Goal: Task Accomplishment & Management: Use online tool/utility

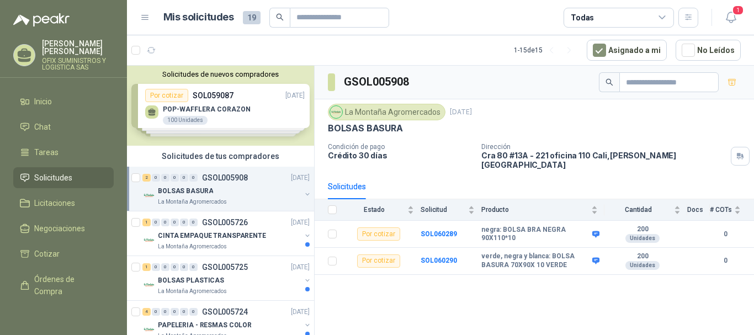
click at [468, 279] on div "GSOL005908 La Montaña Agromercados [DATE] BOLSAS BASURA Condición de pago Crédi…" at bounding box center [534, 202] width 439 height 273
click at [426, 230] on b "SOL060289" at bounding box center [439, 234] width 36 height 8
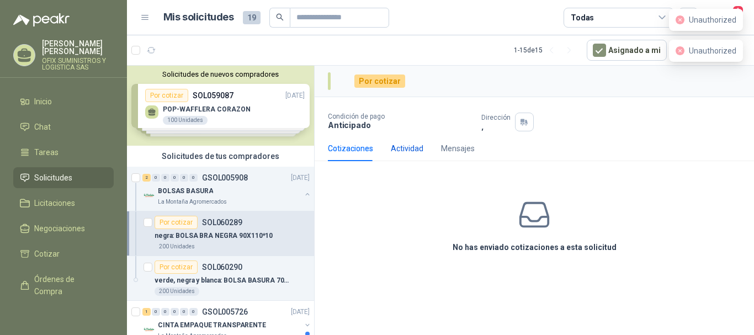
click at [406, 146] on div "Actividad" at bounding box center [407, 148] width 33 height 12
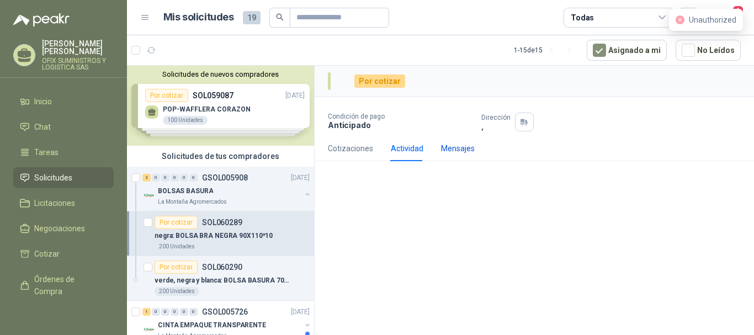
click at [463, 147] on div "Mensajes" at bounding box center [458, 148] width 34 height 12
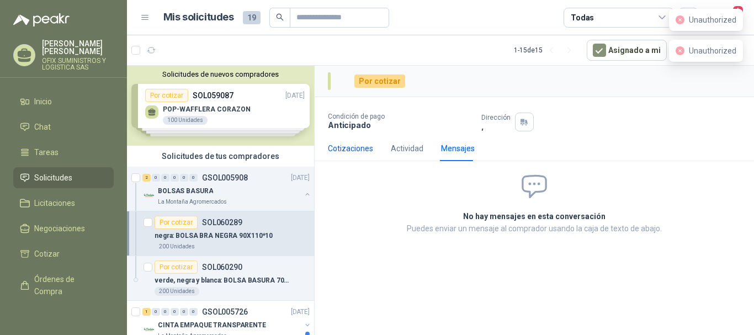
click at [363, 147] on div "Cotizaciones" at bounding box center [350, 148] width 45 height 12
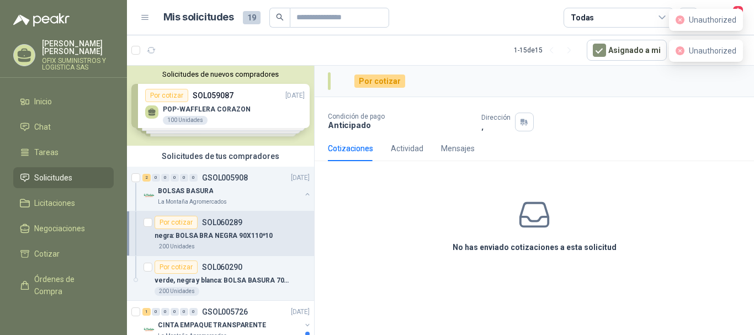
click at [542, 219] on icon at bounding box center [534, 215] width 35 height 35
click at [229, 190] on div "BOLSAS BASURA" at bounding box center [229, 190] width 143 height 13
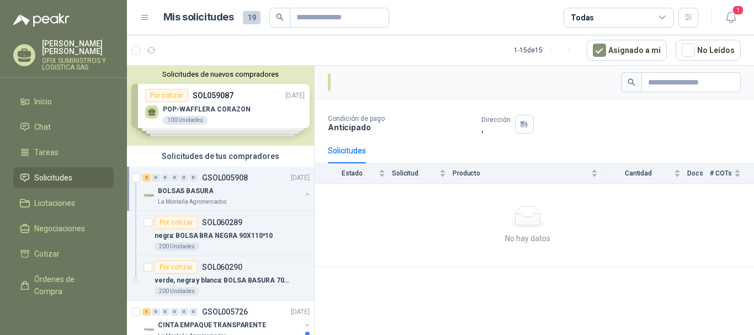
click at [222, 190] on div "BOLSAS BASURA" at bounding box center [229, 190] width 143 height 13
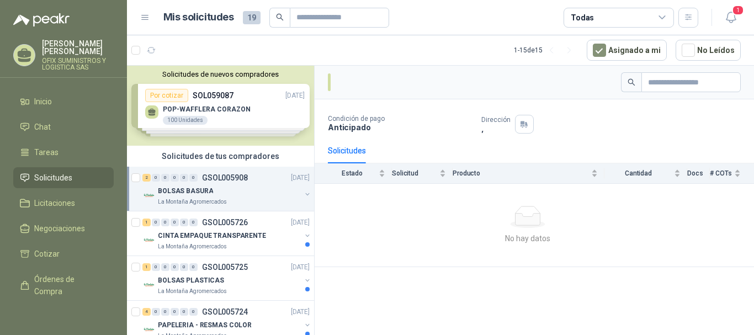
click at [190, 190] on p "BOLSAS BASURA" at bounding box center [185, 191] width 55 height 10
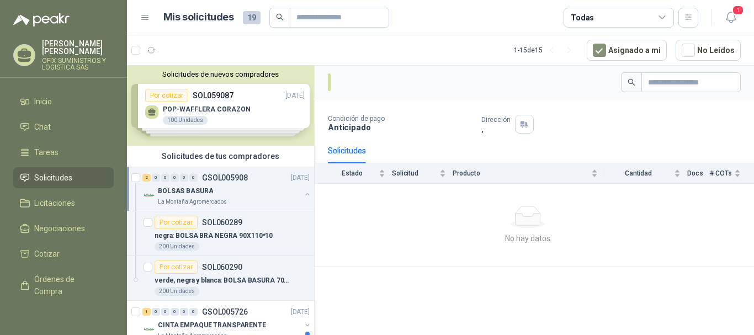
click at [190, 190] on p "BOLSAS BASURA" at bounding box center [185, 191] width 55 height 10
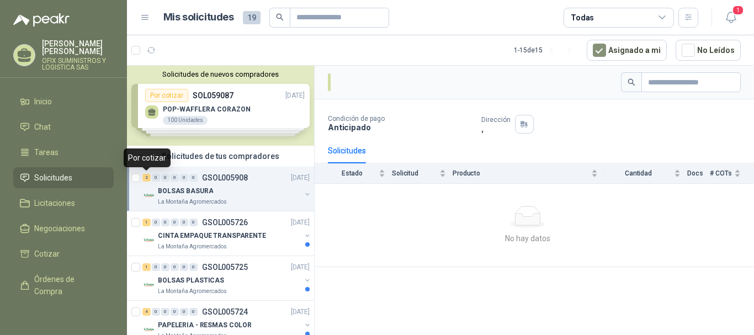
click at [148, 178] on div "2" at bounding box center [146, 178] width 8 height 8
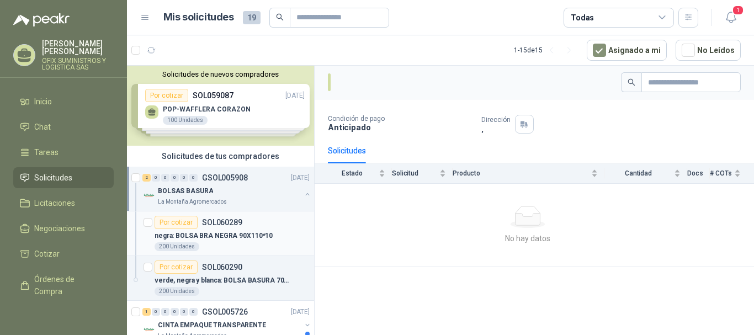
click at [181, 222] on div "Por cotizar" at bounding box center [176, 222] width 43 height 13
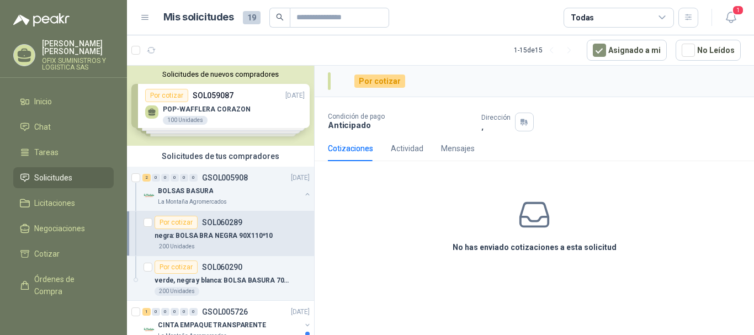
click at [262, 232] on p "negra: BOLSA BRA NEGRA 90X110*10" at bounding box center [214, 236] width 118 height 10
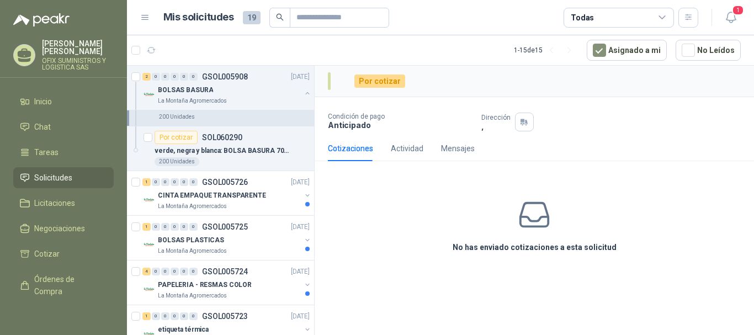
scroll to position [110, 0]
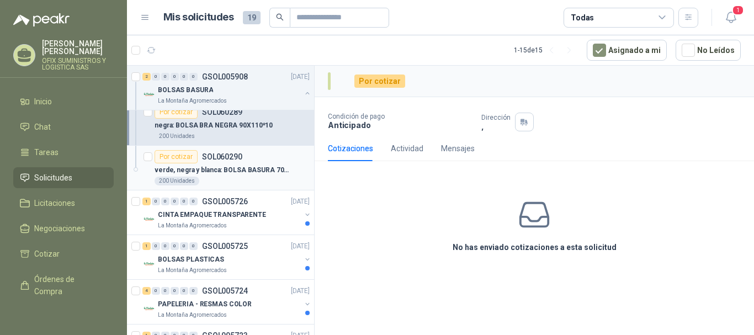
click at [232, 165] on p "verde, negra y blanca: BOLSA BASURA 70X90X 10 VERDE" at bounding box center [223, 170] width 137 height 10
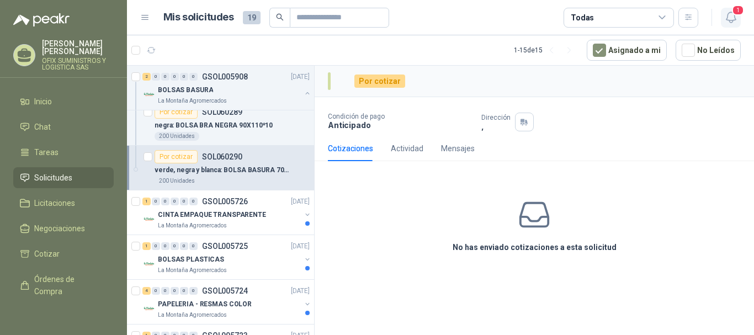
click at [732, 19] on icon "button" at bounding box center [731, 17] width 14 height 14
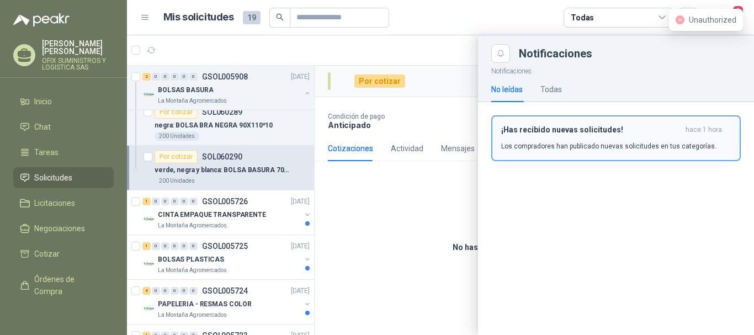
click at [641, 130] on h3 "¡Has recibido nuevas solicitudes!" at bounding box center [591, 129] width 180 height 9
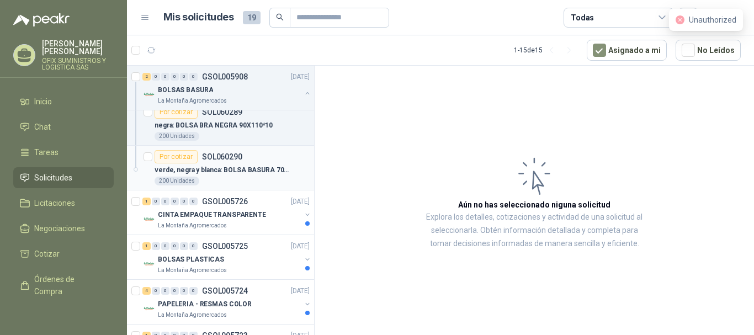
click at [243, 151] on div "Por cotizar SOL060290" at bounding box center [232, 156] width 155 height 13
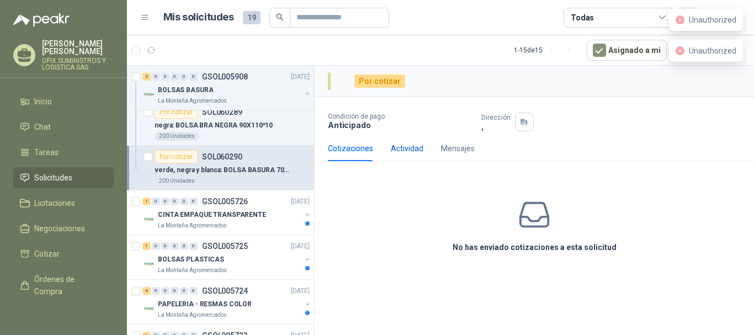
click at [411, 152] on div "Actividad" at bounding box center [407, 148] width 33 height 12
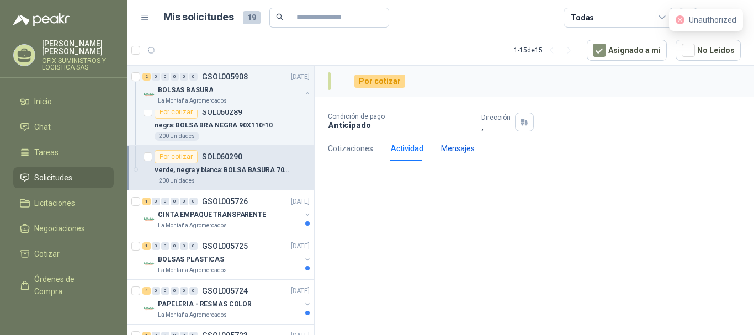
click at [456, 148] on div "Mensajes" at bounding box center [458, 148] width 34 height 12
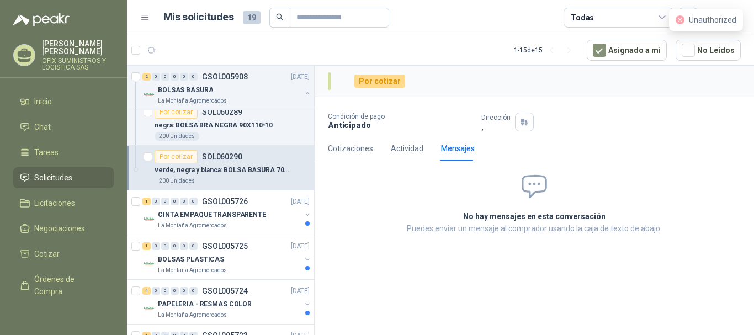
click at [343, 128] on p "Anticipado" at bounding box center [400, 124] width 145 height 9
click at [365, 76] on div "Por cotizar" at bounding box center [379, 81] width 51 height 13
click at [367, 82] on div "Por cotizar" at bounding box center [379, 81] width 51 height 13
click at [33, 176] on li "Solicitudes" at bounding box center [63, 178] width 87 height 12
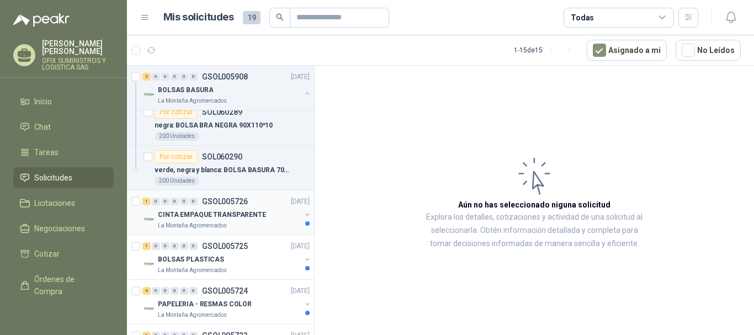
click at [219, 198] on p "GSOL005726" at bounding box center [225, 202] width 46 height 8
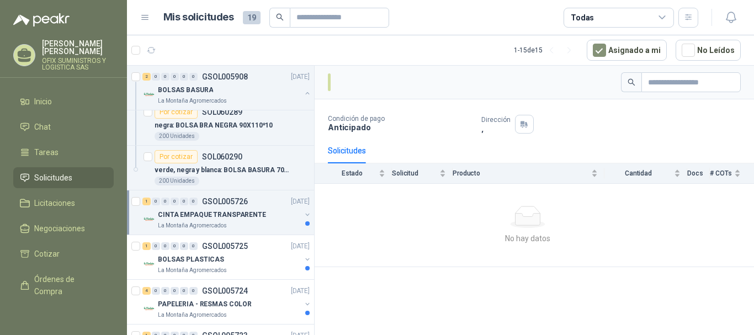
click at [216, 207] on div "1 0 0 0 0 0 GSOL005726 02/10/25" at bounding box center [226, 201] width 169 height 13
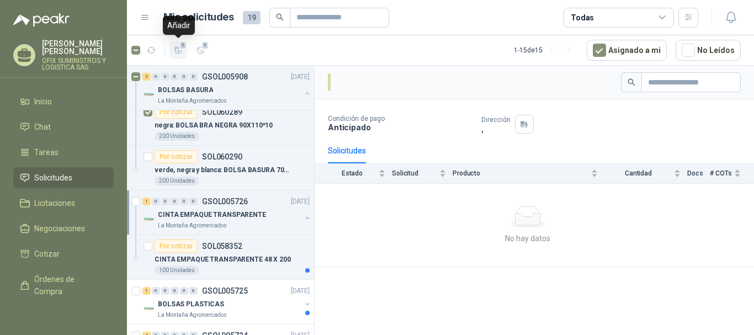
click at [181, 54] on icon "button" at bounding box center [178, 50] width 9 height 9
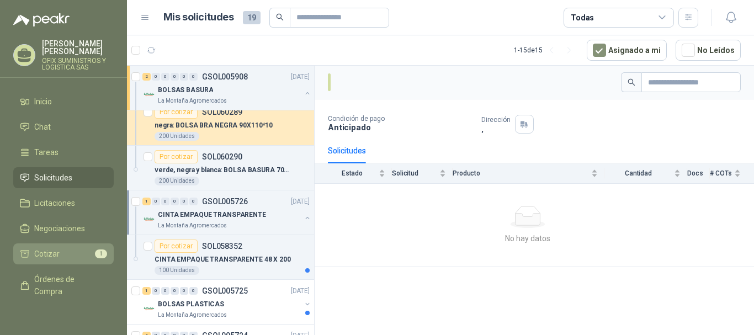
drag, startPoint x: 67, startPoint y: 253, endPoint x: 75, endPoint y: 251, distance: 7.9
click at [68, 253] on li "Cotizar 1" at bounding box center [63, 254] width 87 height 12
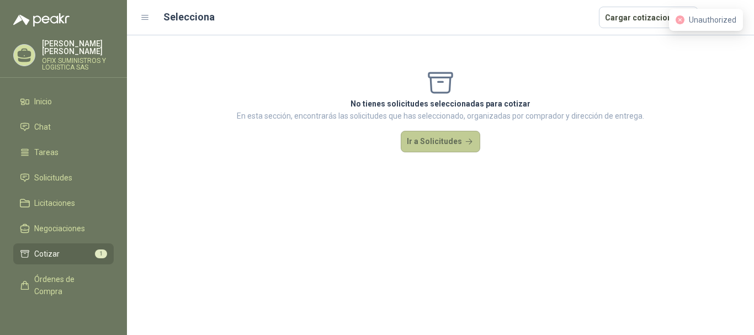
click at [416, 138] on button "Ir a Solicitudes" at bounding box center [440, 142] width 79 height 22
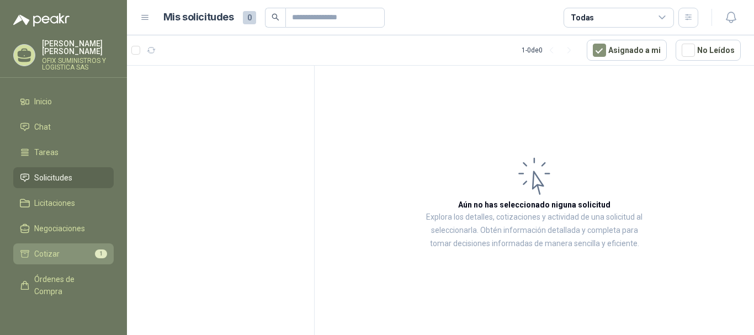
click at [95, 250] on span "1" at bounding box center [101, 254] width 12 height 9
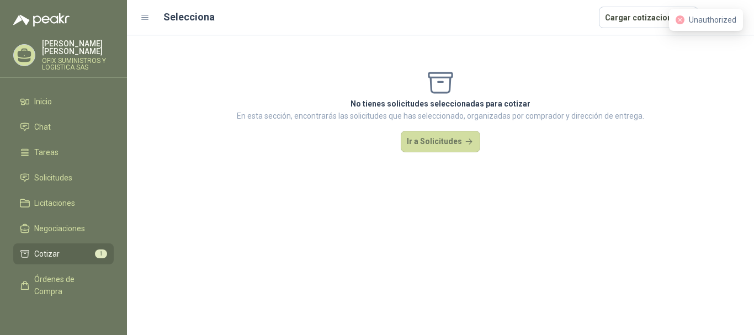
click at [444, 105] on p "No tienes solicitudes seleccionadas para cotizar" at bounding box center [440, 104] width 407 height 12
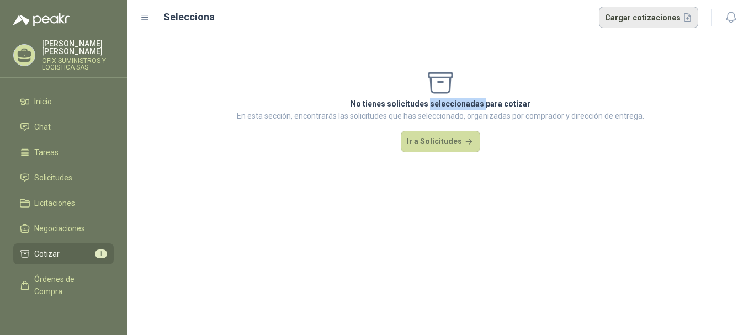
click at [633, 26] on button "Cargar cotizaciones" at bounding box center [649, 18] width 100 height 22
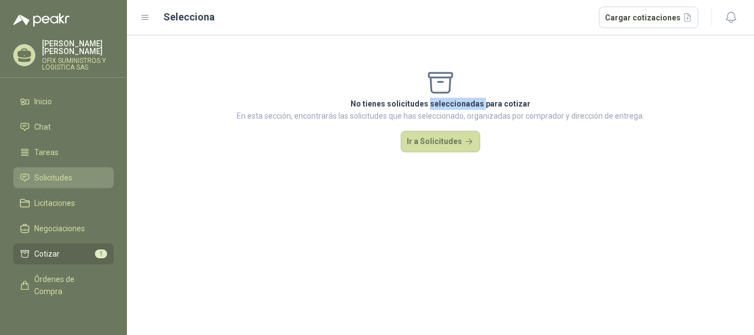
click at [73, 170] on link "Solicitudes" at bounding box center [63, 177] width 100 height 21
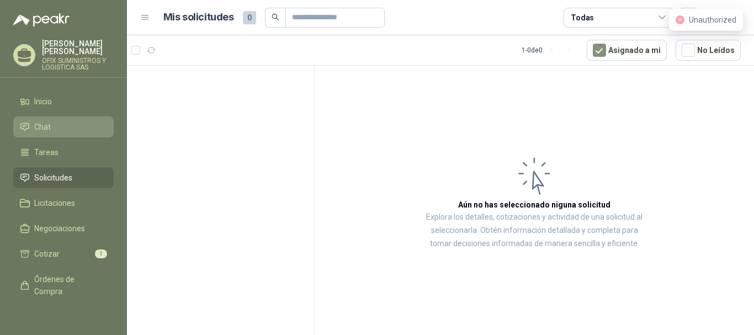
click at [74, 126] on li "Chat" at bounding box center [63, 127] width 87 height 12
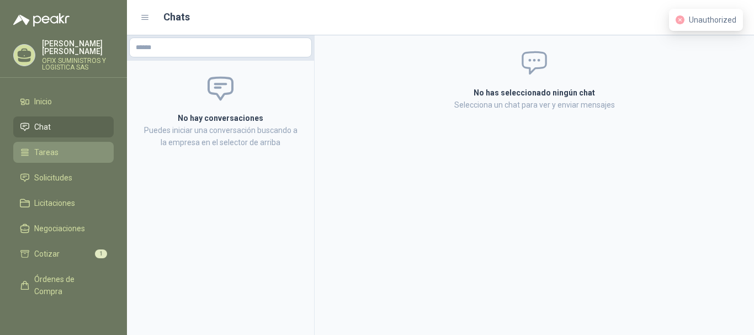
click at [56, 149] on span "Tareas" at bounding box center [46, 152] width 24 height 12
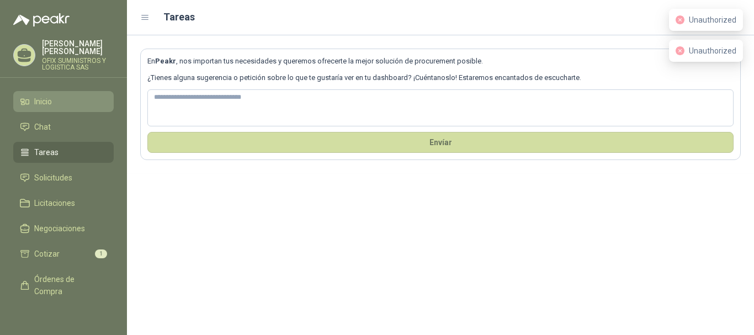
click at [62, 101] on li "Inicio" at bounding box center [63, 102] width 87 height 12
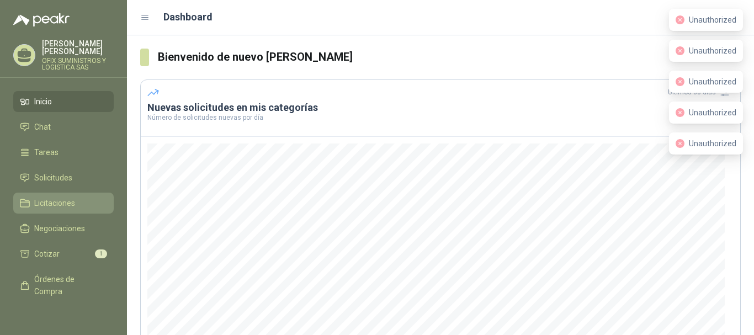
click at [69, 199] on span "Licitaciones" at bounding box center [54, 203] width 41 height 12
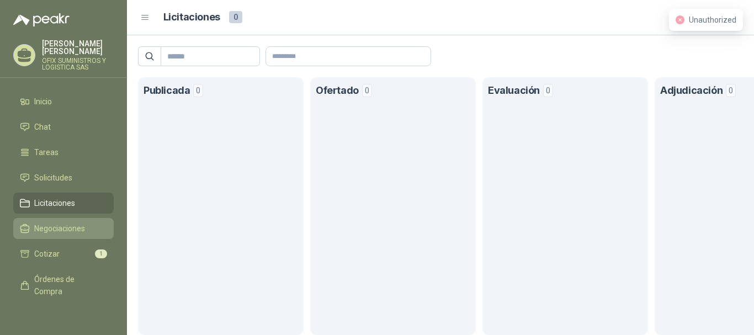
click at [63, 230] on span "Negociaciones" at bounding box center [59, 228] width 51 height 12
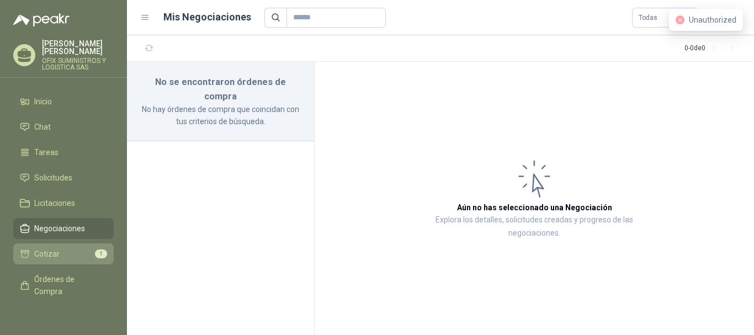
click at [59, 257] on li "Cotizar 1" at bounding box center [63, 254] width 87 height 12
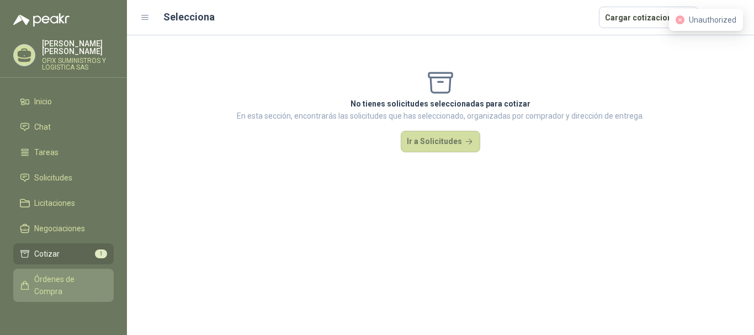
click at [63, 280] on span "Órdenes de Compra" at bounding box center [68, 285] width 69 height 24
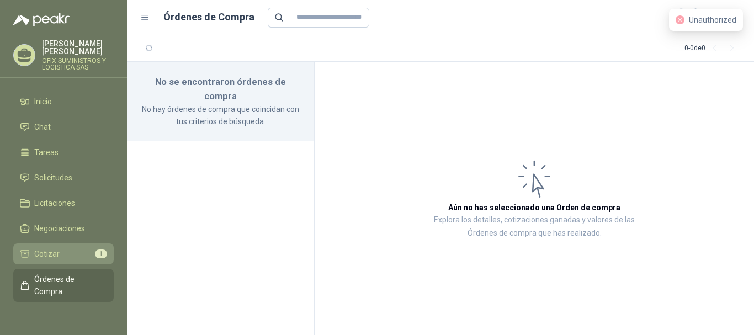
click at [62, 246] on link "Cotizar 1" at bounding box center [63, 253] width 100 height 21
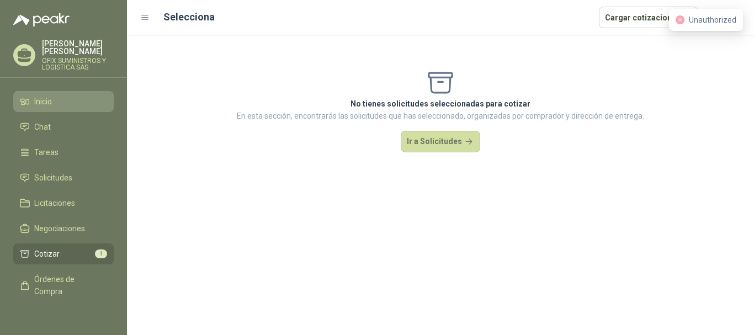
click at [52, 96] on span "Inicio" at bounding box center [43, 102] width 18 height 12
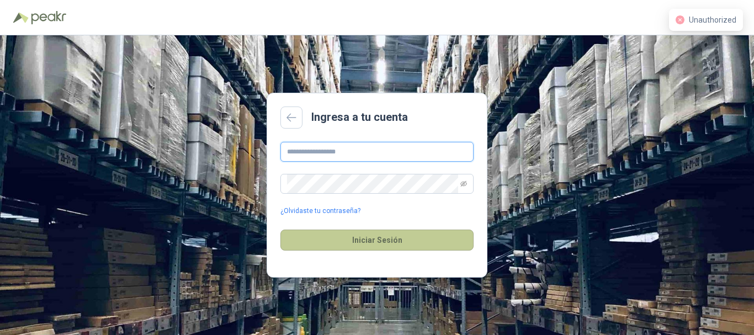
type input "**********"
click at [364, 236] on button "Iniciar Sesión" at bounding box center [376, 240] width 193 height 21
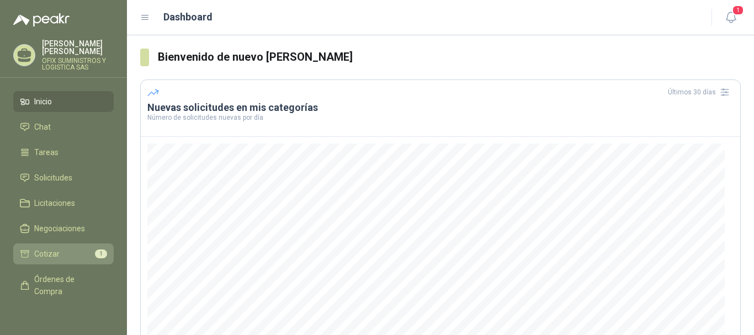
click at [79, 248] on li "Cotizar 1" at bounding box center [63, 254] width 87 height 12
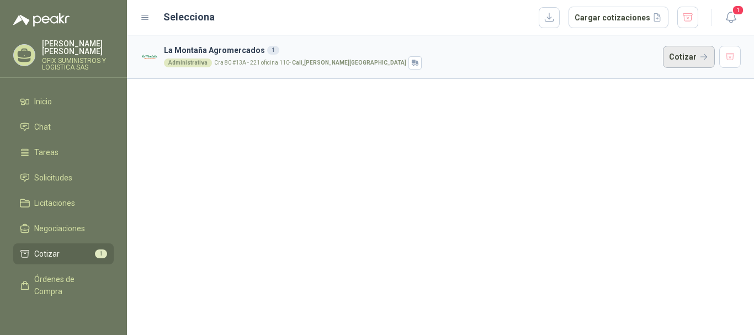
click at [692, 55] on button "Cotizar" at bounding box center [689, 57] width 52 height 22
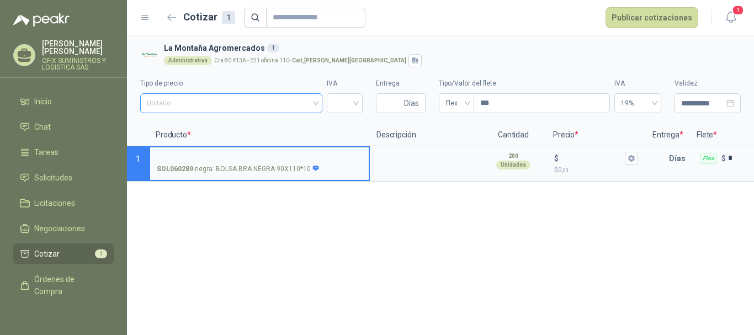
click at [269, 99] on span "Unitario" at bounding box center [231, 103] width 169 height 17
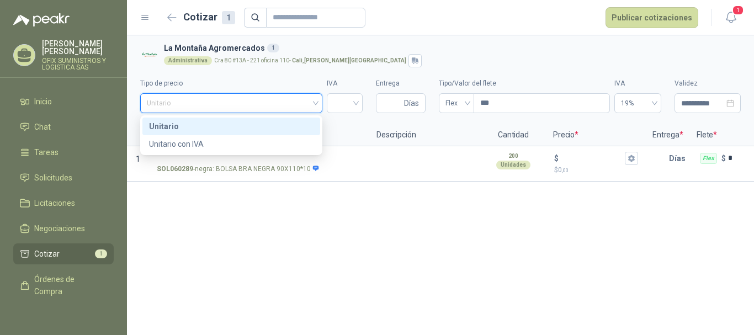
click at [301, 128] on div "Unitario" at bounding box center [231, 126] width 165 height 12
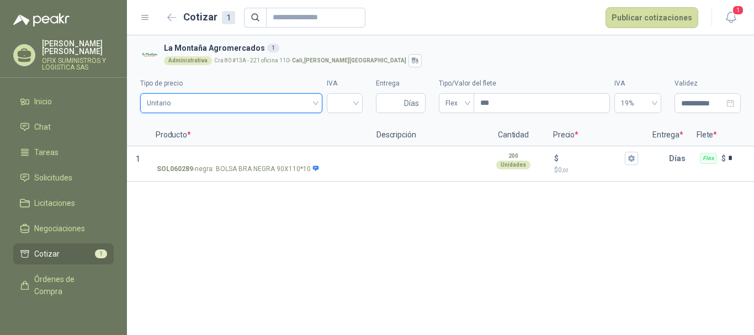
click at [242, 99] on span "Unitario" at bounding box center [231, 103] width 169 height 17
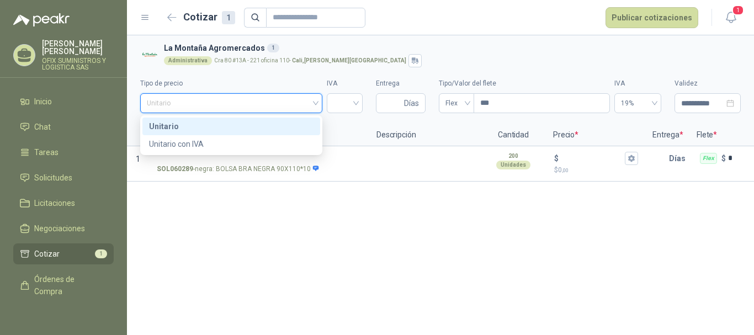
drag, startPoint x: 250, startPoint y: 126, endPoint x: 293, endPoint y: 114, distance: 45.1
click at [250, 126] on div "Unitario" at bounding box center [231, 126] width 165 height 12
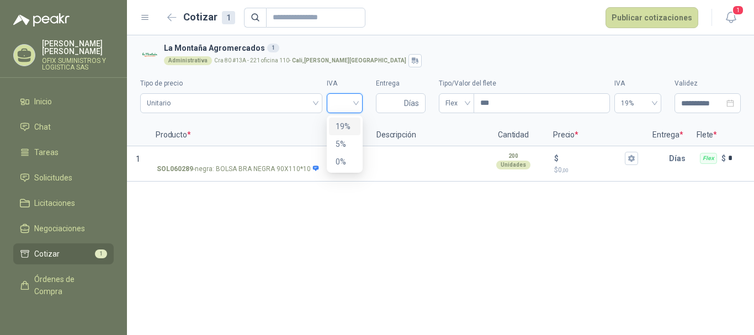
click at [339, 107] on input "search" at bounding box center [344, 102] width 23 height 17
click at [340, 124] on div "19%" at bounding box center [345, 126] width 18 height 12
click at [397, 104] on input "Entrega" at bounding box center [392, 103] width 19 height 19
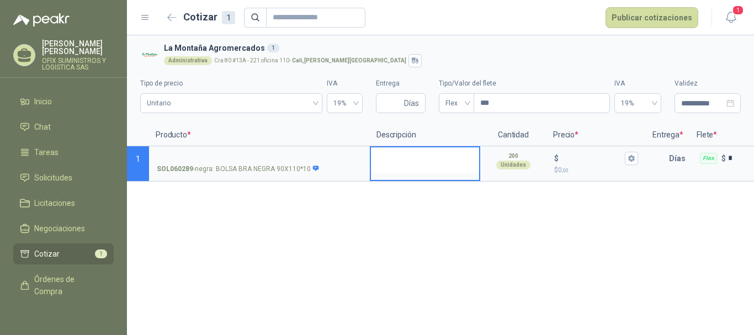
click at [423, 163] on textarea at bounding box center [425, 159] width 108 height 25
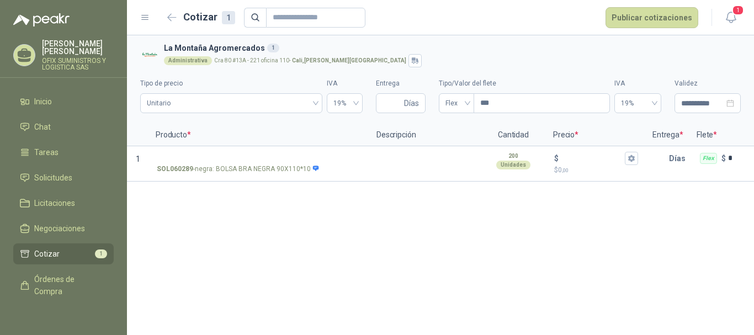
click at [291, 126] on p "Producto *" at bounding box center [259, 135] width 221 height 22
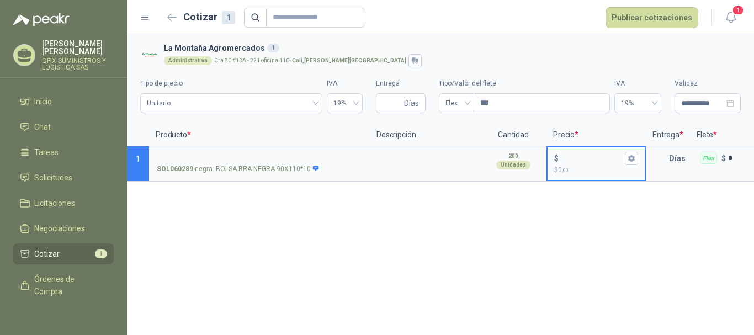
click at [574, 162] on input "$ $ 0 ,00" at bounding box center [592, 158] width 62 height 8
type input "*****"
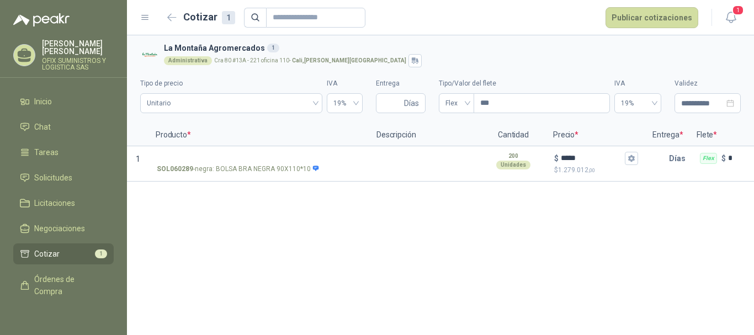
click at [573, 235] on div "**********" at bounding box center [440, 185] width 627 height 300
click at [655, 156] on input "text" at bounding box center [658, 158] width 22 height 22
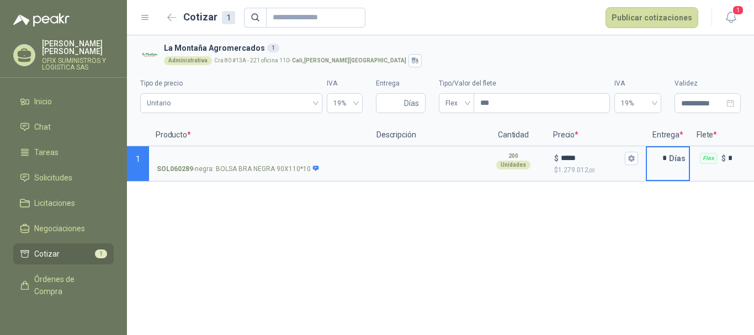
type input "*"
click at [598, 250] on div "**********" at bounding box center [440, 185] width 627 height 300
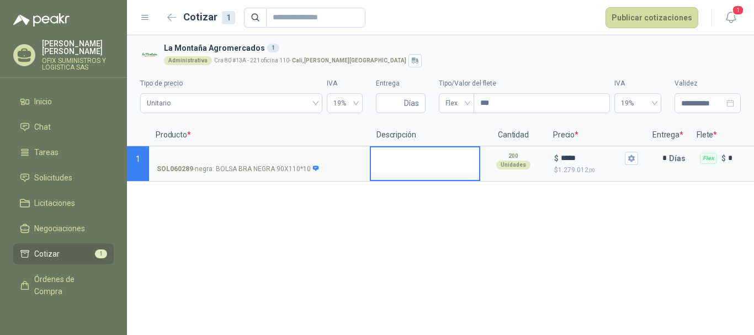
click at [405, 170] on textarea at bounding box center [425, 159] width 108 height 25
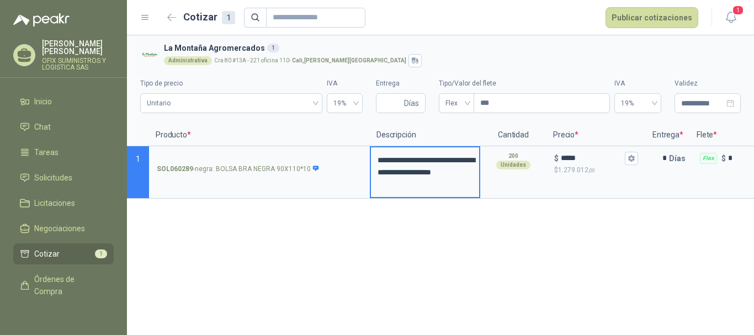
click at [459, 249] on div "**********" at bounding box center [440, 185] width 627 height 300
click at [385, 100] on input "Entrega" at bounding box center [392, 103] width 19 height 19
type input "*"
click at [425, 253] on div "**********" at bounding box center [440, 185] width 627 height 300
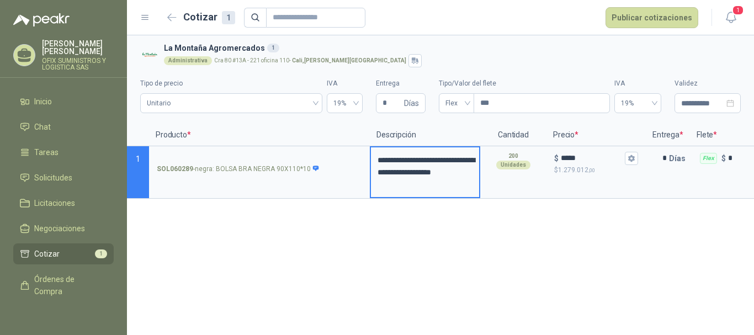
click at [476, 231] on div "**********" at bounding box center [440, 185] width 627 height 300
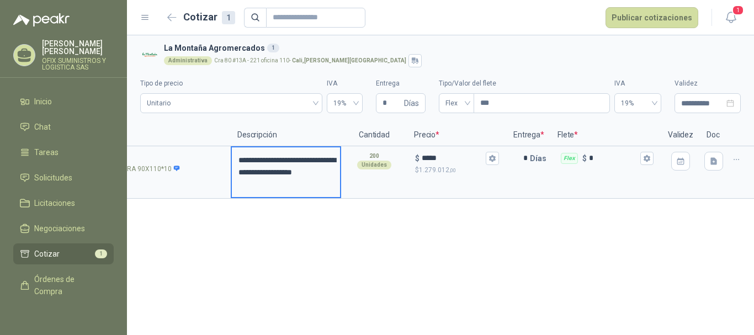
scroll to position [0, 144]
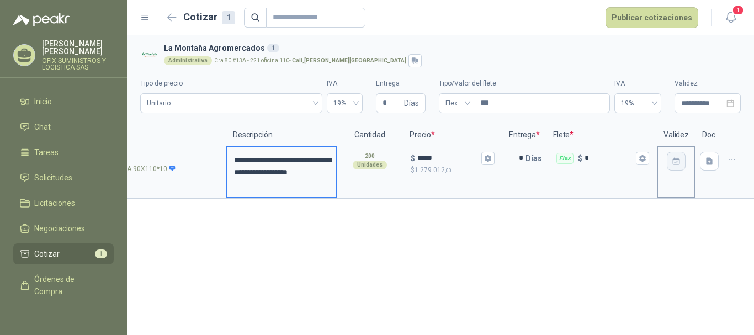
click at [675, 161] on icon "button" at bounding box center [676, 161] width 9 height 9
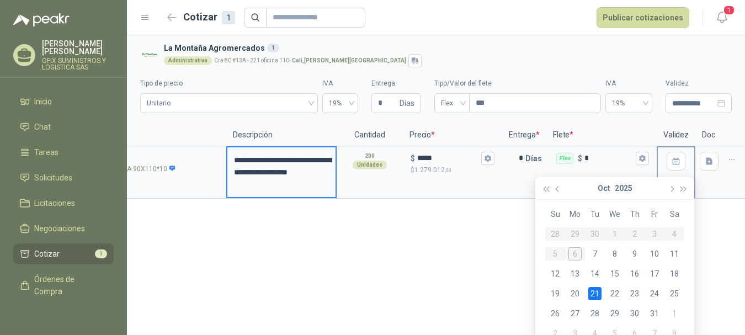
click at [593, 292] on div "21" at bounding box center [594, 293] width 13 height 13
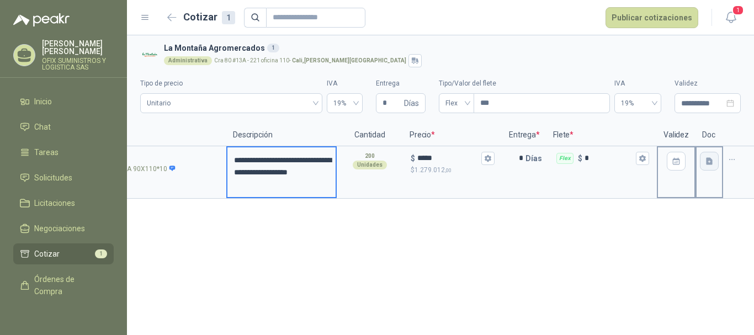
click at [710, 162] on icon "button" at bounding box center [709, 161] width 9 height 9
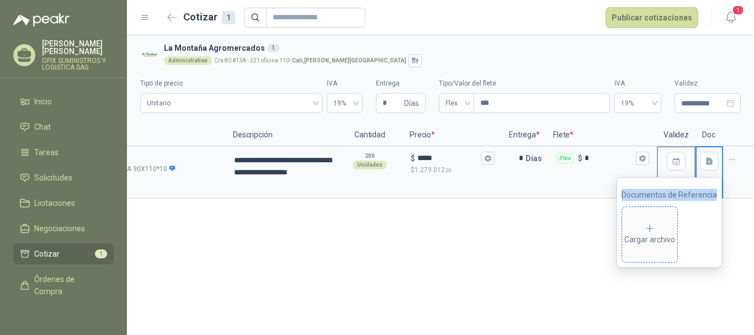
click at [655, 229] on icon at bounding box center [650, 229] width 10 height 10
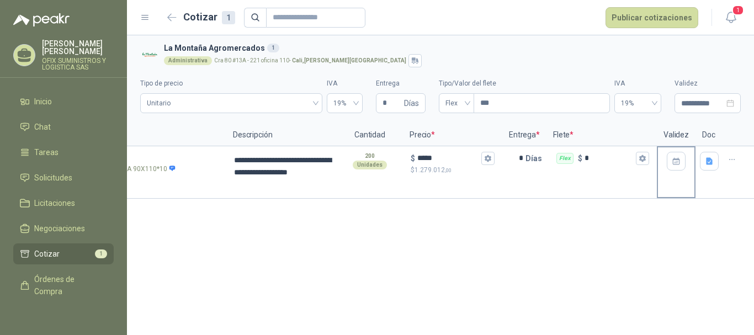
click at [500, 242] on div "**********" at bounding box center [440, 185] width 627 height 300
click at [735, 158] on icon "button" at bounding box center [732, 159] width 9 height 9
click at [645, 228] on div "**********" at bounding box center [440, 185] width 627 height 300
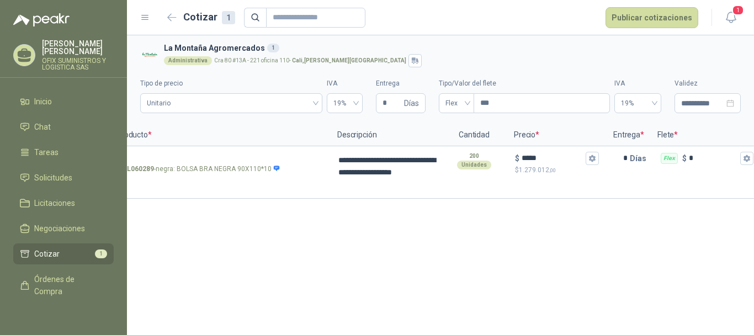
scroll to position [0, 0]
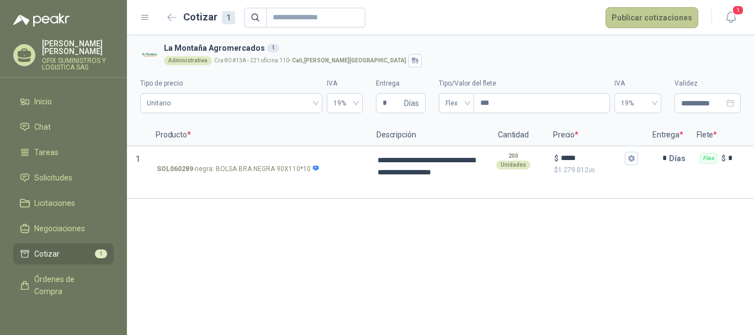
click at [631, 17] on button "Publicar cotizaciones" at bounding box center [652, 17] width 93 height 21
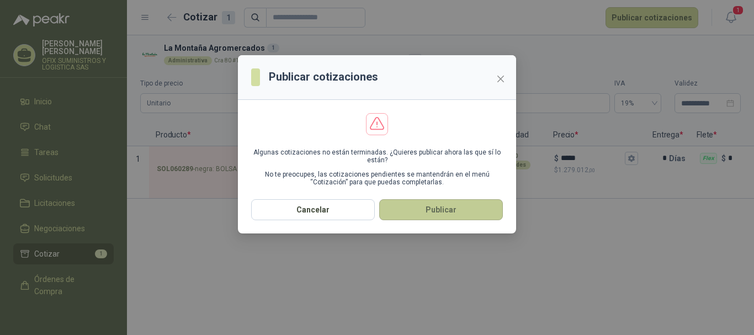
click at [460, 205] on button "Publicar" at bounding box center [441, 209] width 124 height 21
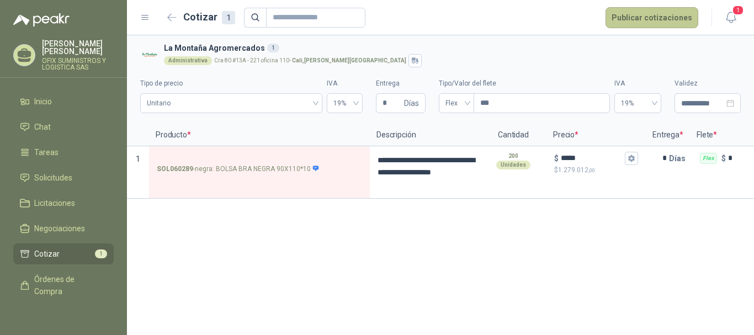
click at [636, 20] on button "Publicar cotizaciones" at bounding box center [652, 17] width 93 height 21
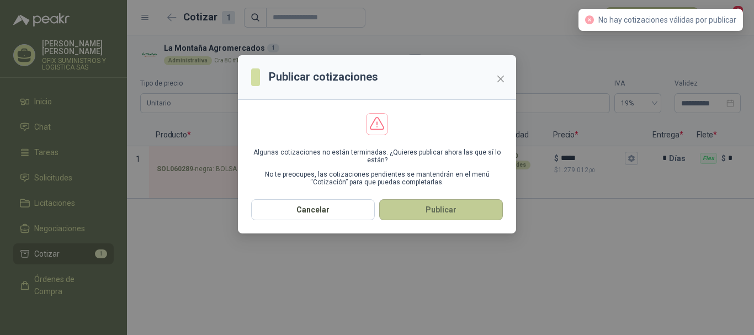
click at [448, 204] on button "Publicar" at bounding box center [441, 209] width 124 height 21
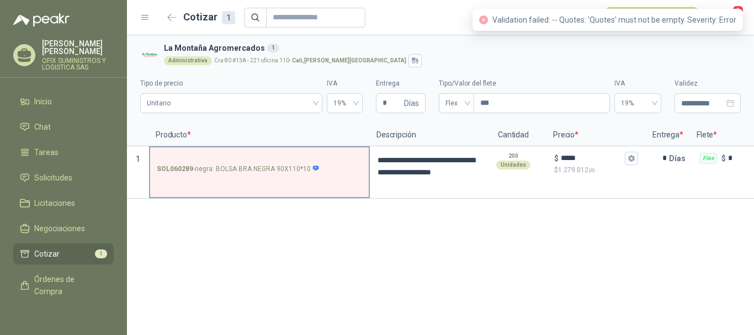
click at [312, 181] on div "SOL060289 - negra: BOLSA BRA NEGRA 90X110*10" at bounding box center [259, 172] width 221 height 52
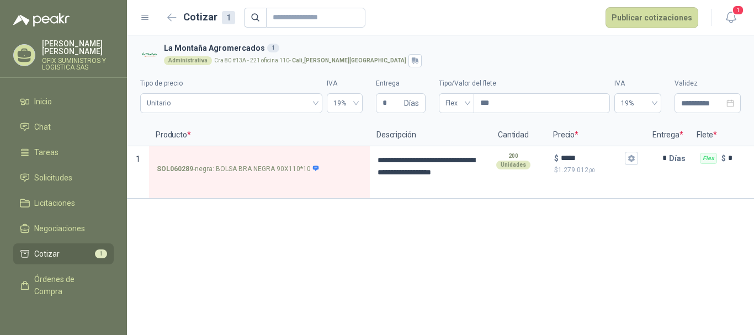
click at [672, 135] on p "Entrega *" at bounding box center [668, 135] width 44 height 22
click at [674, 158] on p "Días" at bounding box center [679, 158] width 21 height 22
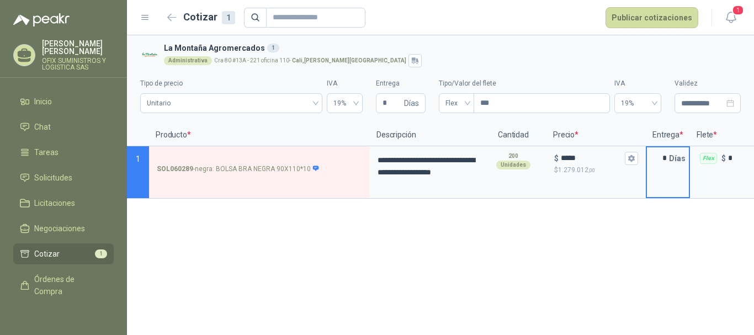
click at [667, 158] on input "*" at bounding box center [658, 158] width 22 height 22
click at [677, 158] on p "Días" at bounding box center [679, 158] width 21 height 22
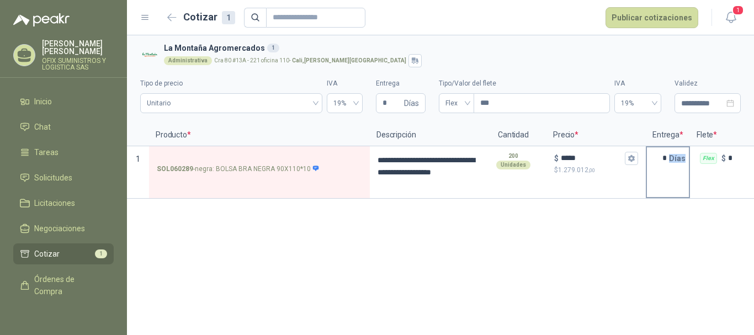
click at [677, 158] on p "Días" at bounding box center [679, 158] width 21 height 22
click at [718, 181] on div "Flex $ *" at bounding box center [745, 172] width 110 height 52
click at [715, 176] on div "Flex $ *" at bounding box center [745, 172] width 110 height 52
click at [730, 165] on div "Flex $ *" at bounding box center [745, 158] width 108 height 22
click at [730, 162] on input "*" at bounding box center [752, 158] width 49 height 8
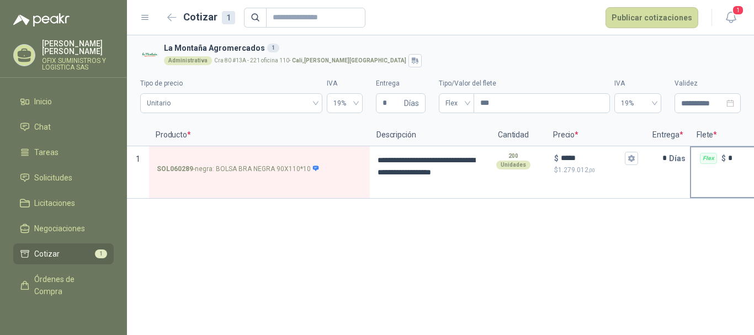
scroll to position [0, 23]
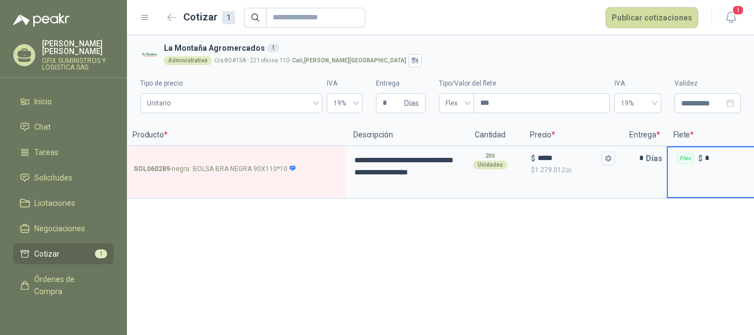
type input "*"
click at [719, 213] on div "**********" at bounding box center [440, 185] width 627 height 300
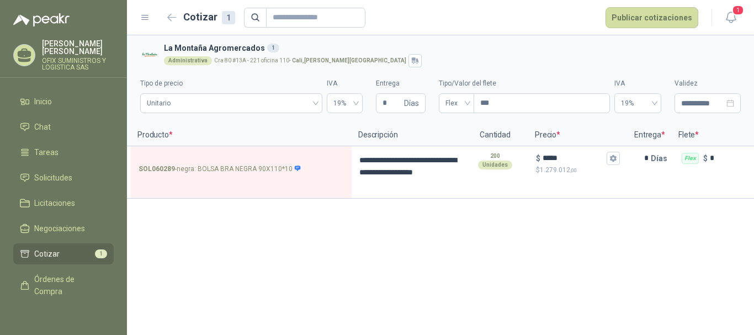
scroll to position [0, 0]
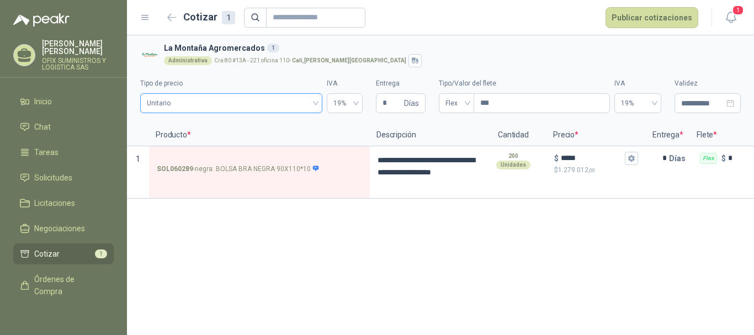
click at [306, 97] on span "Unitario" at bounding box center [231, 103] width 169 height 17
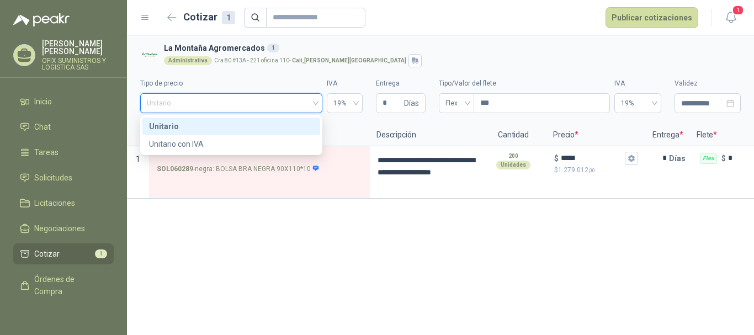
click at [274, 129] on div "Unitario" at bounding box center [231, 126] width 165 height 12
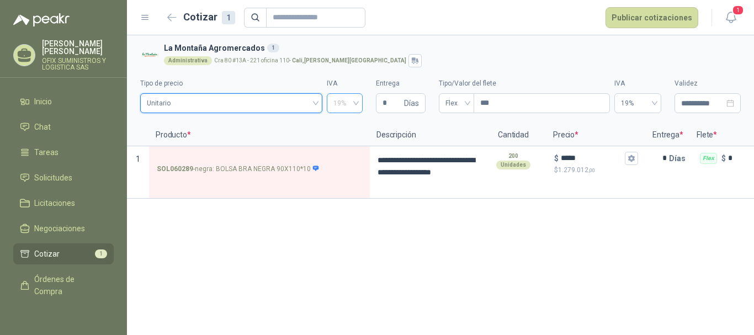
click at [358, 101] on div "19%" at bounding box center [345, 103] width 36 height 20
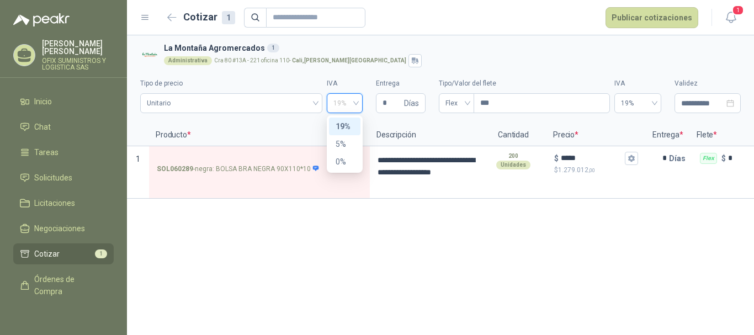
click at [345, 121] on div "19%" at bounding box center [345, 126] width 18 height 12
click at [469, 103] on div "Flex" at bounding box center [456, 103] width 35 height 20
click at [541, 67] on div "**********" at bounding box center [440, 92] width 601 height 50
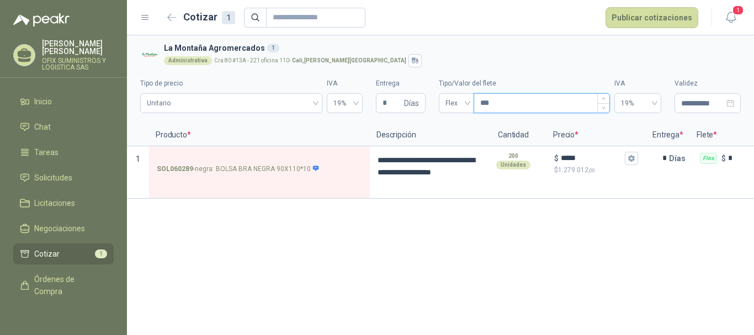
click at [533, 100] on input "***" at bounding box center [541, 103] width 135 height 19
click at [545, 78] on div "**********" at bounding box center [440, 92] width 601 height 50
click at [656, 102] on div "19%" at bounding box center [637, 103] width 47 height 20
click at [636, 127] on div "19%" at bounding box center [637, 126] width 29 height 12
click at [592, 53] on h3 "La Montaña Agromercados 1" at bounding box center [450, 48] width 572 height 12
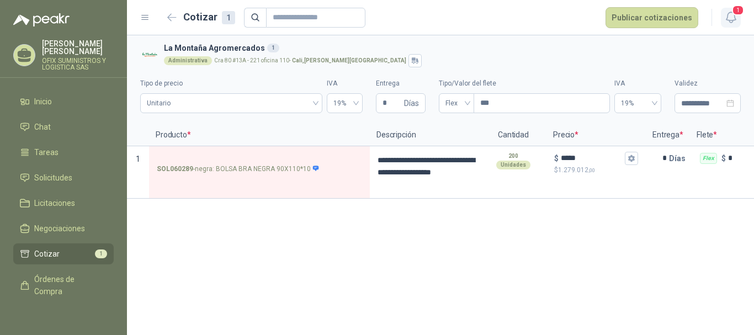
click at [727, 20] on icon "button" at bounding box center [731, 17] width 14 height 14
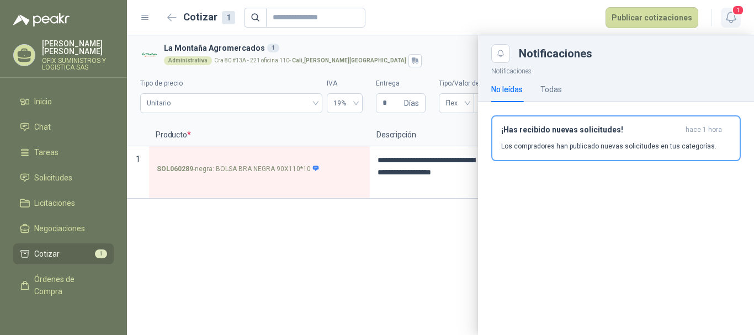
click at [727, 20] on icon "button" at bounding box center [731, 17] width 14 height 14
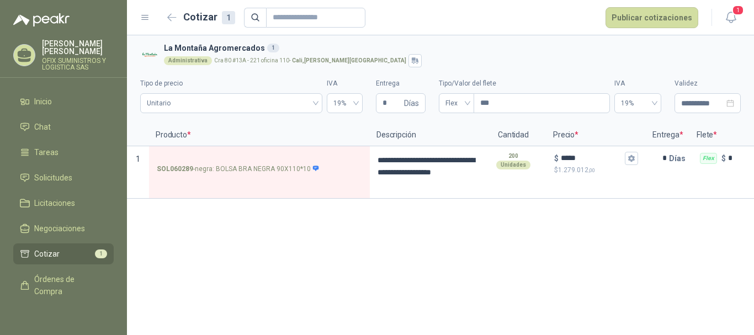
click at [491, 246] on div "**********" at bounding box center [440, 185] width 627 height 300
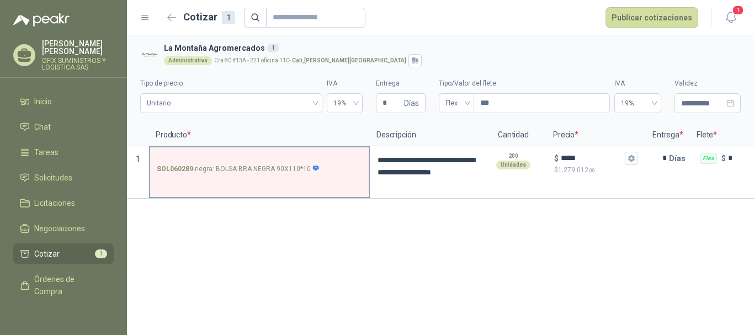
click at [242, 166] on p "SOL060289 - negra: BOLSA BRA NEGRA 90X110*10" at bounding box center [238, 169] width 163 height 10
click at [242, 163] on input "SOL060289 - negra: BOLSA BRA NEGRA 90X110*10" at bounding box center [259, 159] width 205 height 8
click at [242, 166] on p "SOL060289 - negra: BOLSA BRA NEGRA 90X110*10" at bounding box center [238, 169] width 163 height 10
click at [242, 163] on input "SOL060289 - negra: BOLSA BRA NEGRA 90X110*10" at bounding box center [259, 159] width 205 height 8
click at [257, 184] on div "SOL060289 - negra: BOLSA BRA NEGRA 90X110*10" at bounding box center [259, 172] width 221 height 52
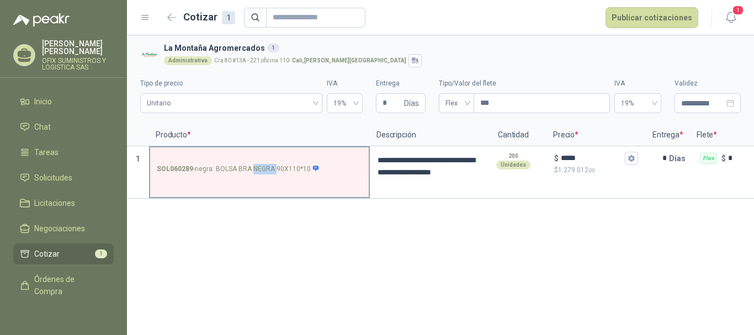
click at [257, 184] on div "SOL060289 - negra: BOLSA BRA NEGRA 90X110*10" at bounding box center [259, 172] width 221 height 52
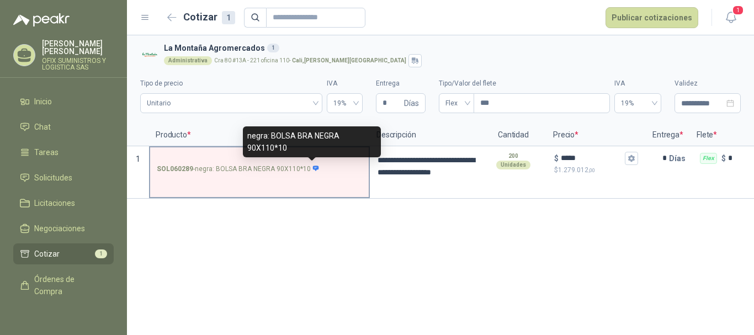
click at [313, 170] on icon at bounding box center [316, 169] width 6 height 6
click at [312, 163] on input "SOL060289 - negra: BOLSA BRA NEGRA 90X110*10" at bounding box center [259, 159] width 205 height 8
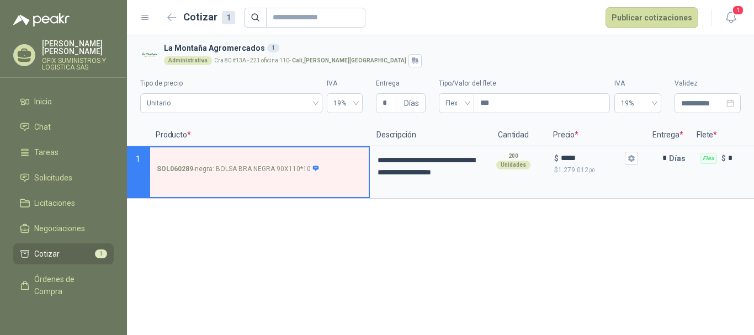
click at [356, 241] on div "**********" at bounding box center [440, 185] width 627 height 300
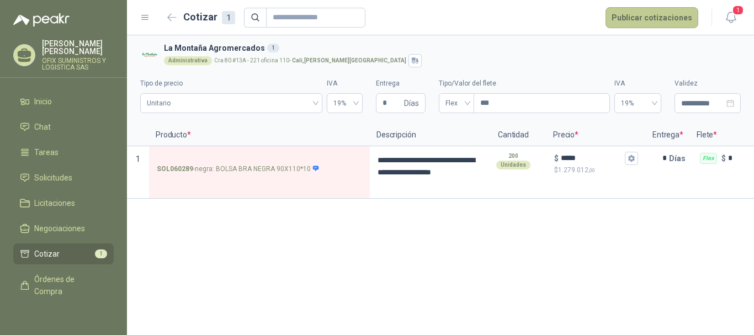
click at [662, 15] on button "Publicar cotizaciones" at bounding box center [652, 17] width 93 height 21
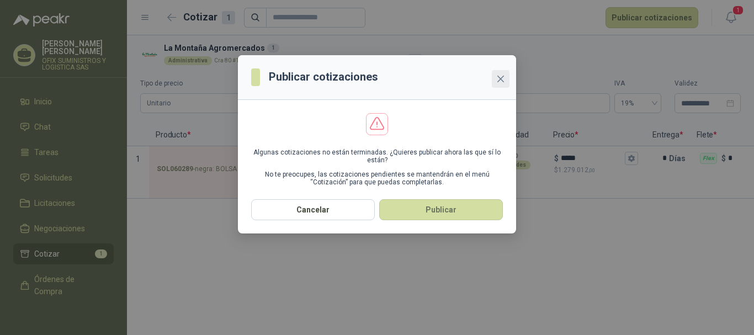
click at [499, 81] on icon "close" at bounding box center [500, 79] width 7 height 7
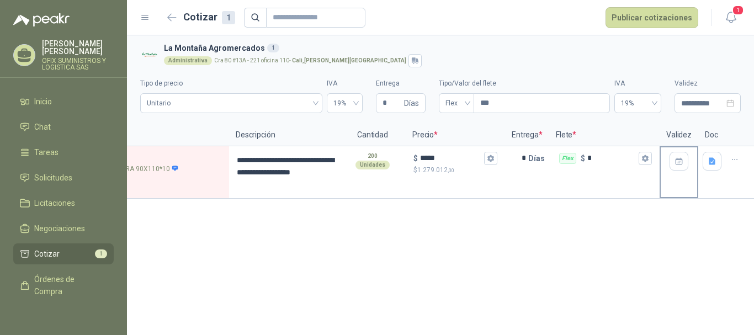
scroll to position [0, 144]
click at [659, 102] on div "19%" at bounding box center [637, 103] width 47 height 20
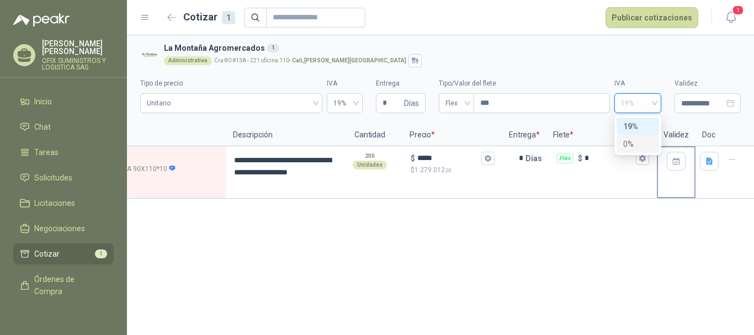
click at [640, 138] on div "0%" at bounding box center [637, 144] width 29 height 12
click at [638, 128] on p "Flete *" at bounding box center [602, 135] width 110 height 22
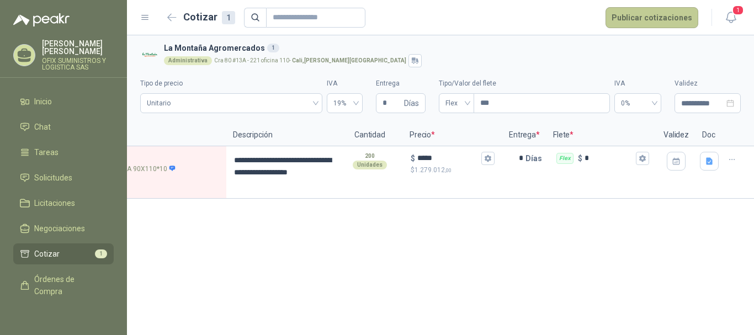
click at [656, 17] on button "Publicar cotizaciones" at bounding box center [652, 17] width 93 height 21
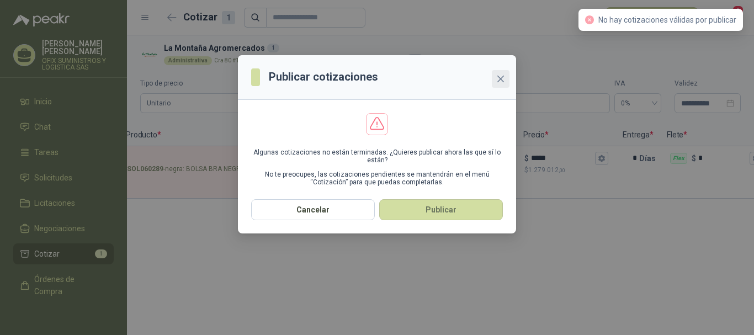
click at [495, 74] on button "Close" at bounding box center [501, 79] width 18 height 18
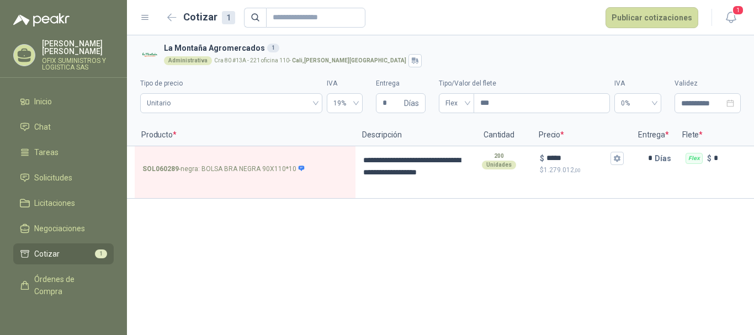
scroll to position [0, 0]
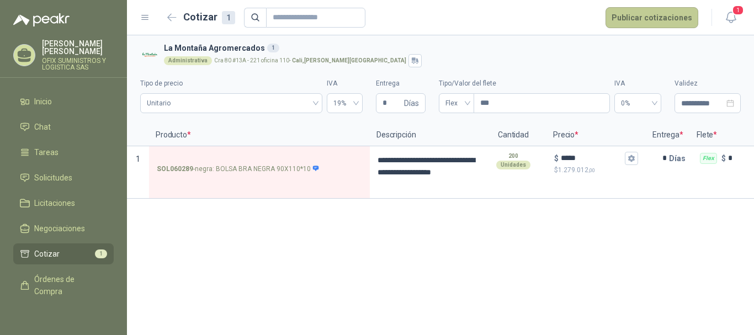
click at [634, 17] on button "Publicar cotizaciones" at bounding box center [652, 17] width 93 height 21
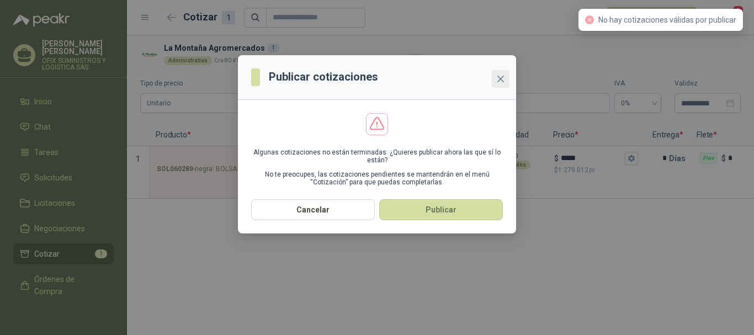
click at [500, 81] on icon "close" at bounding box center [500, 79] width 9 height 9
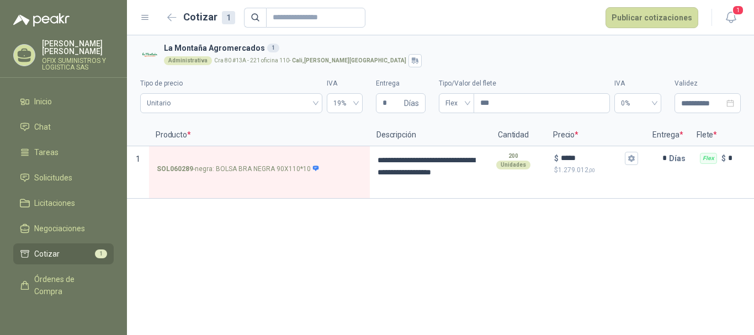
click at [413, 231] on div "**********" at bounding box center [440, 185] width 627 height 300
click at [519, 163] on div "Unidades" at bounding box center [513, 165] width 34 height 9
click at [570, 185] on div "$ ***** $ 1.279.012 ,00" at bounding box center [596, 172] width 99 height 52
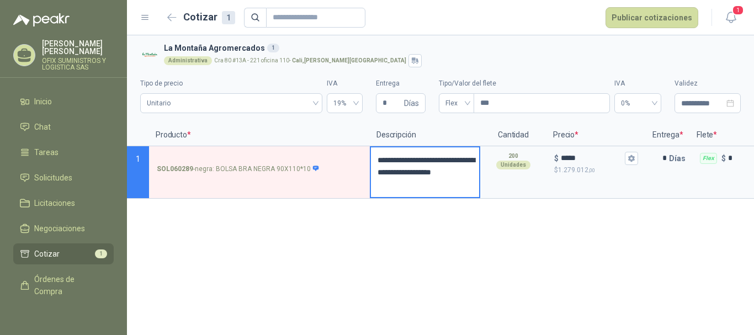
click at [432, 192] on textarea "**********" at bounding box center [425, 172] width 108 height 50
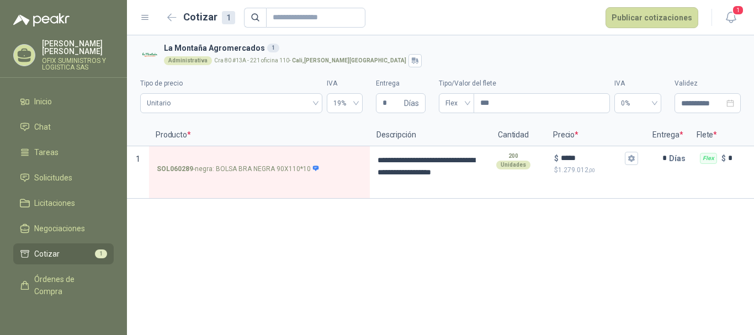
click at [380, 220] on div "**********" at bounding box center [440, 185] width 627 height 300
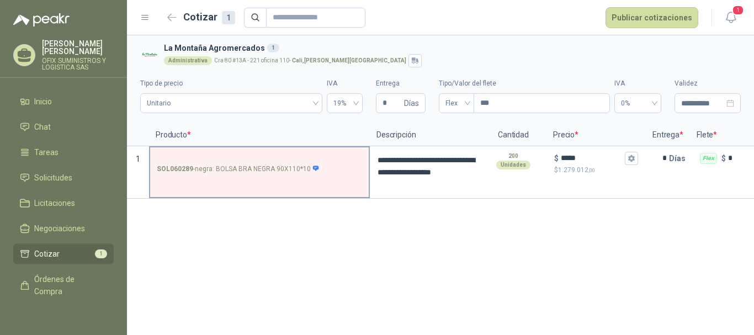
click at [337, 176] on label "SOL060289 - negra: BOLSA BRA NEGRA 90X110*10" at bounding box center [259, 162] width 219 height 31
click at [337, 163] on input "SOL060289 - negra: BOLSA BRA NEGRA 90X110*10" at bounding box center [259, 159] width 205 height 8
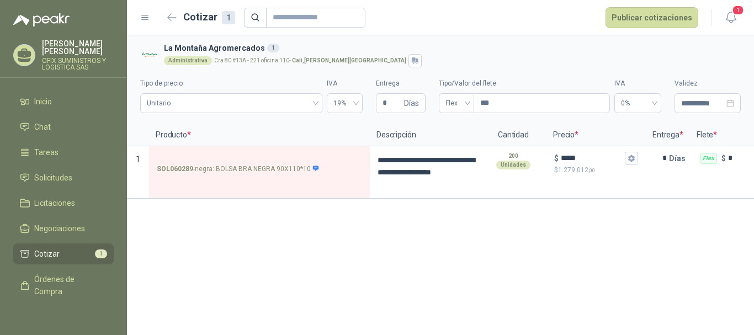
click at [221, 132] on p "Producto *" at bounding box center [259, 135] width 221 height 22
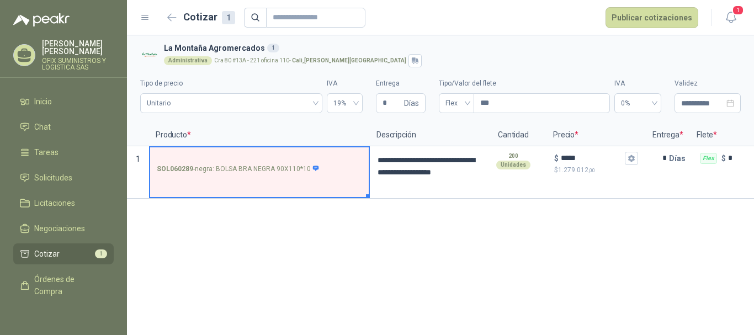
click at [368, 196] on button "Marker" at bounding box center [368, 196] width 4 height 4
click at [366, 197] on button "Marker" at bounding box center [368, 196] width 4 height 4
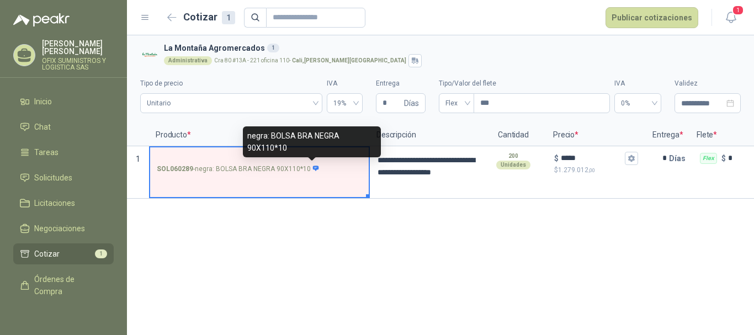
click at [312, 170] on icon at bounding box center [315, 168] width 7 height 7
click at [309, 163] on input "SOL060289 - negra: BOLSA BRA NEGRA 90X110*10" at bounding box center [259, 159] width 205 height 8
click at [307, 166] on p "SOL060289 - negra: BOLSA BRA NEGRA 90X110*10" at bounding box center [238, 169] width 163 height 10
click at [307, 163] on input "SOL060289 - negra: BOLSA BRA NEGRA 90X110*10" at bounding box center [259, 159] width 205 height 8
click at [315, 166] on icon at bounding box center [315, 168] width 7 height 7
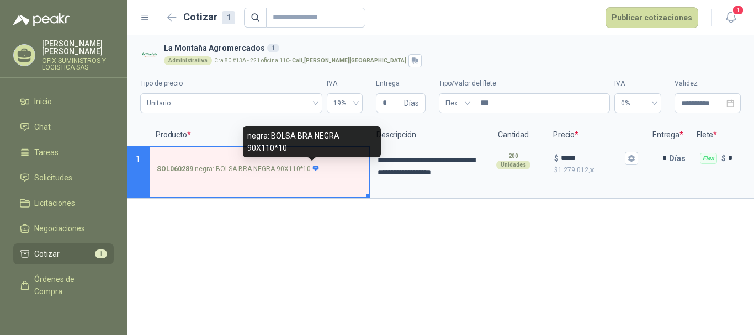
click at [315, 163] on input "SOL060289 - negra: BOLSA BRA NEGRA 90X110*10" at bounding box center [259, 159] width 205 height 8
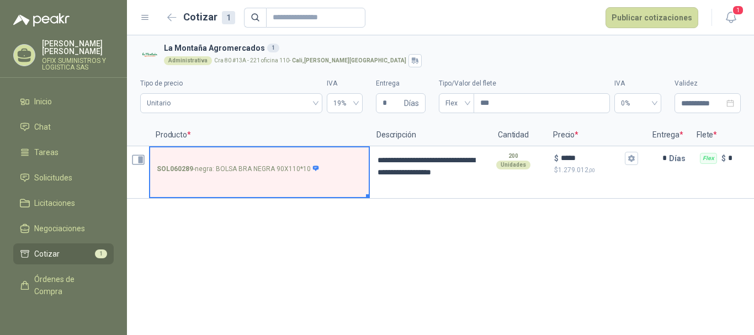
click at [134, 160] on icon "Abrir detalle" at bounding box center [138, 160] width 14 height 14
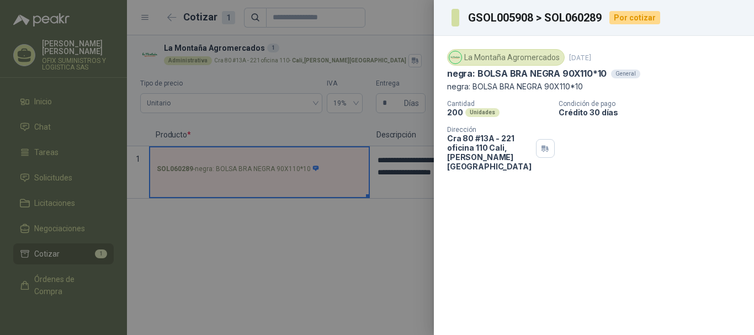
click at [550, 241] on div "La Montaña Agromercados 6 oct, 2025 negra: BOLSA BRA NEGRA 90X110*10 General ne…" at bounding box center [594, 185] width 320 height 299
click at [423, 242] on div at bounding box center [377, 167] width 754 height 335
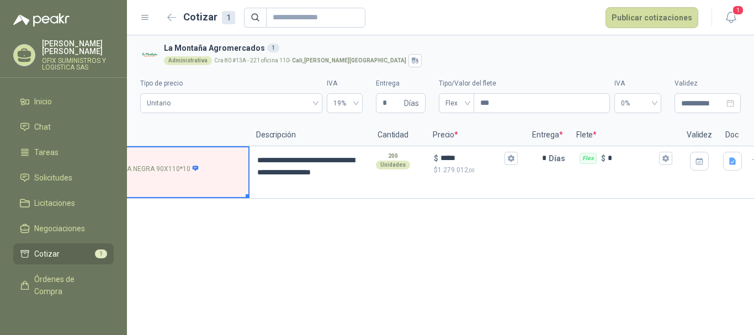
scroll to position [0, 144]
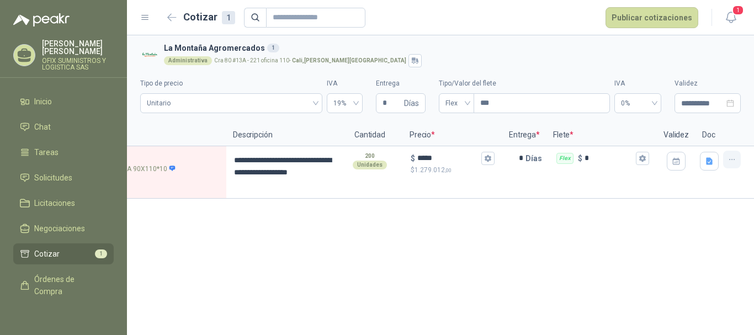
click at [738, 157] on button "button" at bounding box center [732, 160] width 18 height 18
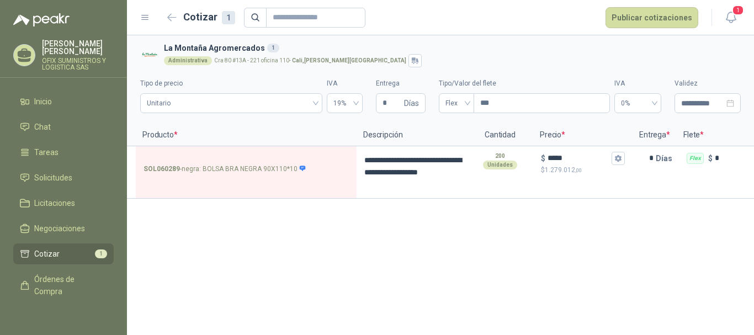
scroll to position [0, 0]
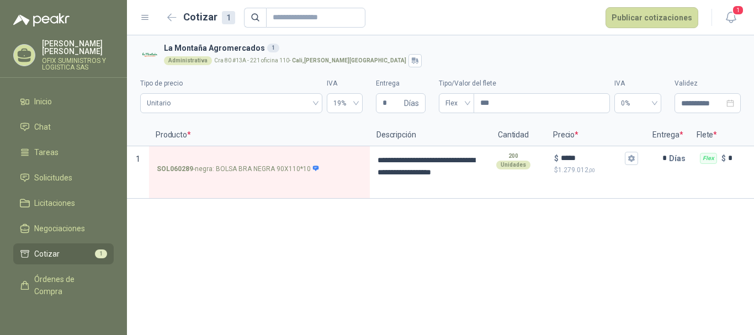
click at [411, 237] on div "**********" at bounding box center [440, 185] width 627 height 300
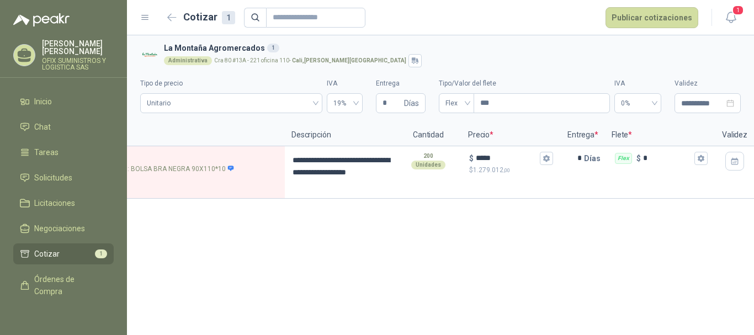
scroll to position [0, 88]
click at [386, 181] on textarea "**********" at bounding box center [337, 172] width 108 height 50
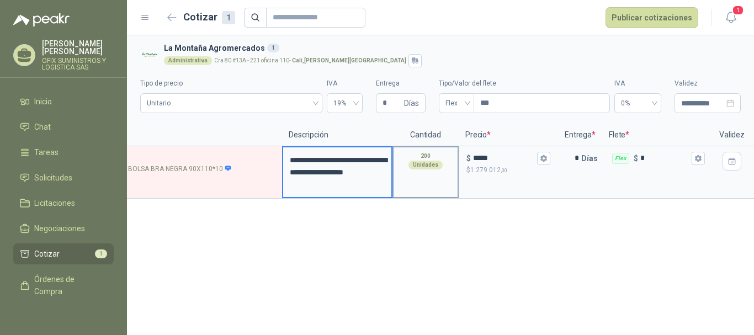
click at [419, 181] on div "200 Unidades" at bounding box center [425, 172] width 66 height 52
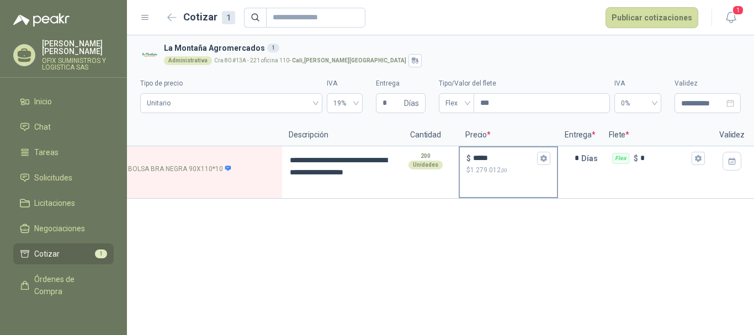
click at [478, 182] on div "$ ***** $ 1.279.012 ,00" at bounding box center [508, 172] width 99 height 52
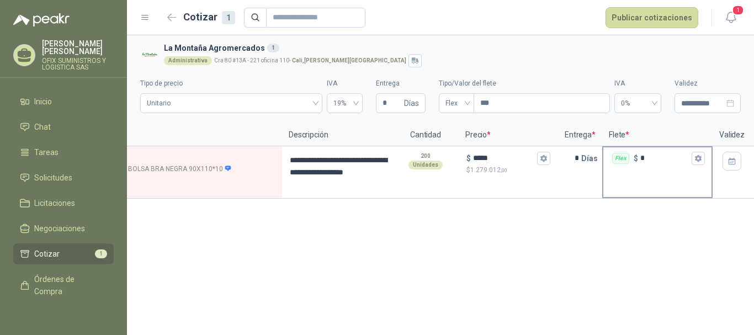
click at [605, 178] on div "Flex $ *" at bounding box center [657, 172] width 110 height 52
click at [585, 181] on div "* Días" at bounding box center [580, 172] width 44 height 52
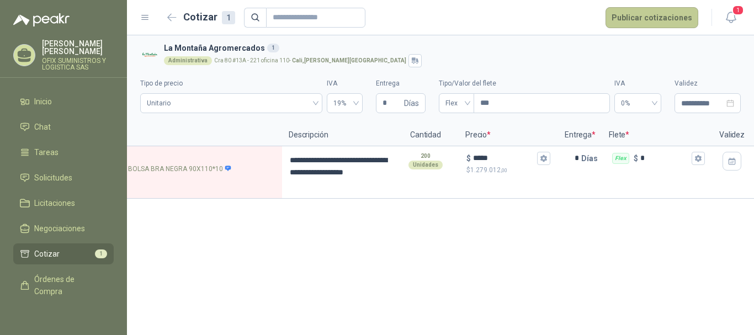
click at [651, 20] on button "Publicar cotizaciones" at bounding box center [652, 17] width 93 height 21
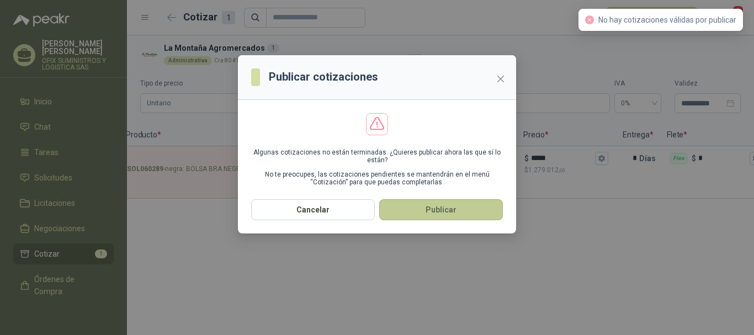
click at [471, 212] on button "Publicar" at bounding box center [441, 209] width 124 height 21
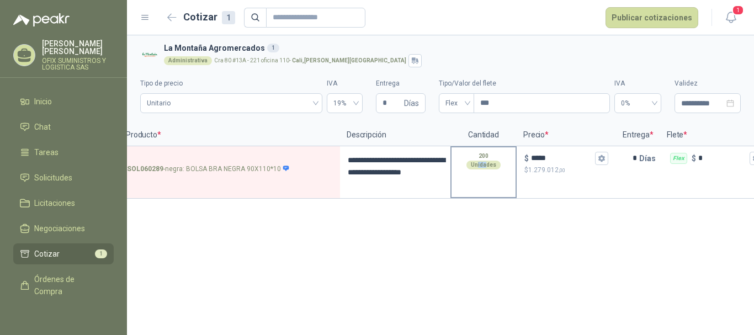
drag, startPoint x: 478, startPoint y: 198, endPoint x: 486, endPoint y: 198, distance: 8.8
click at [486, 198] on div "200 Unidades" at bounding box center [483, 172] width 66 height 52
click at [470, 241] on div "**********" at bounding box center [440, 185] width 627 height 300
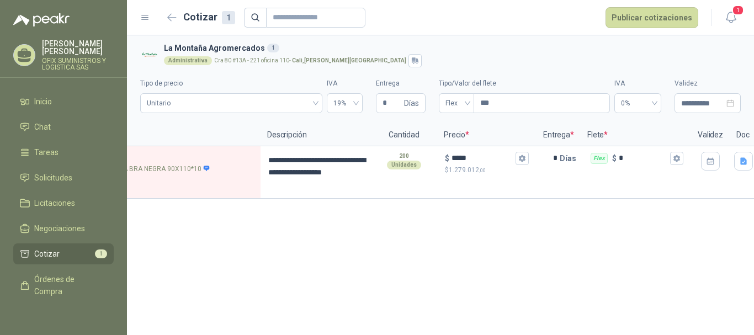
scroll to position [0, 144]
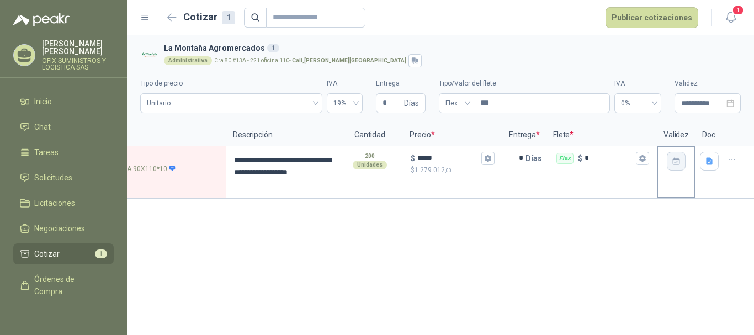
click at [672, 166] on icon "button" at bounding box center [676, 161] width 9 height 9
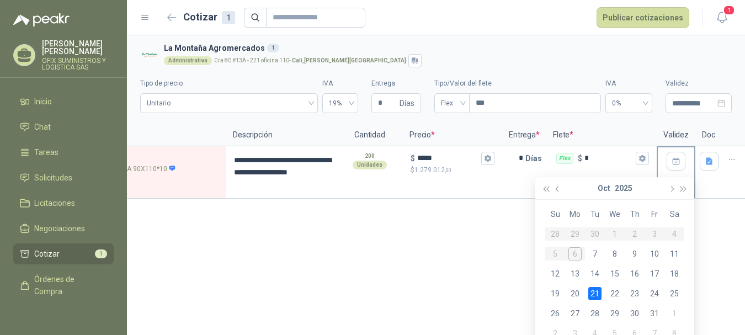
click at [597, 293] on div "21" at bounding box center [594, 293] width 13 height 13
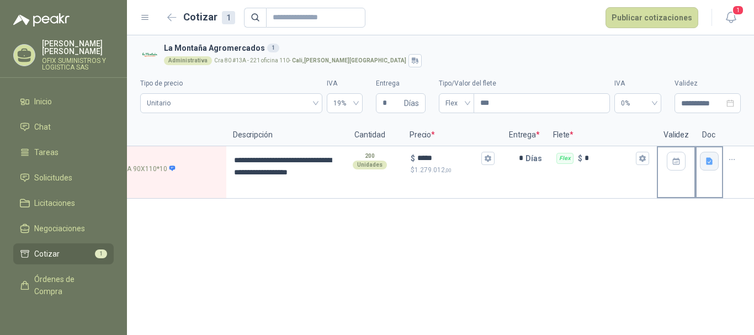
click at [709, 166] on icon "button" at bounding box center [709, 161] width 9 height 9
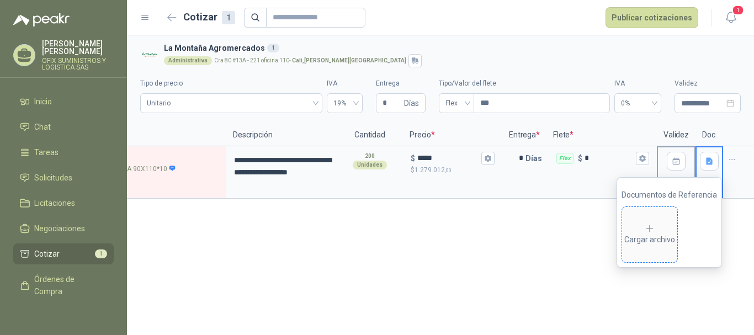
click at [656, 241] on div "Cargar archivo" at bounding box center [649, 235] width 51 height 22
click at [662, 222] on span "Cargar archivo" at bounding box center [649, 234] width 55 height 55
click at [692, 242] on div "Cargar archivo" at bounding box center [670, 232] width 96 height 62
click at [651, 226] on icon at bounding box center [650, 229] width 10 height 10
click at [477, 234] on div "**********" at bounding box center [440, 185] width 627 height 300
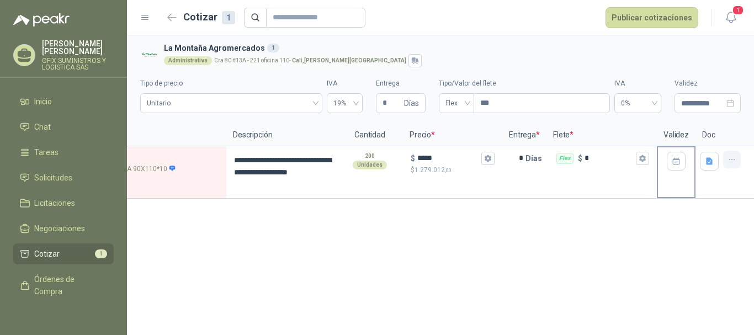
click at [734, 155] on icon "button" at bounding box center [732, 159] width 9 height 9
click at [720, 192] on div at bounding box center [710, 172] width 28 height 52
click at [712, 160] on icon "button" at bounding box center [709, 160] width 7 height 7
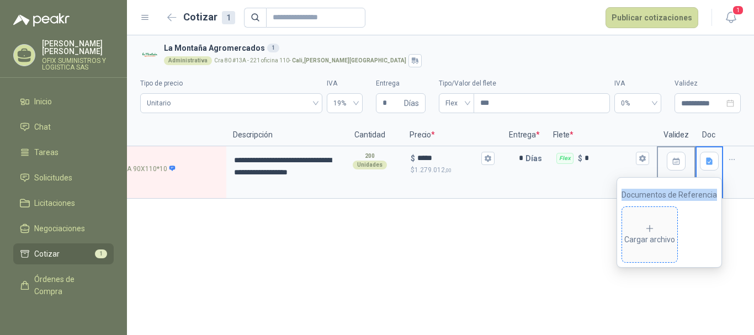
click at [648, 231] on icon at bounding box center [650, 229] width 10 height 10
click at [655, 224] on icon at bounding box center [650, 229] width 10 height 10
click at [649, 231] on icon at bounding box center [650, 229] width 10 height 10
click at [653, 235] on div "Cargar archivo" at bounding box center [649, 235] width 51 height 22
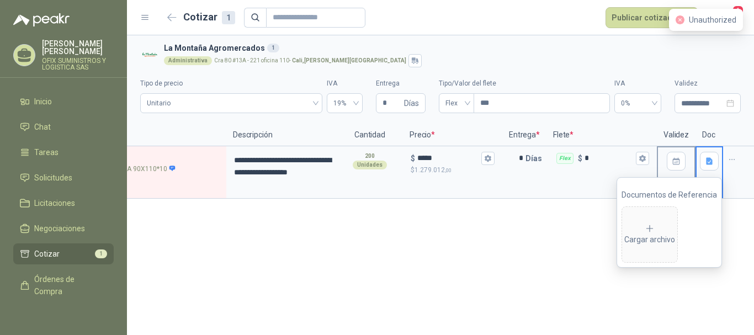
click at [437, 33] on header "Cotizar 1 Publicar cotizaciones 1" at bounding box center [440, 17] width 627 height 35
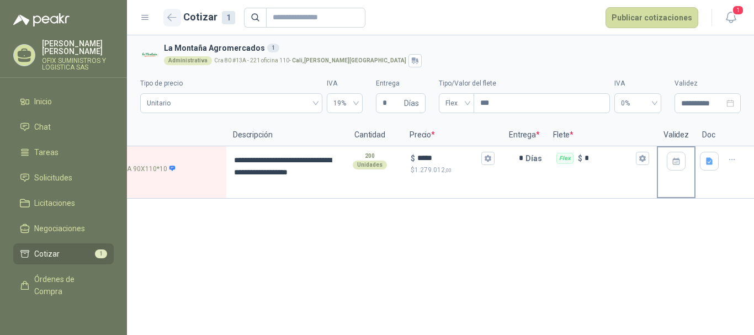
click at [171, 13] on icon "button" at bounding box center [171, 17] width 9 height 8
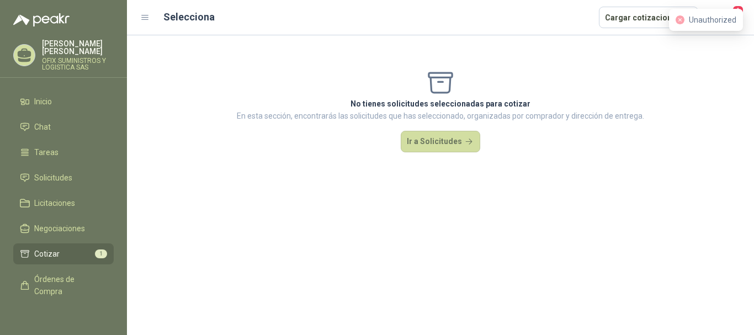
click at [148, 17] on icon at bounding box center [145, 18] width 10 height 10
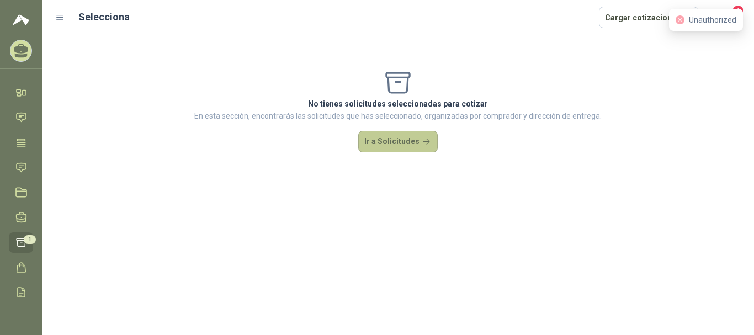
click at [383, 142] on button "Ir a Solicitudes" at bounding box center [397, 142] width 79 height 22
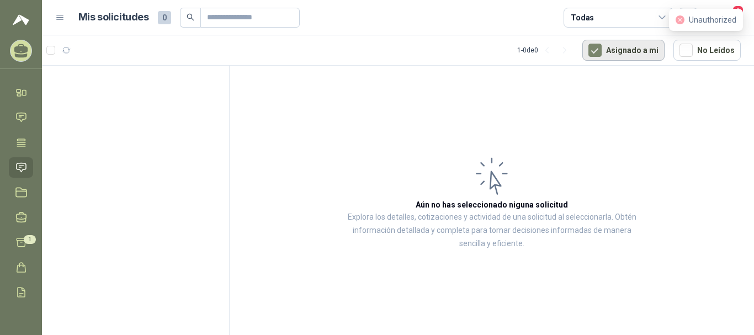
click at [617, 51] on button "Asignado a mi" at bounding box center [623, 50] width 82 height 21
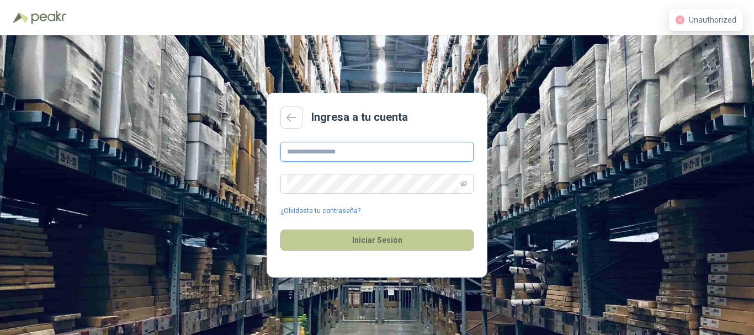
type input "**********"
click at [374, 242] on button "Iniciar Sesión" at bounding box center [376, 240] width 193 height 21
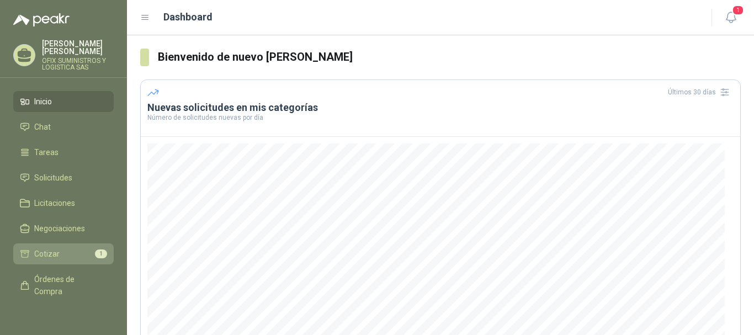
click at [73, 248] on li "Cotizar 1" at bounding box center [63, 254] width 87 height 12
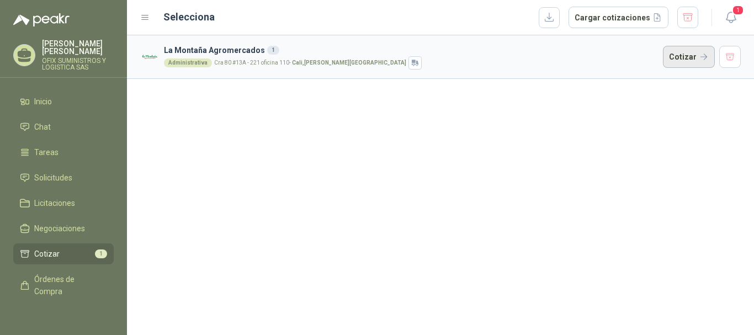
click at [702, 56] on button "Cotizar" at bounding box center [689, 57] width 52 height 22
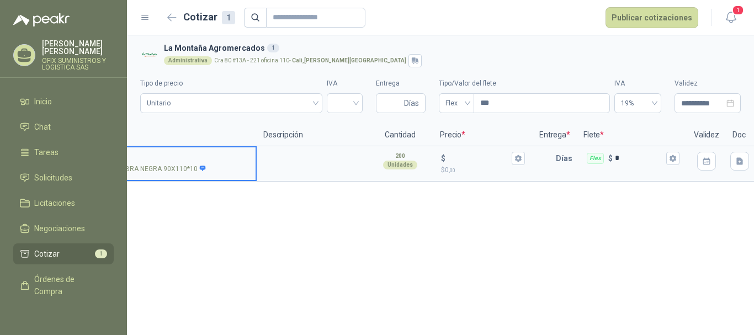
scroll to position [0, 144]
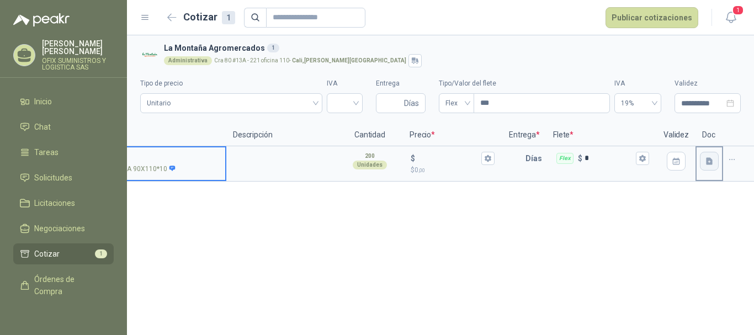
click at [712, 161] on icon "button" at bounding box center [709, 160] width 7 height 7
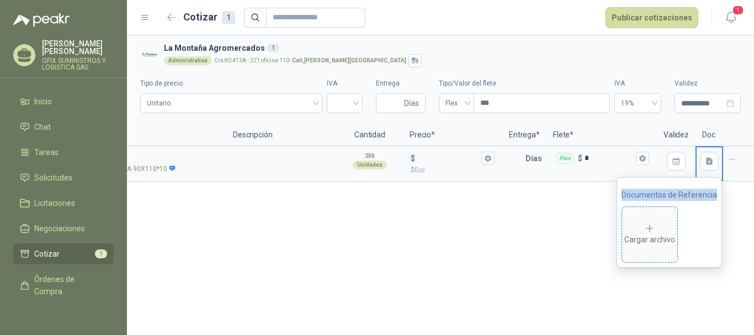
click at [655, 218] on span "Cargar archivo" at bounding box center [649, 234] width 55 height 55
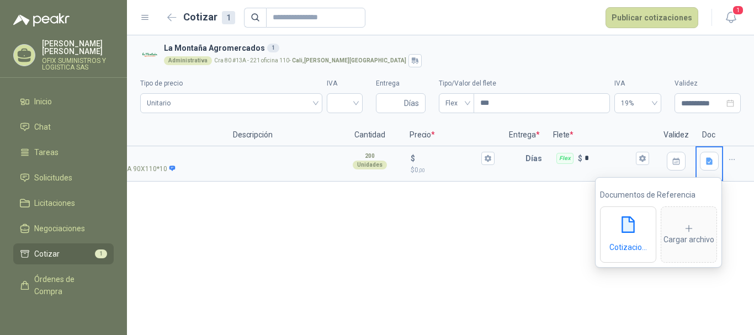
click at [512, 251] on div "**********" at bounding box center [440, 185] width 627 height 300
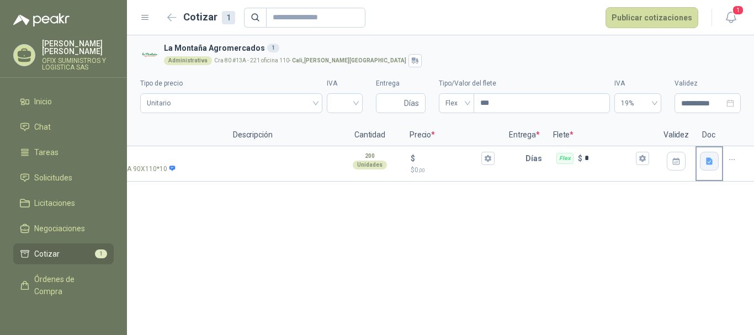
click at [705, 161] on icon "button" at bounding box center [709, 161] width 9 height 9
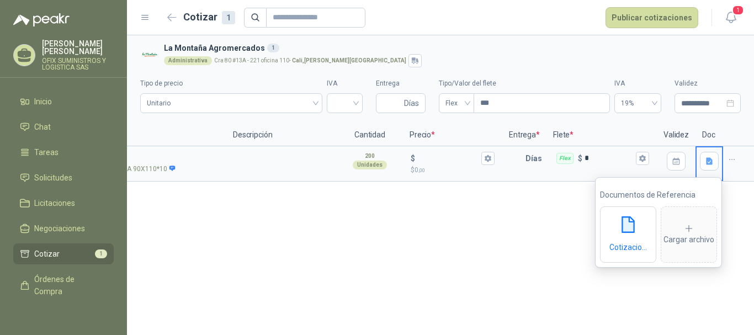
click at [418, 266] on div "**********" at bounding box center [440, 185] width 627 height 300
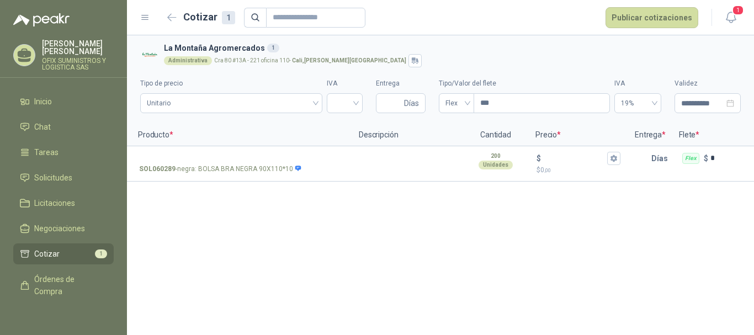
scroll to position [0, 0]
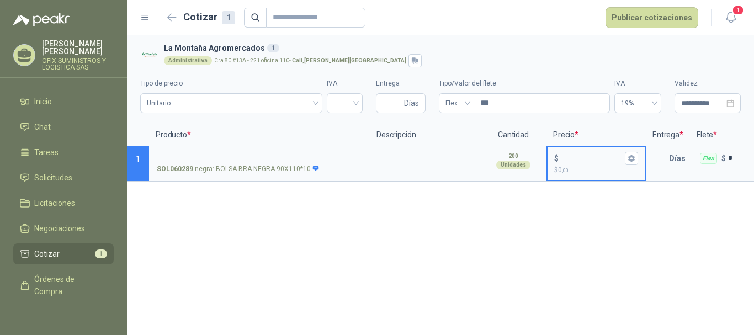
click at [576, 161] on input "$ $ 0 ,00" at bounding box center [592, 158] width 62 height 8
type input "*****"
click at [358, 100] on div at bounding box center [345, 103] width 36 height 20
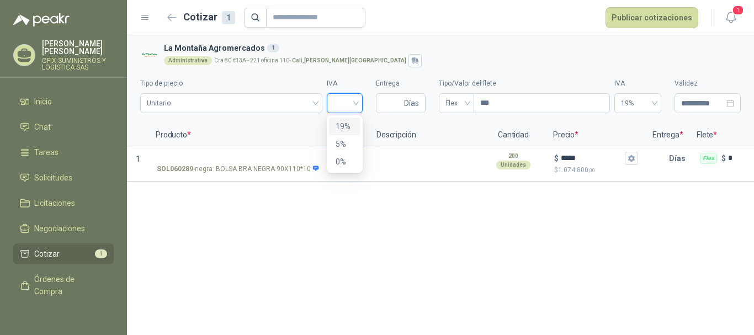
click at [346, 120] on div "19%" at bounding box center [345, 126] width 18 height 12
click at [314, 104] on span "Unitario" at bounding box center [231, 103] width 169 height 17
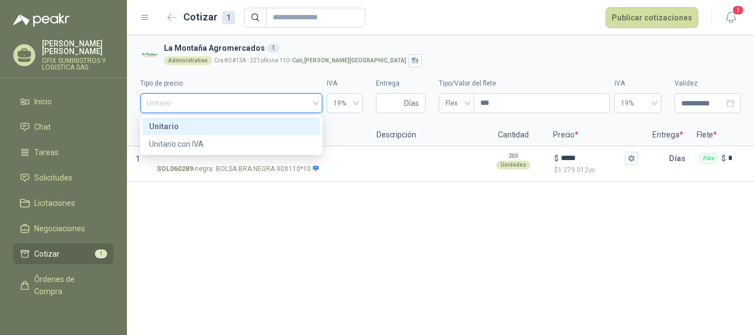
click at [274, 126] on div "Unitario" at bounding box center [231, 126] width 165 height 12
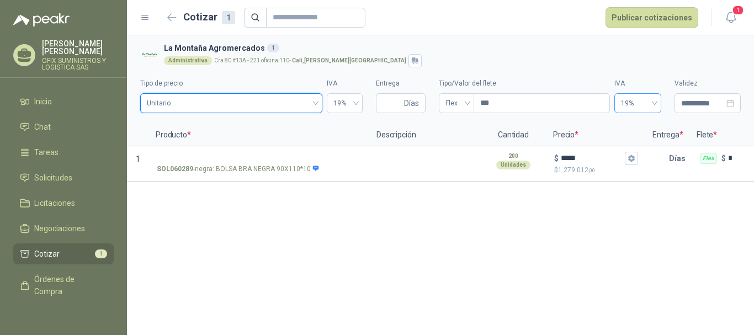
click at [653, 106] on span "19%" at bounding box center [638, 103] width 34 height 17
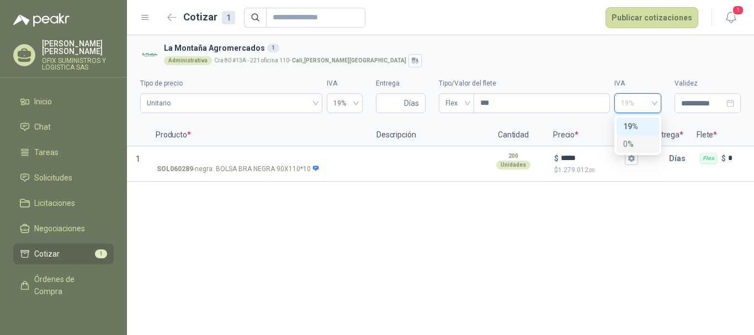
click at [630, 139] on div "0%" at bounding box center [637, 144] width 29 height 12
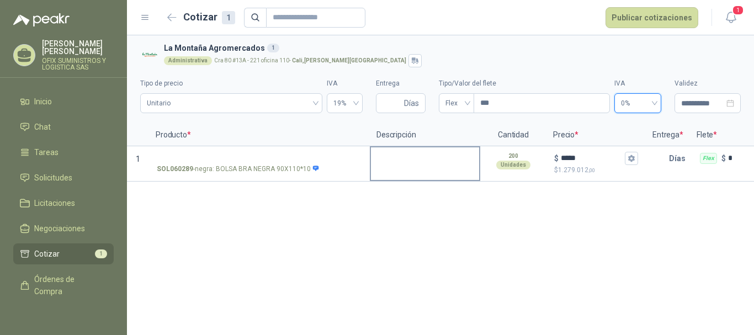
click at [429, 163] on textarea at bounding box center [425, 159] width 108 height 25
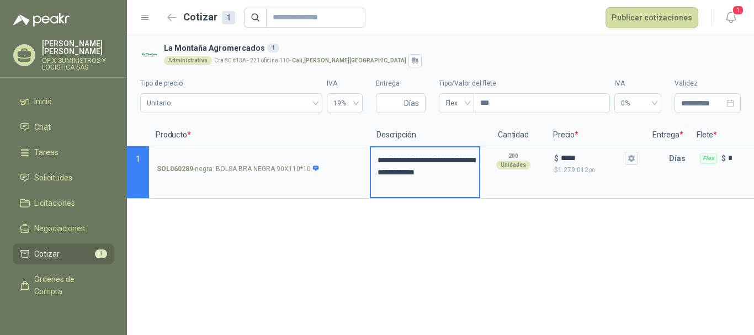
click at [543, 224] on div "**********" at bounding box center [440, 185] width 627 height 300
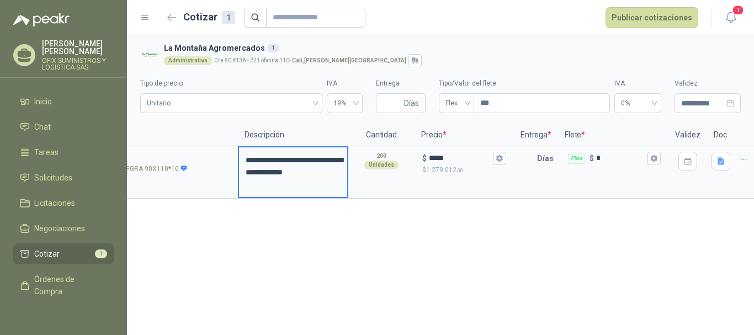
scroll to position [0, 144]
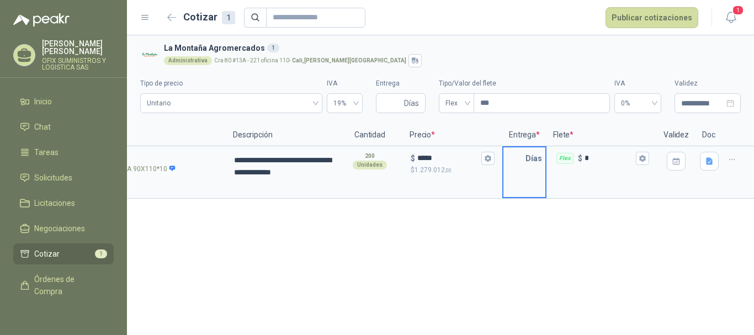
click at [513, 158] on input "text" at bounding box center [514, 158] width 22 height 22
type input "*"
click at [674, 159] on icon "button" at bounding box center [675, 160] width 7 height 7
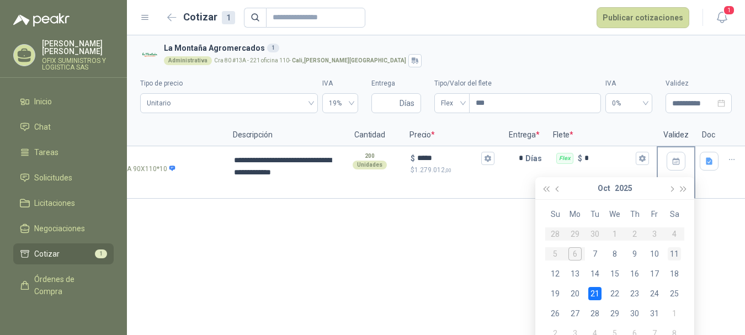
drag, startPoint x: 594, startPoint y: 294, endPoint x: 677, endPoint y: 252, distance: 93.1
click at [594, 294] on div "21" at bounding box center [594, 293] width 13 height 13
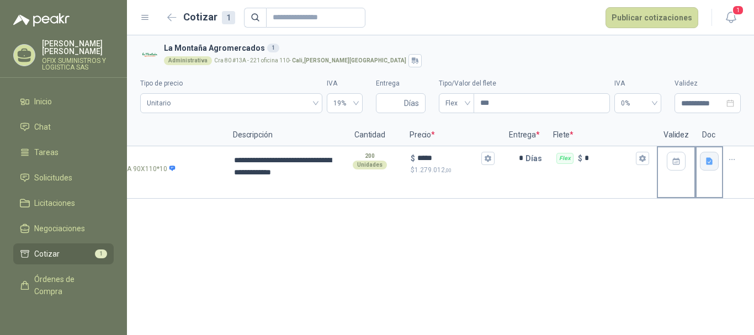
click at [712, 165] on icon "button" at bounding box center [709, 161] width 9 height 9
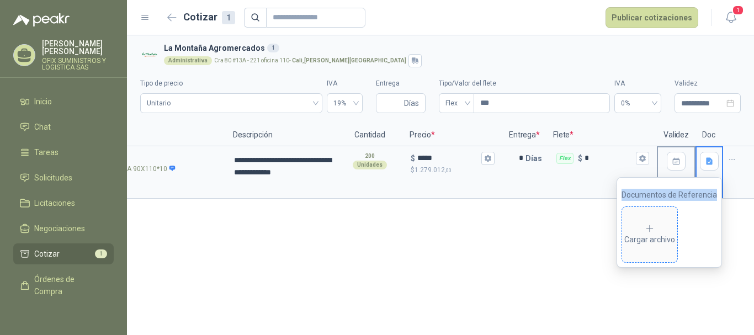
click at [651, 229] on icon at bounding box center [650, 229] width 10 height 10
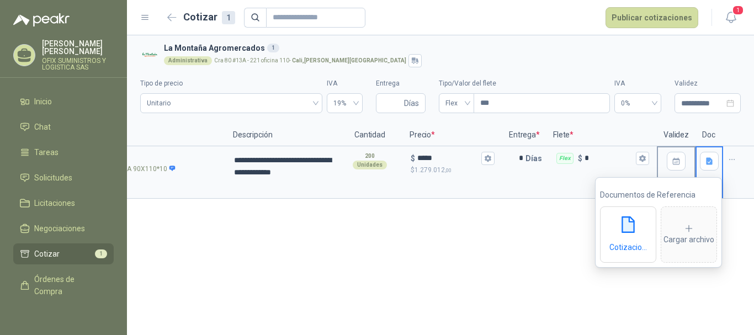
click at [421, 263] on div "**********" at bounding box center [440, 185] width 627 height 300
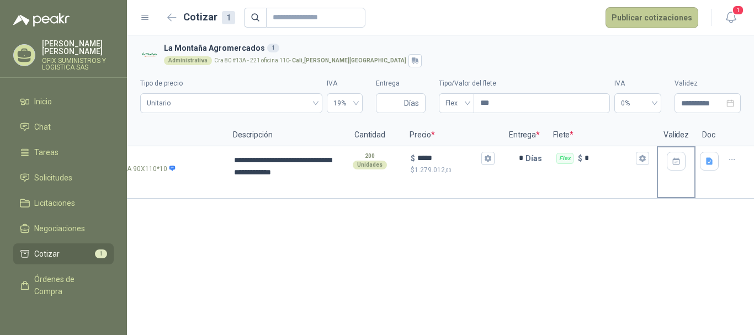
click at [631, 23] on button "Publicar cotizaciones" at bounding box center [652, 17] width 93 height 21
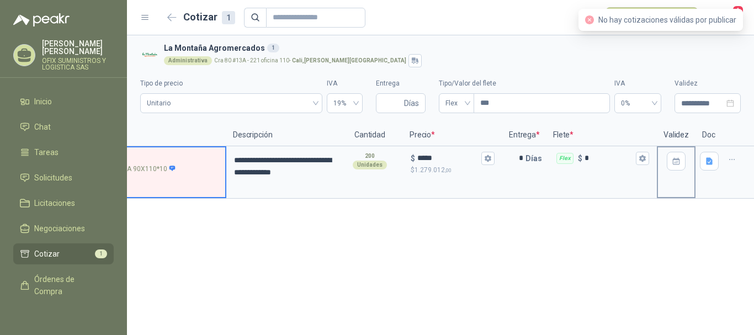
scroll to position [0, 30]
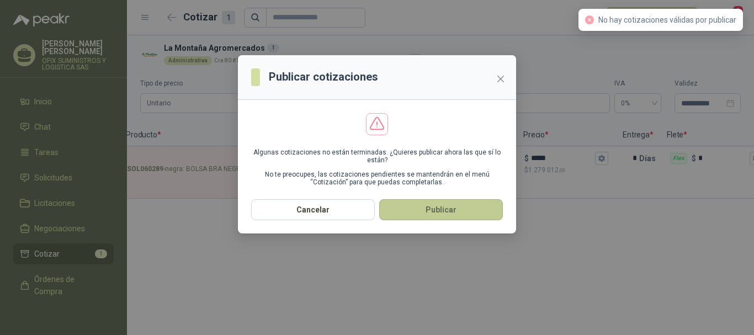
click at [481, 211] on button "Publicar" at bounding box center [441, 209] width 124 height 21
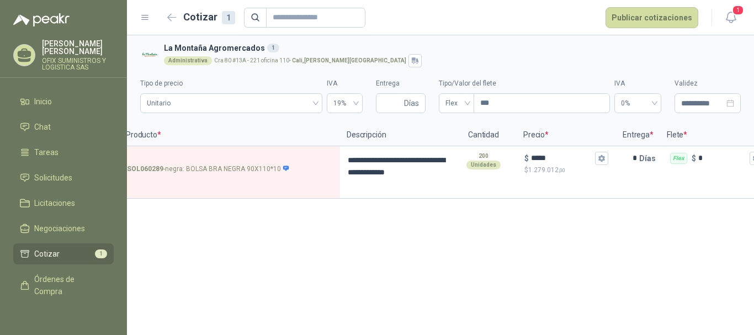
scroll to position [0, 144]
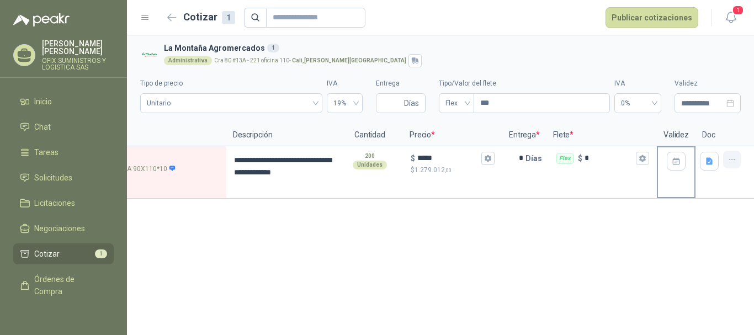
click at [733, 162] on icon "button" at bounding box center [732, 159] width 9 height 9
click at [736, 162] on icon "button" at bounding box center [732, 159] width 9 height 9
drag, startPoint x: 450, startPoint y: 298, endPoint x: 401, endPoint y: 232, distance: 82.0
click at [449, 296] on div "**********" at bounding box center [440, 185] width 627 height 300
click at [146, 16] on icon at bounding box center [145, 18] width 10 height 10
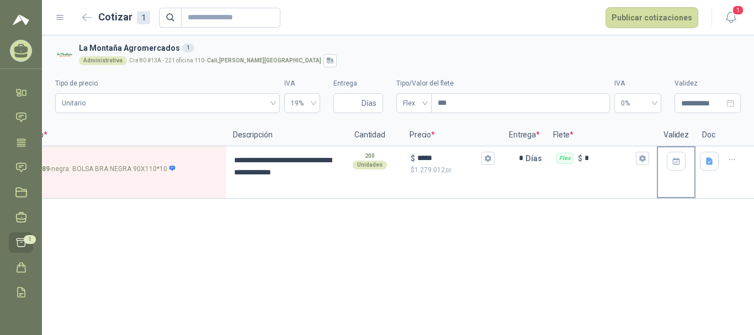
scroll to position [0, 59]
click at [65, 17] on icon at bounding box center [60, 18] width 10 height 10
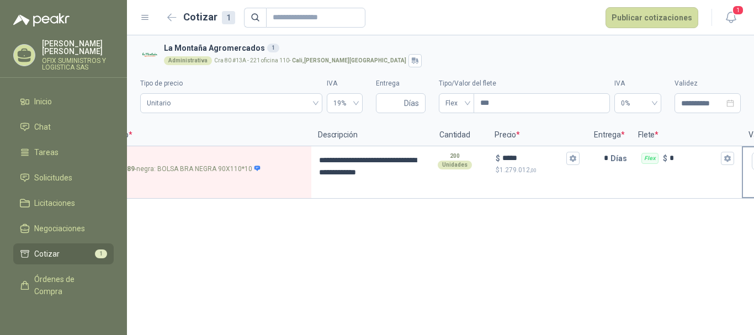
scroll to position [0, 0]
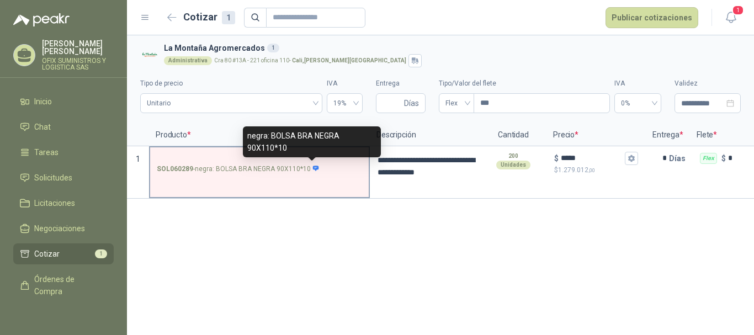
click at [313, 169] on icon at bounding box center [316, 169] width 6 height 6
click at [312, 163] on input "SOL060289 - negra: BOLSA BRA NEGRA 90X110*10" at bounding box center [259, 159] width 205 height 8
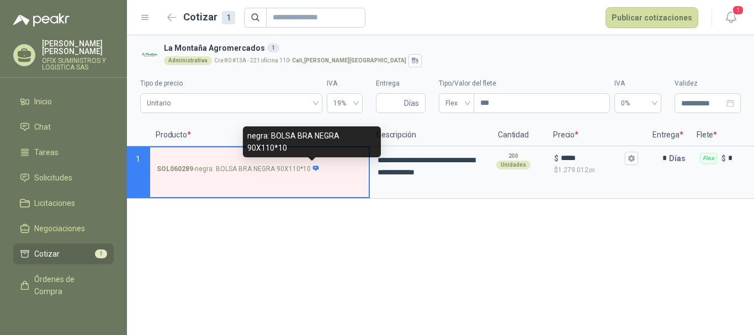
click at [313, 169] on icon at bounding box center [316, 169] width 6 height 6
click at [312, 163] on input "SOL060289 - negra: BOLSA BRA NEGRA 90X110*10" at bounding box center [259, 159] width 205 height 8
click at [313, 169] on icon at bounding box center [316, 169] width 6 height 6
click at [312, 163] on input "SOL060289 - negra: BOLSA BRA NEGRA 90X110*10" at bounding box center [259, 159] width 205 height 8
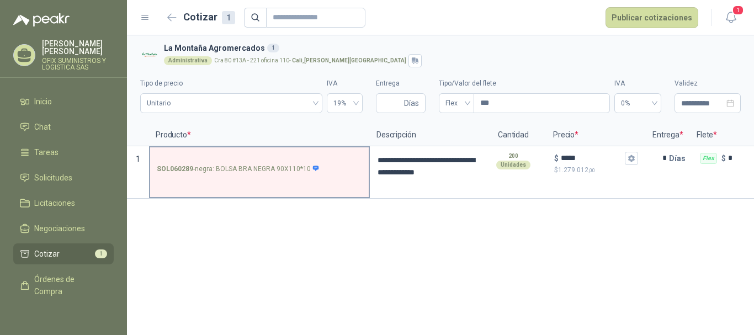
click at [323, 176] on label "SOL060289 - negra: BOLSA BRA NEGRA 90X110*10" at bounding box center [259, 162] width 219 height 31
click at [323, 163] on input "SOL060289 - negra: BOLSA BRA NEGRA 90X110*10" at bounding box center [259, 159] width 205 height 8
click at [323, 176] on label "SOL060289 - negra: BOLSA BRA NEGRA 90X110*10" at bounding box center [259, 162] width 219 height 31
click at [323, 163] on input "SOL060289 - negra: BOLSA BRA NEGRA 90X110*10" at bounding box center [259, 159] width 205 height 8
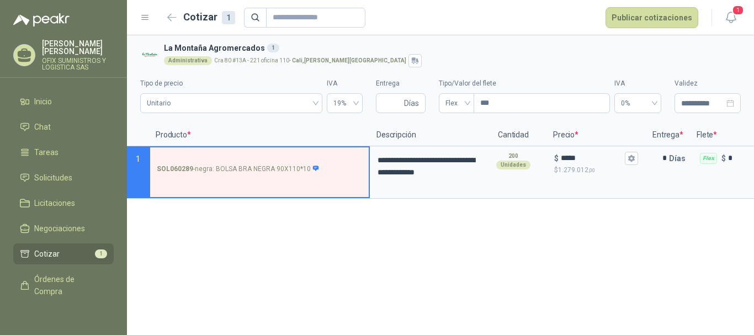
click at [365, 195] on div "SOL060289 - negra: BOLSA BRA NEGRA 90X110*10" at bounding box center [259, 172] width 221 height 52
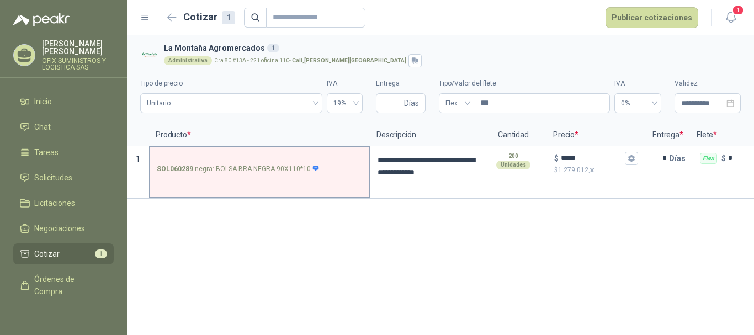
click at [365, 195] on div "SOL060289 - negra: BOLSA BRA NEGRA 90X110*10" at bounding box center [259, 172] width 221 height 52
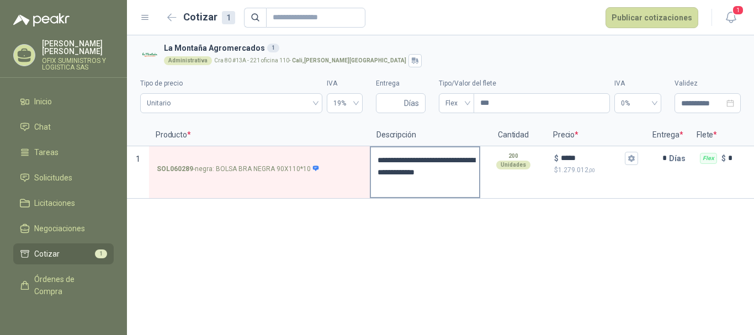
click at [383, 189] on textarea "**********" at bounding box center [425, 172] width 108 height 50
click at [445, 189] on textarea "**********" at bounding box center [425, 172] width 108 height 50
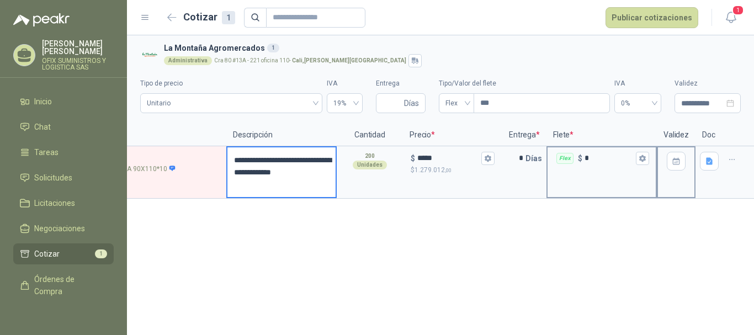
scroll to position [0, 142]
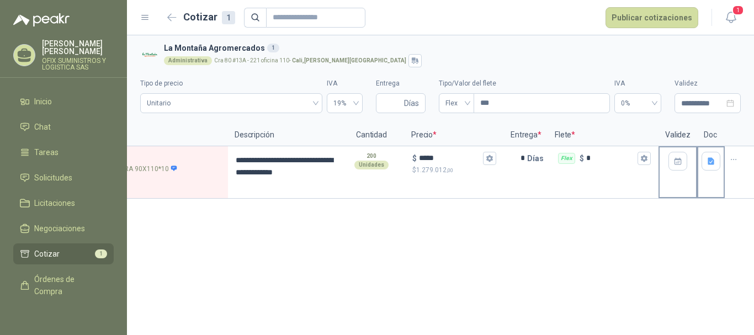
click at [698, 165] on div at bounding box center [711, 172] width 28 height 52
click at [712, 165] on icon "button" at bounding box center [711, 161] width 9 height 9
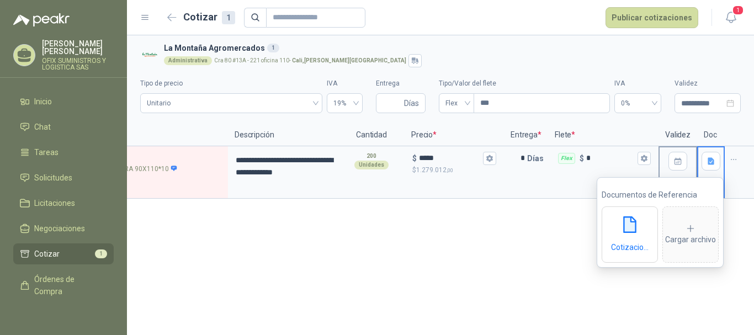
click at [742, 163] on div at bounding box center [740, 172] width 31 height 52
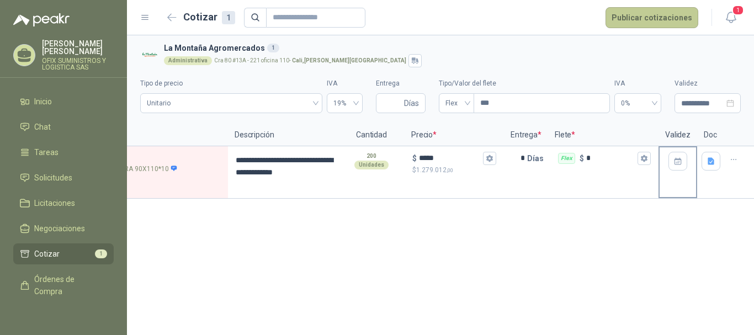
click at [652, 17] on button "Publicar cotizaciones" at bounding box center [652, 17] width 93 height 21
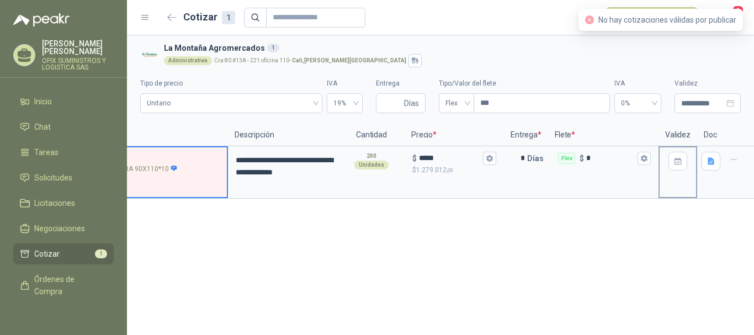
scroll to position [0, 30]
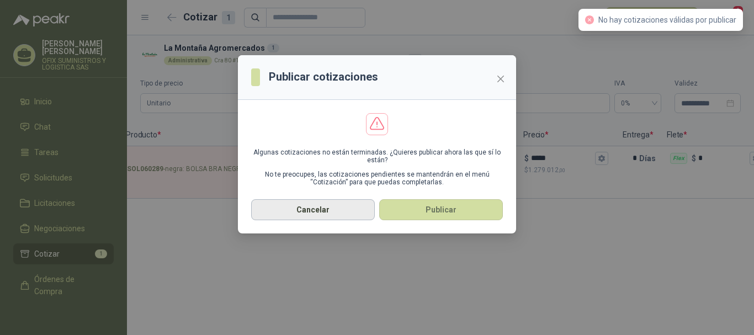
click at [349, 207] on button "Cancelar" at bounding box center [313, 209] width 124 height 21
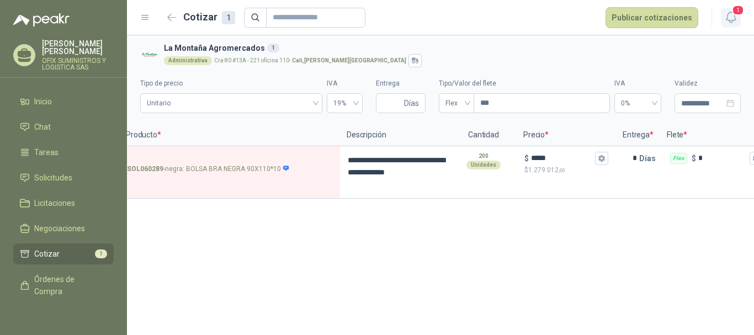
click at [733, 19] on icon "button" at bounding box center [731, 17] width 14 height 14
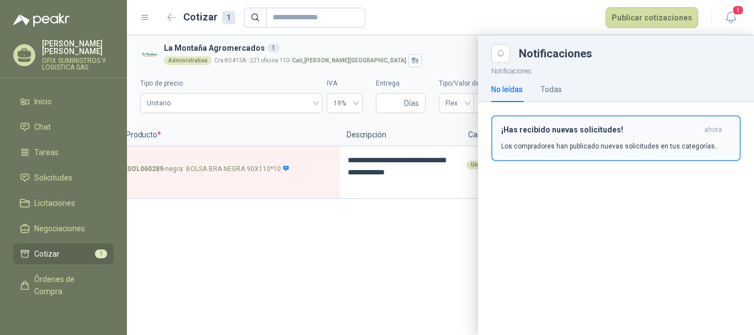
click at [662, 129] on h3 "¡Has recibido nuevas solicitudes!" at bounding box center [600, 129] width 199 height 9
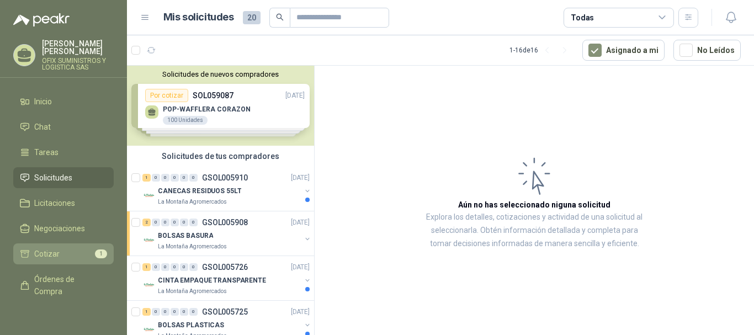
click at [95, 252] on span "1" at bounding box center [101, 254] width 12 height 9
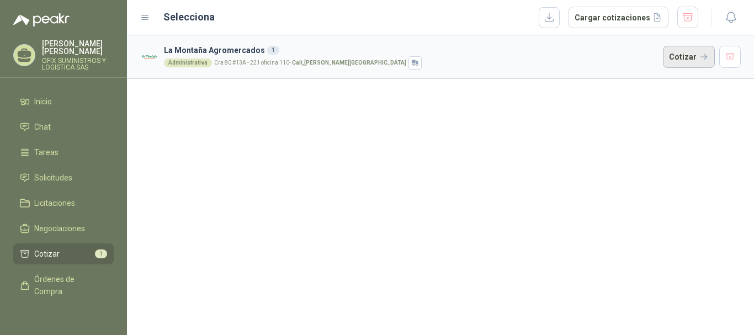
click at [695, 54] on button "Cotizar" at bounding box center [689, 57] width 52 height 22
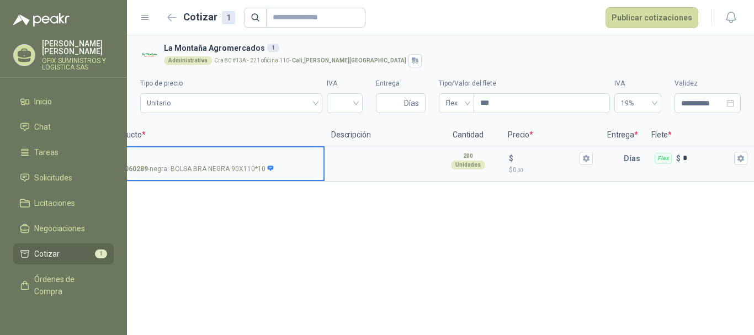
scroll to position [0, 144]
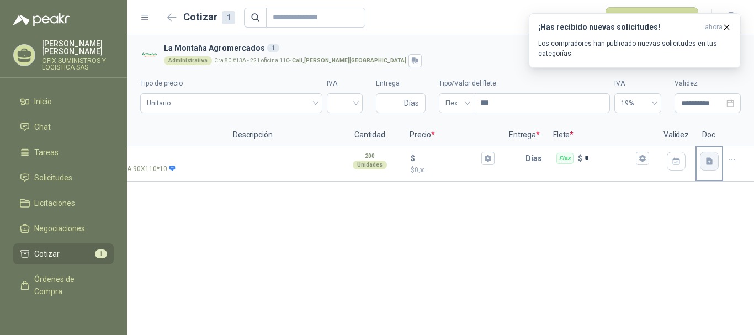
click at [709, 165] on icon "button" at bounding box center [709, 160] width 7 height 7
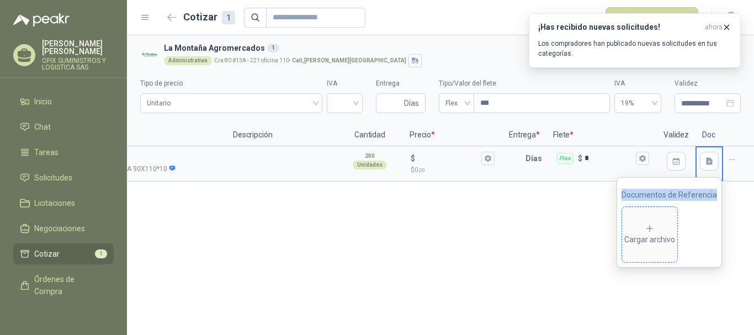
click at [654, 224] on icon at bounding box center [650, 229] width 10 height 10
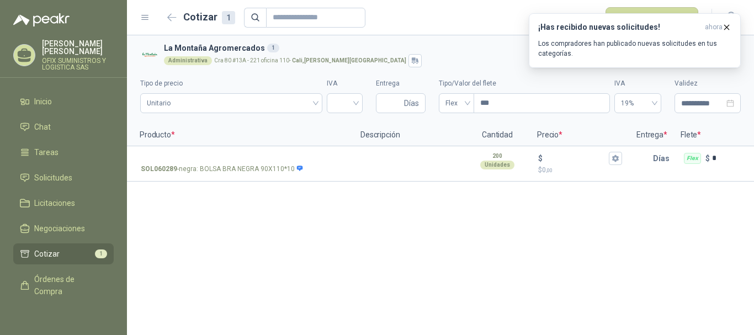
scroll to position [0, 0]
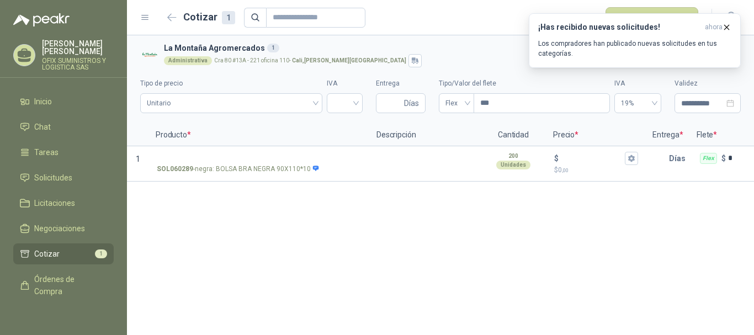
click at [375, 104] on div "**********" at bounding box center [440, 92] width 601 height 50
click at [391, 103] on input "Entrega" at bounding box center [392, 103] width 19 height 19
type input "*"
click at [312, 105] on span "Unitario" at bounding box center [231, 103] width 169 height 17
type input "*"
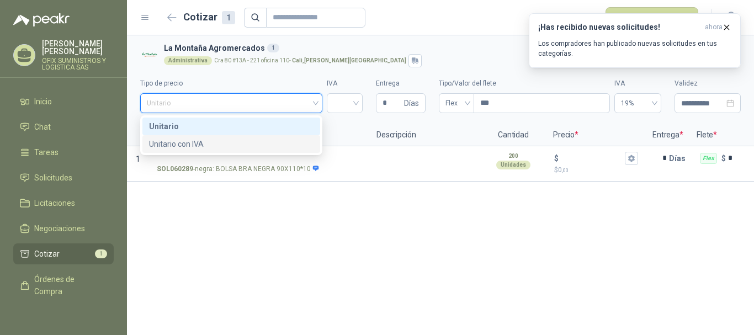
click at [285, 142] on div "Unitario con IVA" at bounding box center [231, 144] width 165 height 12
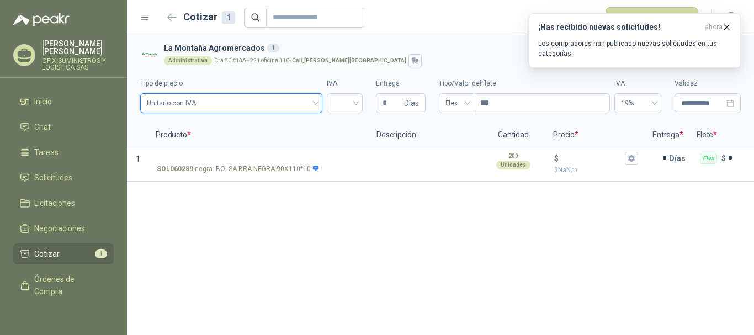
click at [299, 98] on span "Unitario con IVA" at bounding box center [231, 103] width 169 height 17
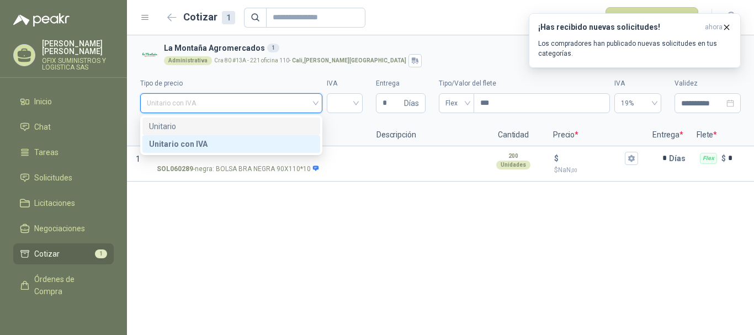
click at [276, 128] on div "Unitario" at bounding box center [231, 126] width 165 height 12
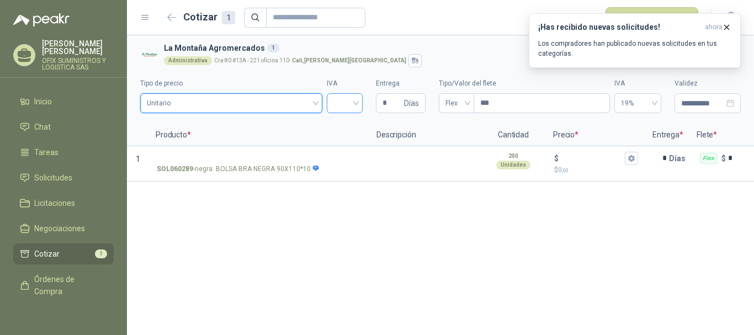
click at [340, 100] on input "search" at bounding box center [344, 102] width 23 height 17
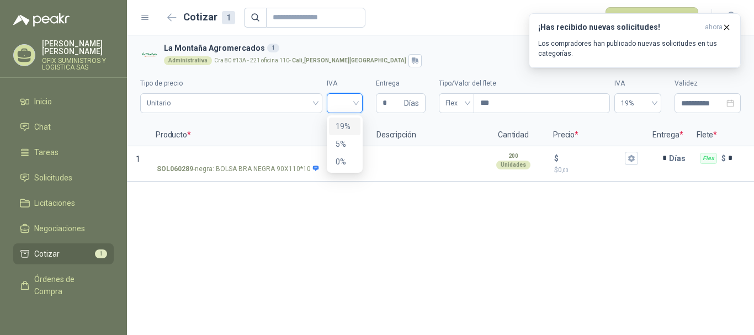
click at [347, 124] on div "19%" at bounding box center [345, 126] width 18 height 12
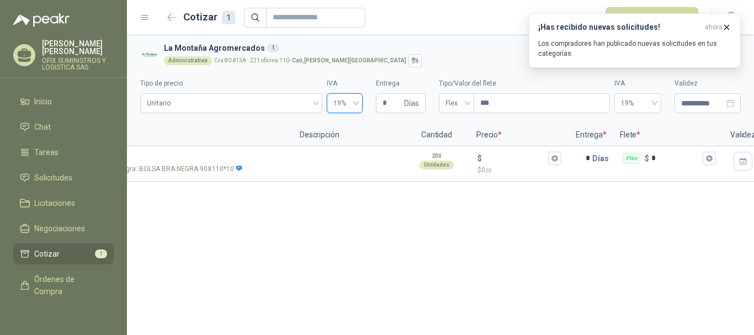
scroll to position [0, 144]
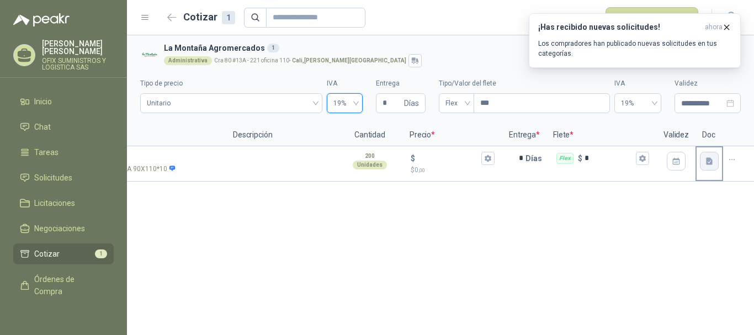
click at [708, 157] on icon "button" at bounding box center [709, 161] width 9 height 9
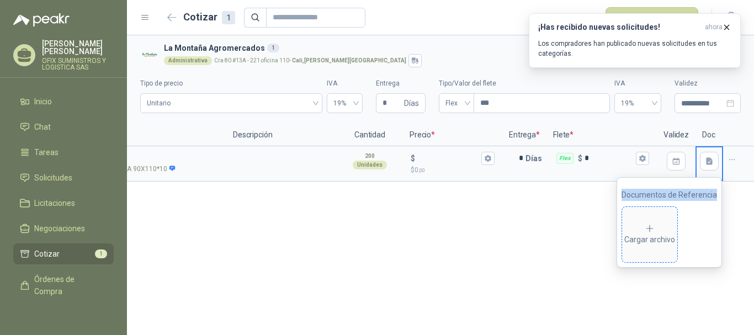
click at [633, 230] on div "Cargar archivo" at bounding box center [649, 235] width 51 height 22
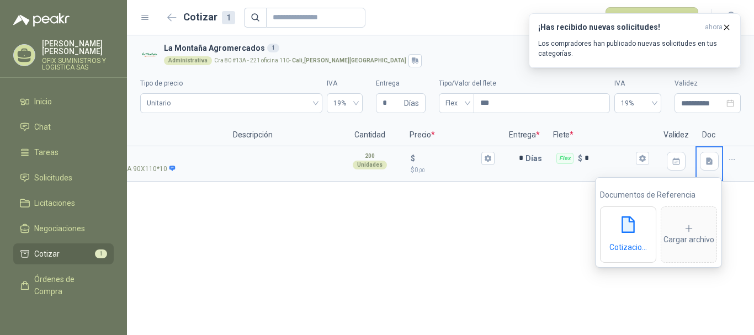
click at [481, 220] on div "**********" at bounding box center [440, 185] width 627 height 300
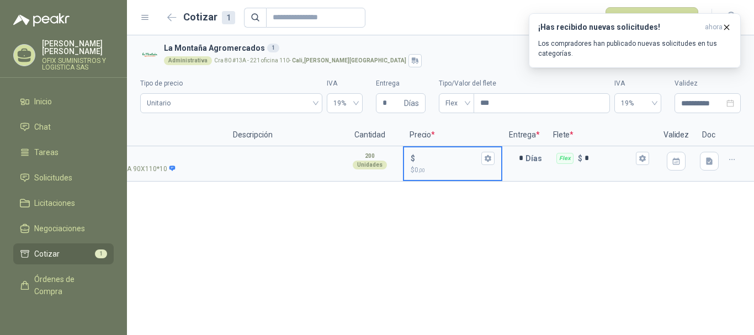
click at [439, 155] on input "$ $ 0 ,00" at bounding box center [448, 158] width 62 height 8
type input "*****"
click at [703, 176] on div at bounding box center [710, 163] width 28 height 35
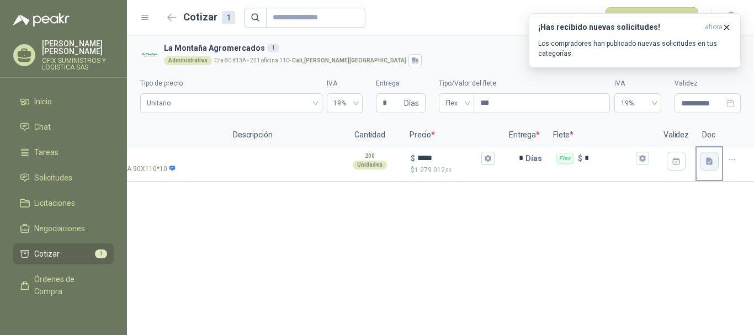
click at [705, 169] on button "button" at bounding box center [709, 161] width 19 height 19
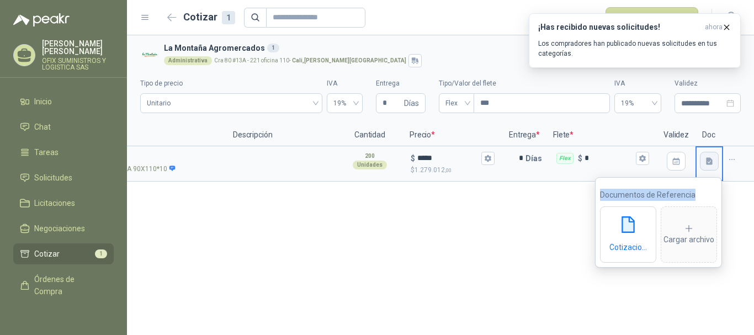
click at [705, 169] on button "button" at bounding box center [709, 161] width 19 height 19
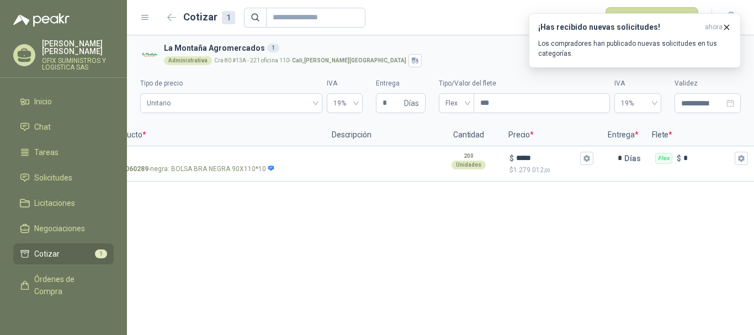
scroll to position [0, 0]
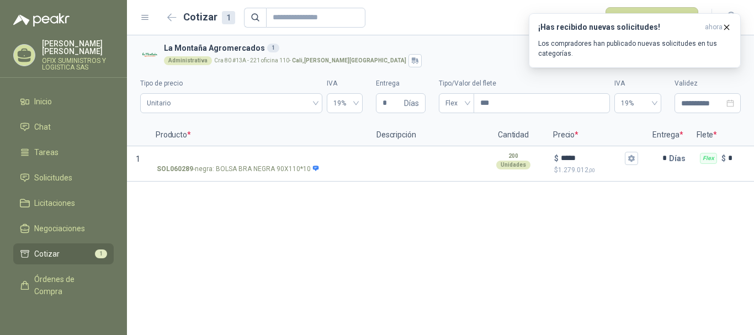
click at [560, 3] on header "Cotizar 1 Publicar cotizaciones" at bounding box center [440, 17] width 627 height 35
click at [727, 24] on icon "button" at bounding box center [726, 27] width 9 height 9
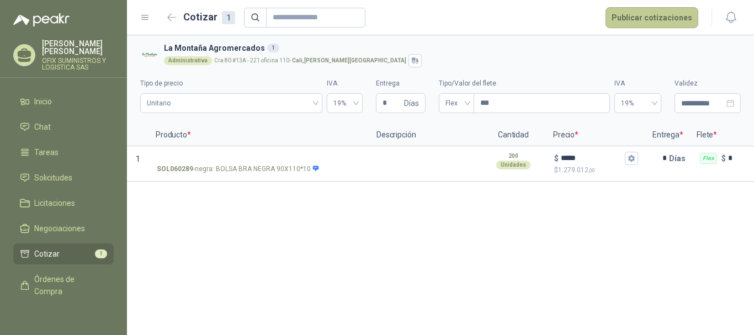
click at [670, 21] on button "Publicar cotizaciones" at bounding box center [652, 17] width 93 height 21
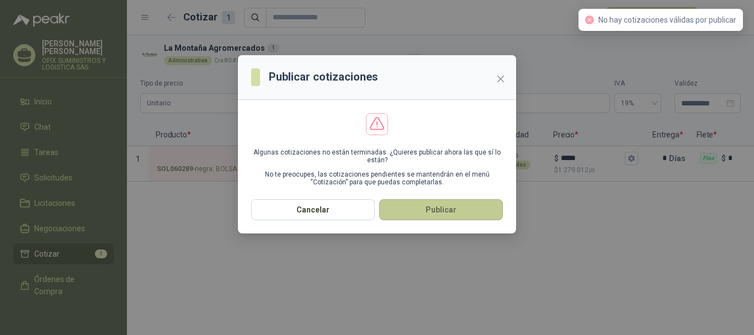
click at [466, 213] on button "Publicar" at bounding box center [441, 209] width 124 height 21
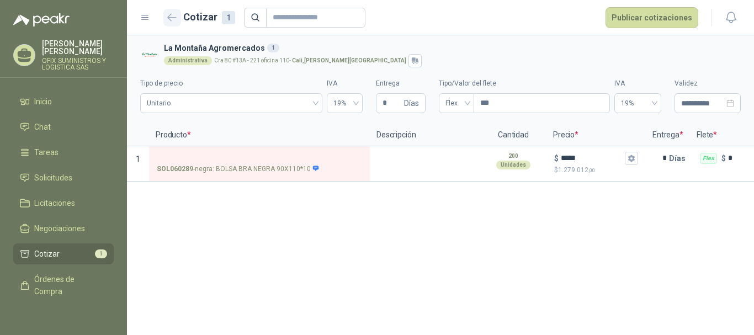
click at [172, 21] on icon "button" at bounding box center [171, 17] width 9 height 8
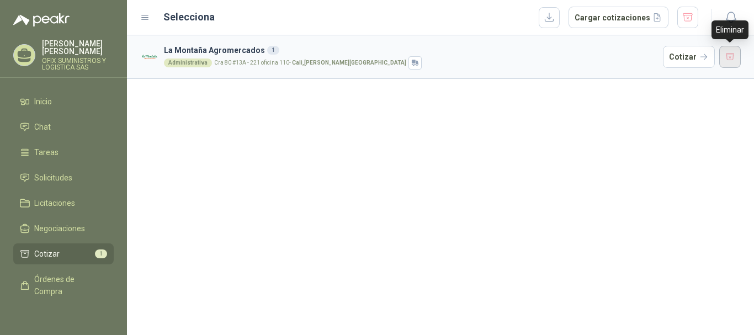
click at [731, 50] on button "button" at bounding box center [730, 57] width 22 height 22
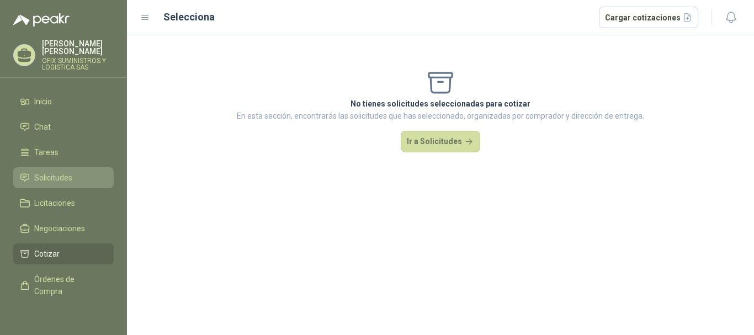
click at [68, 175] on span "Solicitudes" at bounding box center [53, 178] width 38 height 12
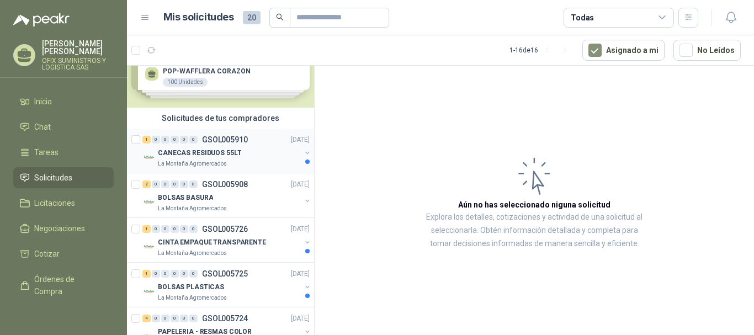
scroll to position [55, 0]
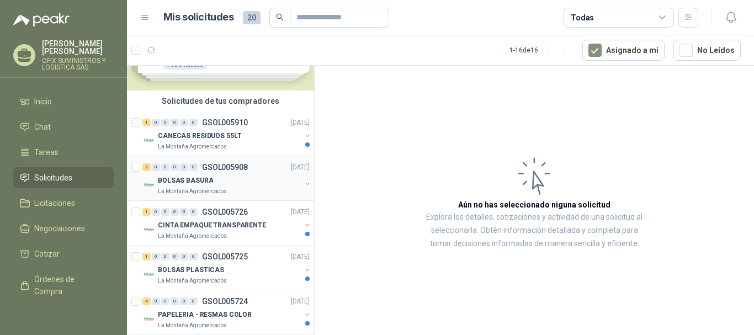
click at [238, 178] on div "BOLSAS BASURA" at bounding box center [229, 180] width 143 height 13
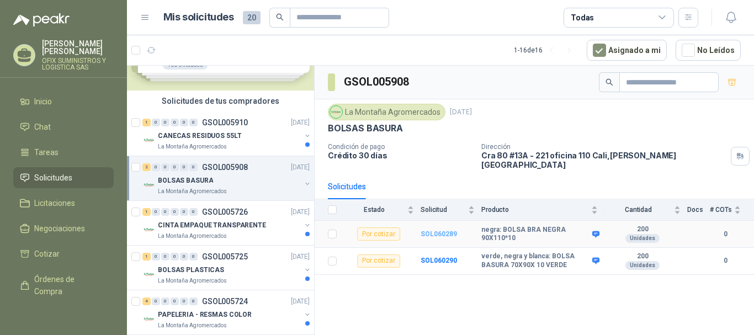
click at [445, 230] on b "SOL060289" at bounding box center [439, 234] width 36 height 8
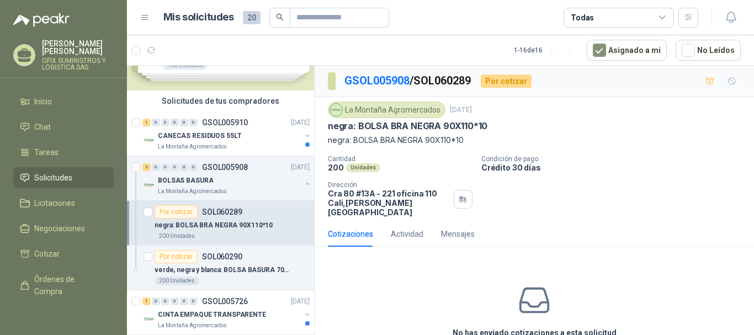
scroll to position [49, 0]
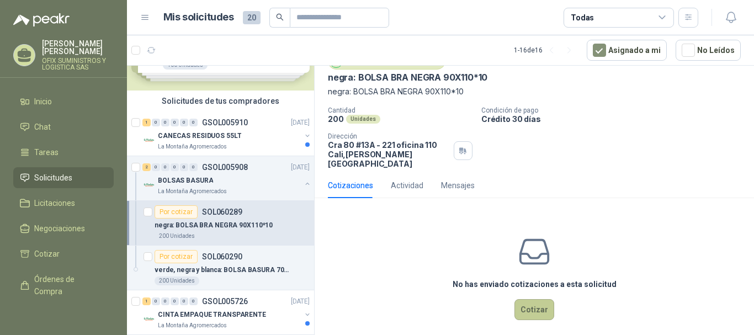
click at [532, 299] on button "Cotizar" at bounding box center [534, 309] width 40 height 21
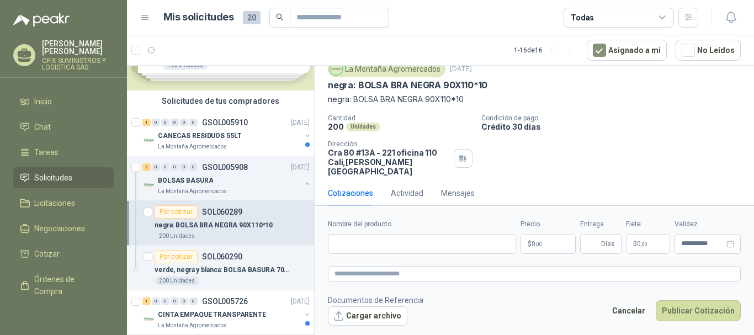
scroll to position [41, 0]
click at [457, 241] on input "Nombre del producto" at bounding box center [422, 244] width 188 height 20
paste input "**********"
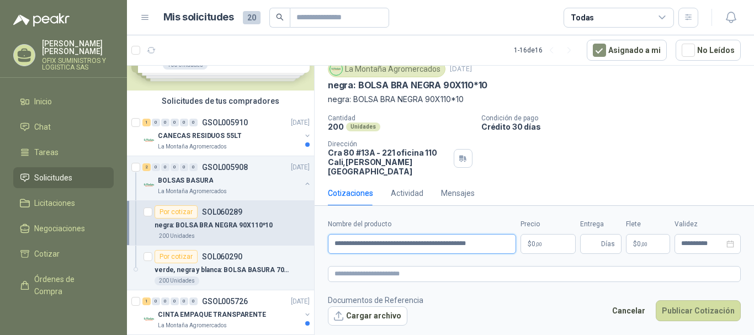
scroll to position [0, 2]
type input "**********"
click at [554, 244] on p "$ 0 ,00" at bounding box center [548, 244] width 55 height 20
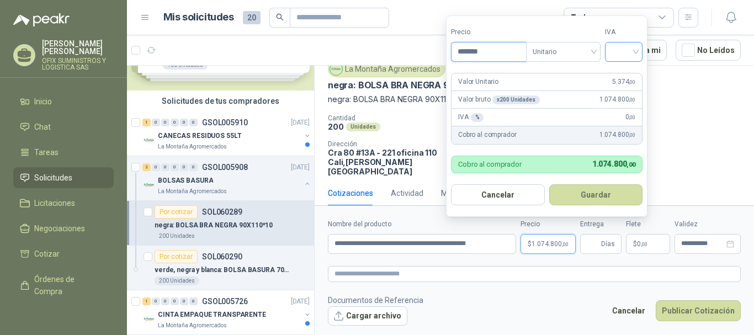
type input "*******"
click at [626, 47] on input "search" at bounding box center [624, 51] width 24 height 17
click at [623, 70] on div "19%" at bounding box center [626, 74] width 20 height 12
click at [574, 198] on button "Guardar" at bounding box center [597, 194] width 95 height 21
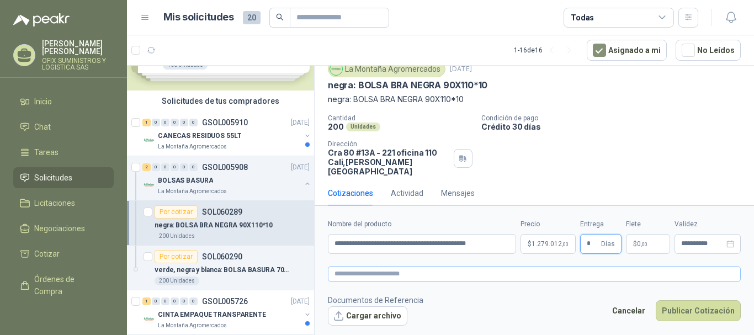
type input "*"
click at [522, 272] on textarea at bounding box center [534, 274] width 413 height 16
paste textarea "**********"
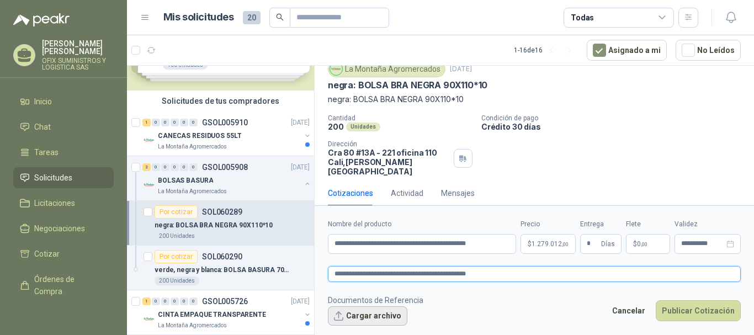
type textarea "**********"
click at [350, 314] on button "Cargar archivo" at bounding box center [367, 316] width 79 height 20
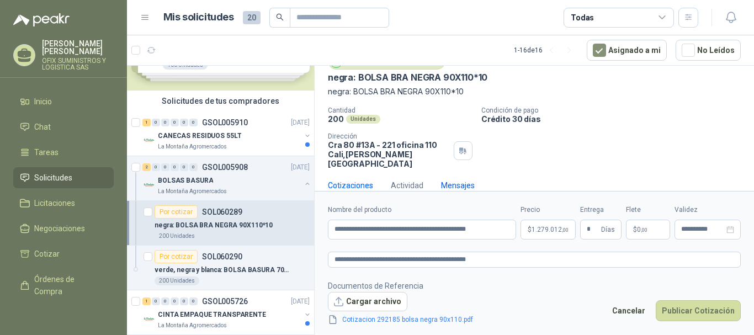
click at [460, 179] on div "Mensajes" at bounding box center [458, 185] width 34 height 12
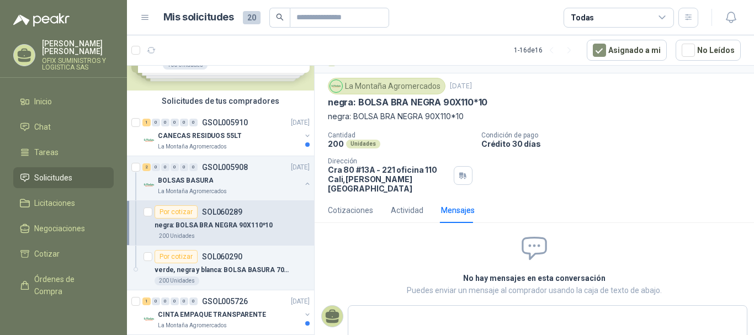
scroll to position [35, 0]
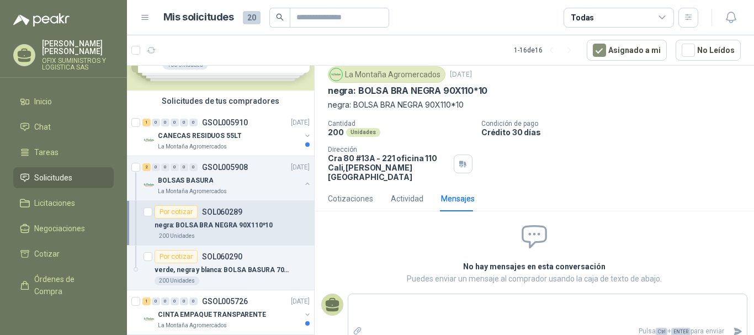
click at [389, 187] on div "Cotizaciones Actividad Mensajes" at bounding box center [401, 198] width 147 height 25
click at [359, 193] on div "Cotizaciones" at bounding box center [350, 199] width 45 height 12
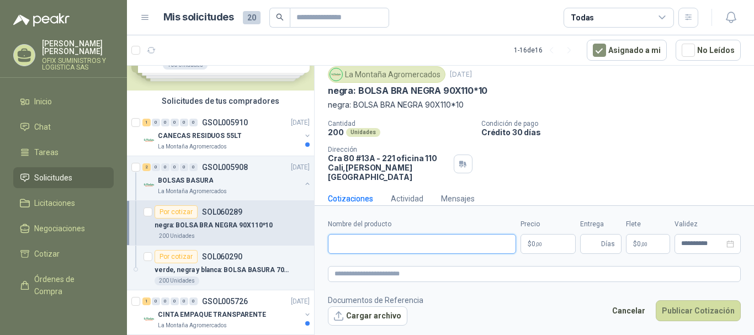
click at [432, 247] on input "Nombre del producto" at bounding box center [422, 244] width 188 height 20
type input "**********"
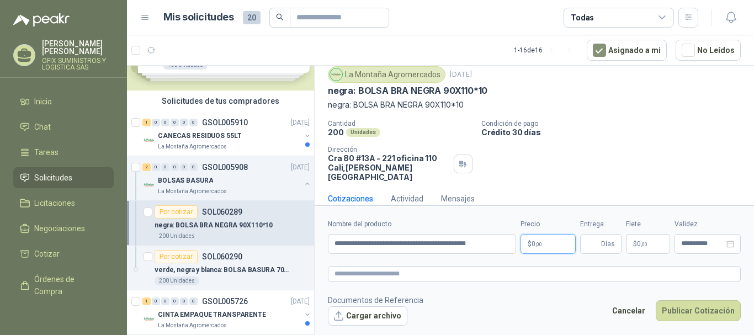
click at [546, 246] on p "$ 0 ,00" at bounding box center [548, 244] width 55 height 20
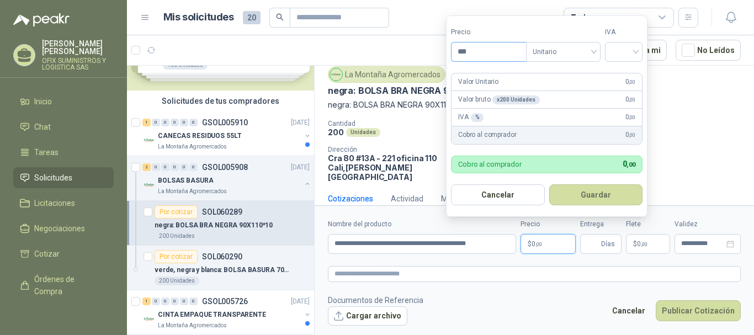
click at [514, 50] on input "***" at bounding box center [489, 52] width 75 height 19
click at [551, 52] on span "Unitario" at bounding box center [563, 52] width 61 height 17
type input "*******"
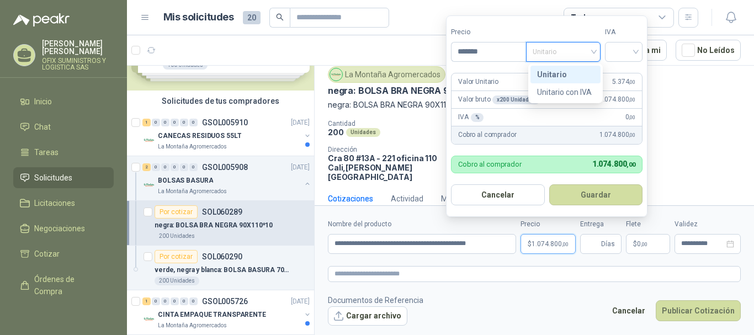
click at [560, 77] on div "Unitario" at bounding box center [565, 74] width 57 height 12
click at [623, 49] on input "search" at bounding box center [624, 51] width 24 height 17
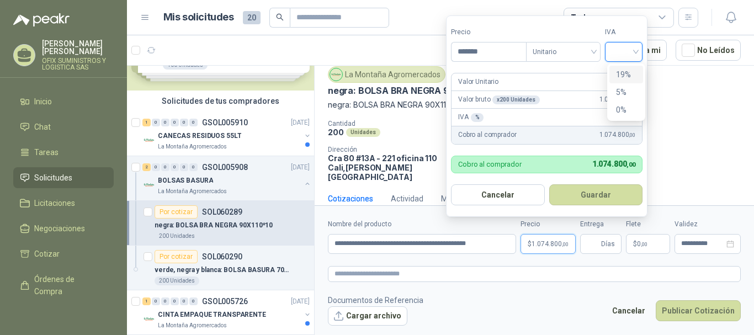
click at [620, 72] on div "19%" at bounding box center [626, 74] width 20 height 12
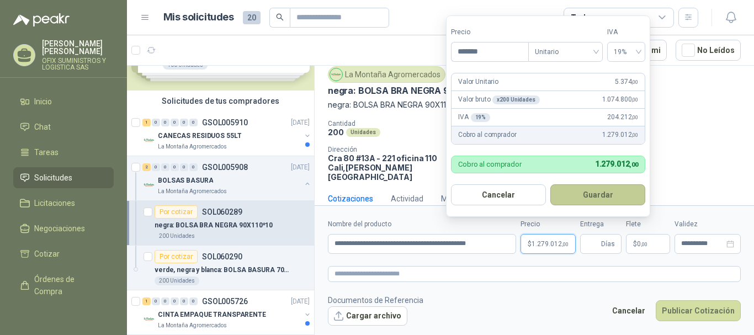
click at [565, 199] on button "Guardar" at bounding box center [597, 194] width 95 height 21
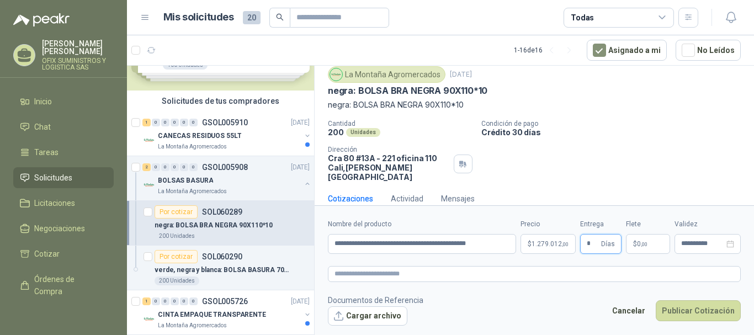
scroll to position [41, 0]
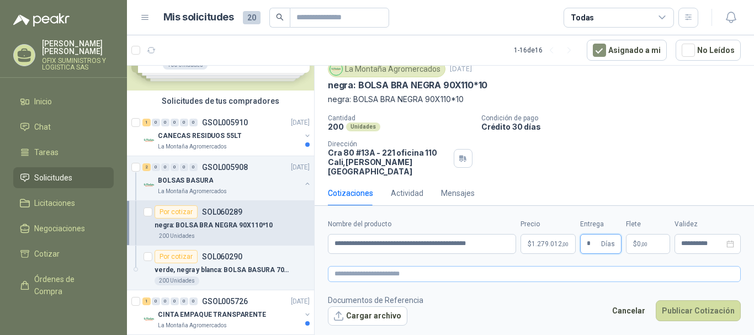
type input "*"
click at [462, 277] on textarea at bounding box center [534, 274] width 413 height 16
paste textarea "**********"
type textarea "**********"
click at [544, 294] on footer "Documentos de Referencia Cargar archivo Cancelar Publicar Cotización" at bounding box center [534, 310] width 413 height 32
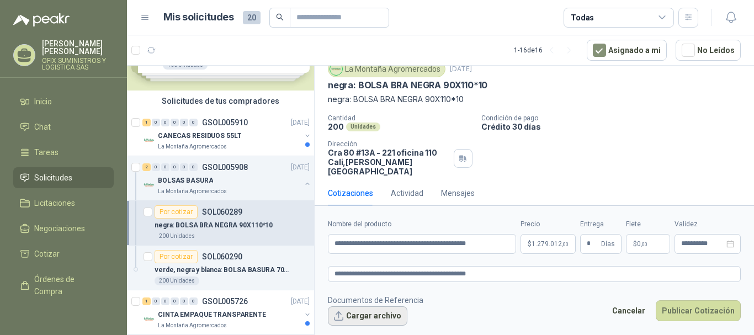
click at [395, 315] on button "Cargar archivo" at bounding box center [367, 316] width 79 height 20
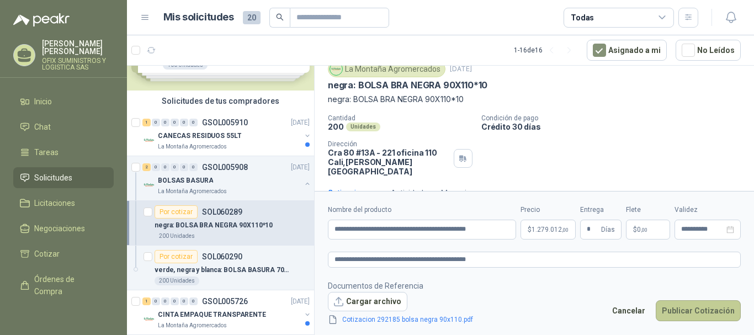
click at [704, 315] on button "Publicar Cotización" at bounding box center [698, 310] width 85 height 21
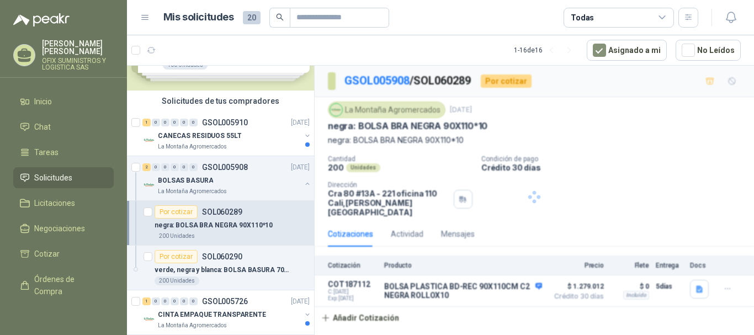
scroll to position [0, 0]
click at [57, 173] on span "Solicitudes" at bounding box center [53, 178] width 38 height 12
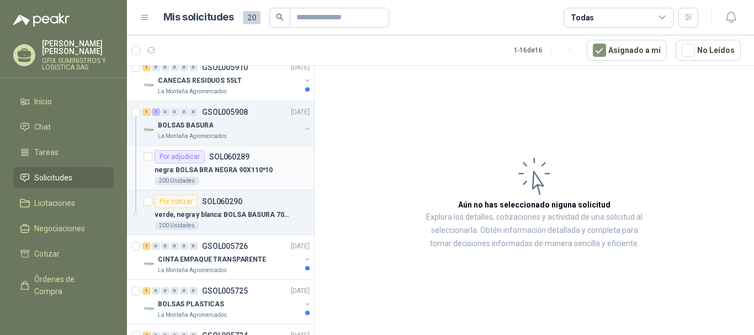
scroll to position [166, 0]
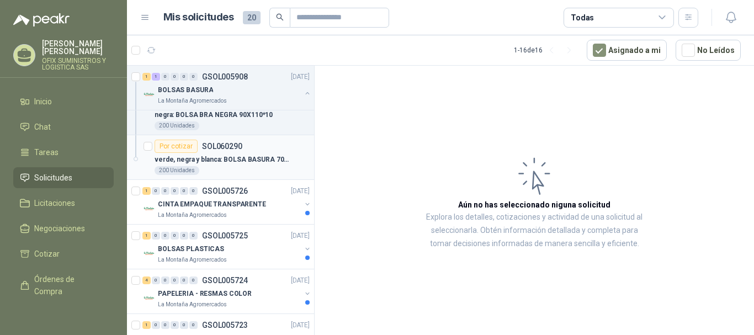
click at [214, 148] on p "SOL060290" at bounding box center [222, 146] width 40 height 8
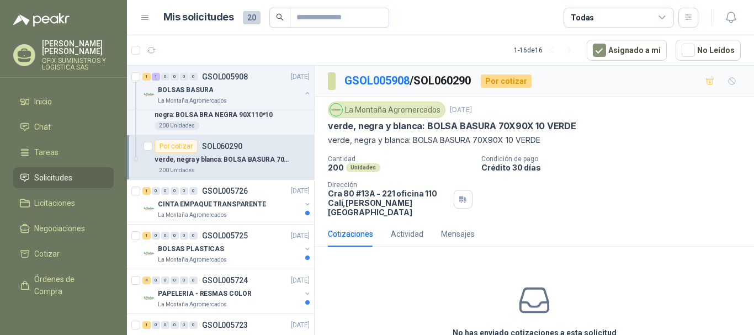
scroll to position [49, 0]
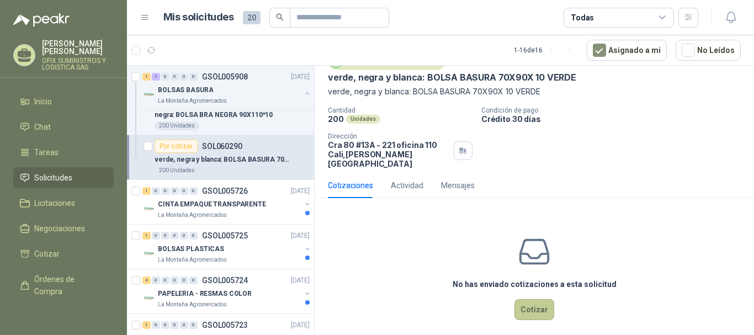
click at [527, 299] on button "Cotizar" at bounding box center [534, 309] width 40 height 21
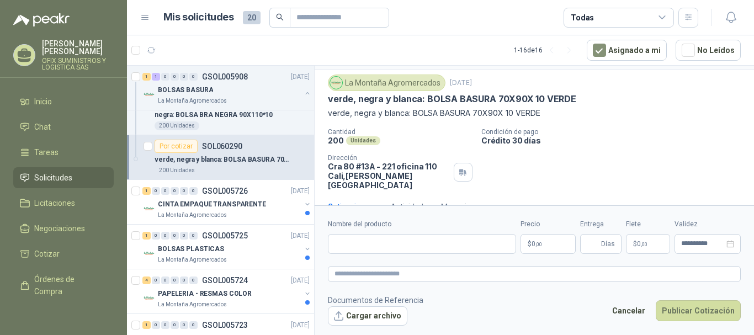
scroll to position [41, 0]
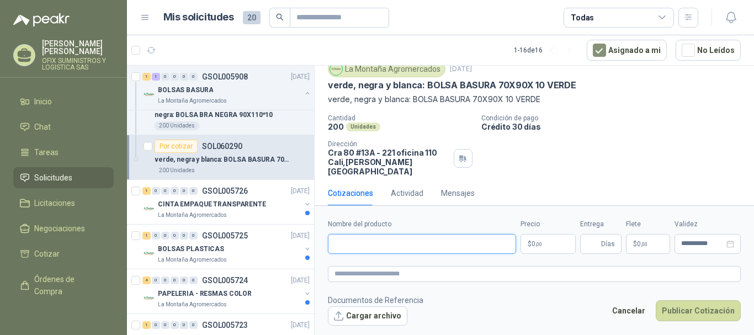
click at [350, 244] on input "Nombre del producto" at bounding box center [422, 244] width 188 height 20
paste input "**********"
type input "**********"
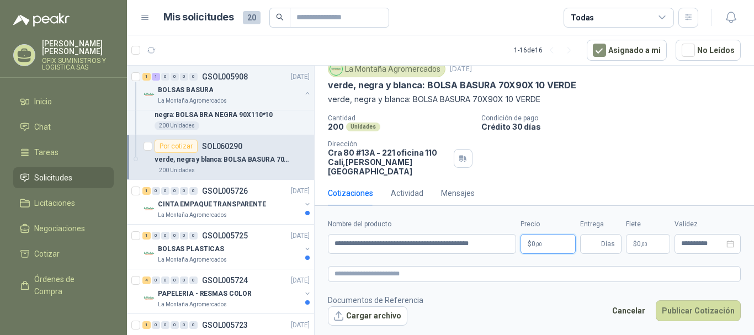
click at [551, 242] on p "$ 0 ,00" at bounding box center [548, 244] width 55 height 20
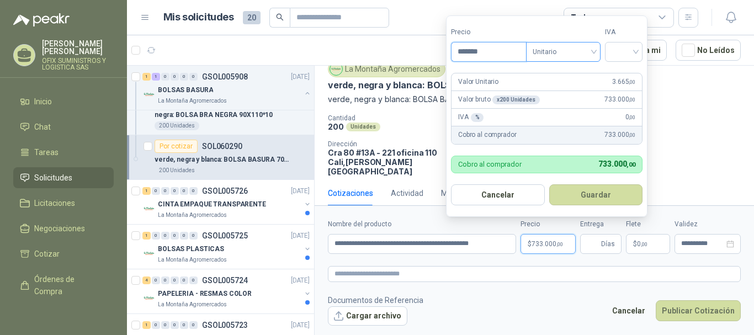
click at [597, 47] on div "Unitario" at bounding box center [563, 52] width 75 height 20
type input "*******"
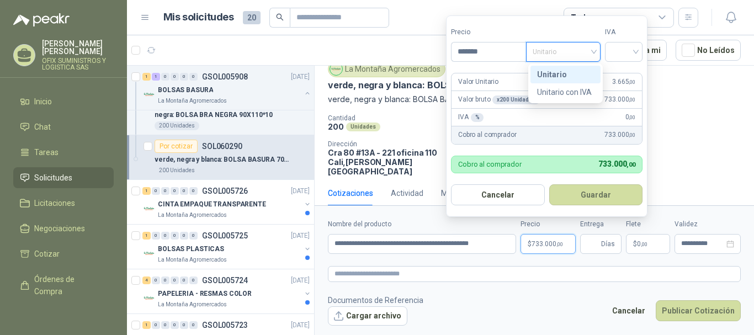
click at [580, 73] on div "Unitario" at bounding box center [565, 74] width 57 height 12
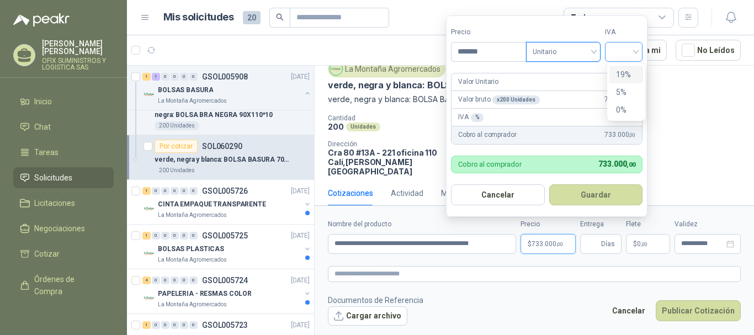
click at [640, 48] on div at bounding box center [624, 52] width 38 height 20
click at [616, 72] on div "19%" at bounding box center [626, 74] width 20 height 12
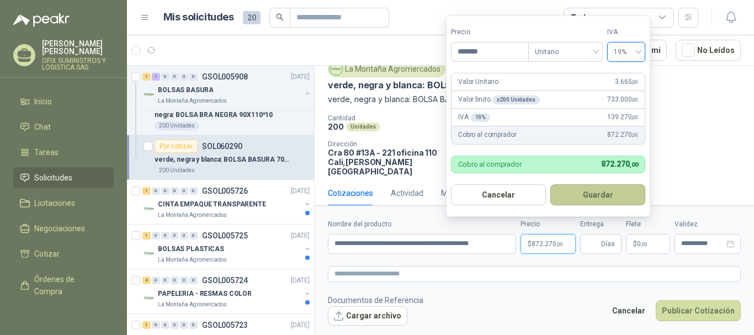
click at [579, 189] on button "Guardar" at bounding box center [597, 194] width 95 height 21
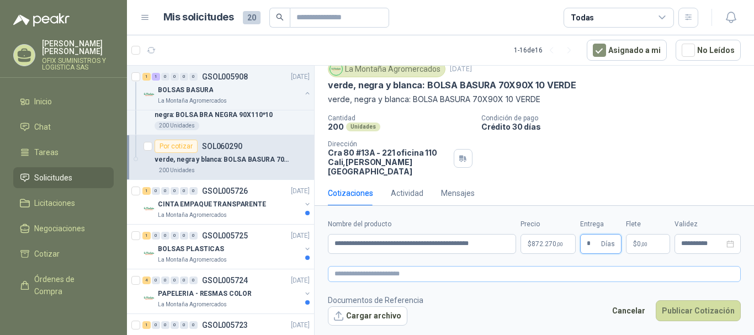
type input "*"
click at [481, 270] on textarea at bounding box center [534, 274] width 413 height 16
paste textarea "**********"
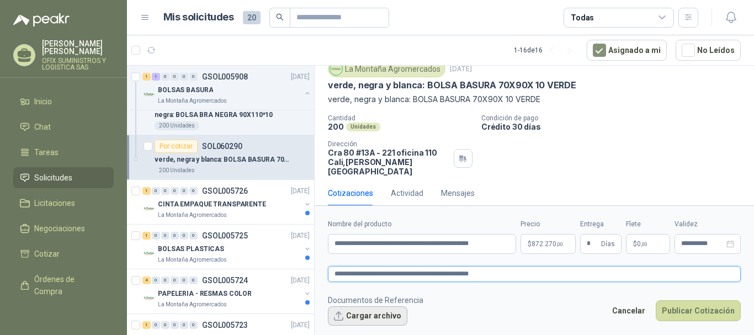
type textarea "**********"
click at [354, 310] on button "Cargar archivo" at bounding box center [367, 316] width 79 height 20
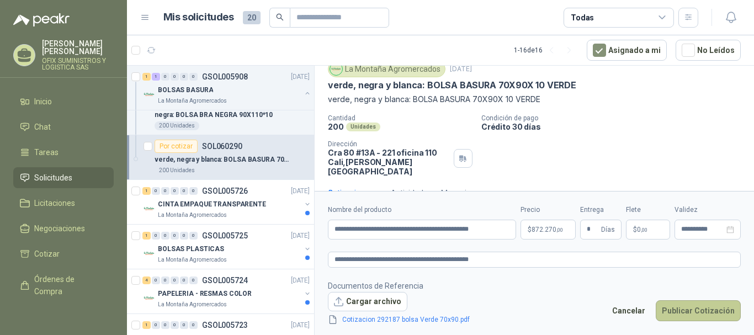
click at [705, 306] on button "Publicar Cotización" at bounding box center [698, 310] width 85 height 21
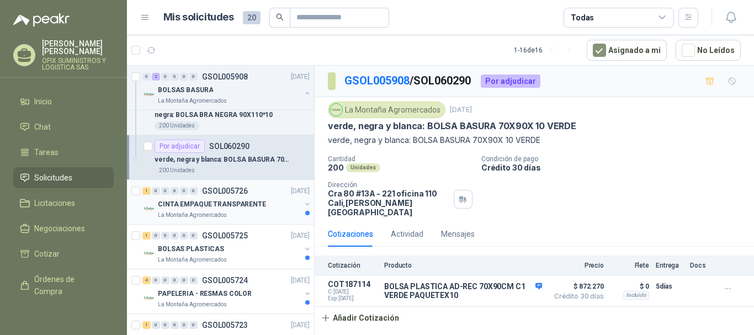
scroll to position [221, 0]
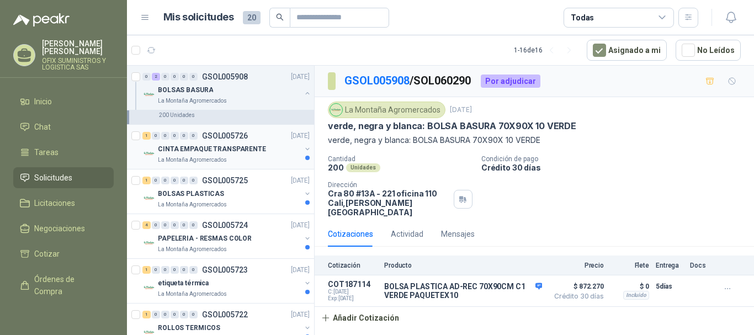
click at [226, 150] on p "CINTA EMPAQUE TRANSPARENTE" at bounding box center [212, 149] width 108 height 10
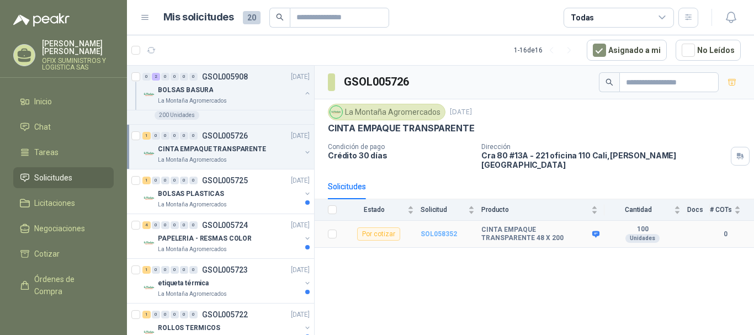
click at [428, 230] on b "SOL058352" at bounding box center [439, 234] width 36 height 8
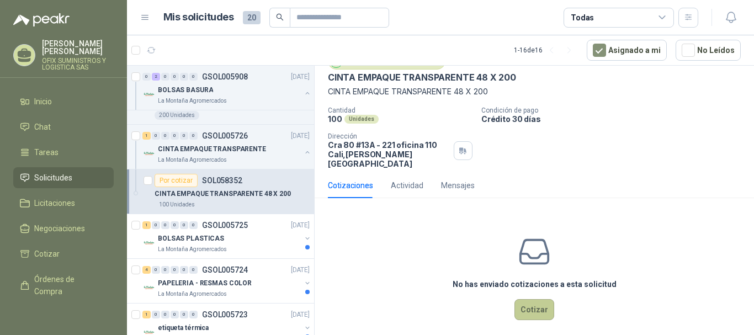
click at [542, 299] on button "Cotizar" at bounding box center [534, 309] width 40 height 21
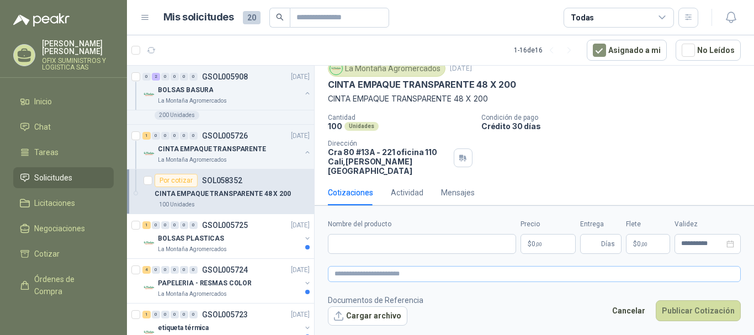
scroll to position [41, 0]
click at [468, 247] on input "Nombre del producto" at bounding box center [422, 244] width 188 height 20
paste input "**********"
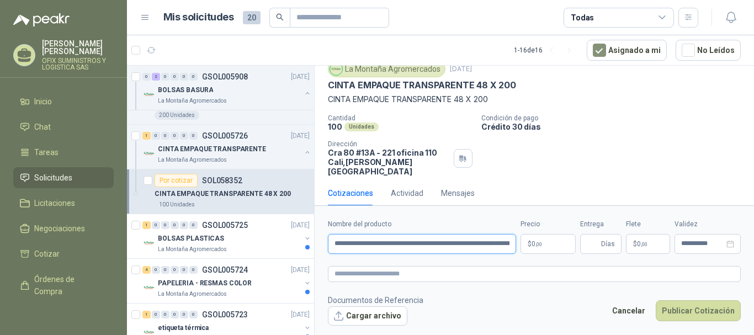
scroll to position [0, 114]
type input "**********"
click at [503, 278] on textarea at bounding box center [534, 274] width 413 height 16
paste textarea "**********"
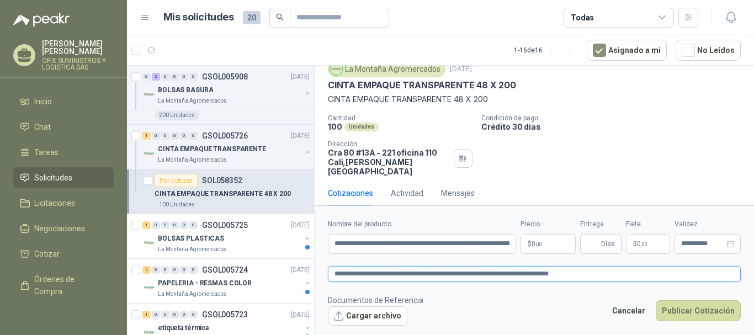
type textarea "**********"
click at [535, 242] on span ",00" at bounding box center [538, 244] width 7 height 6
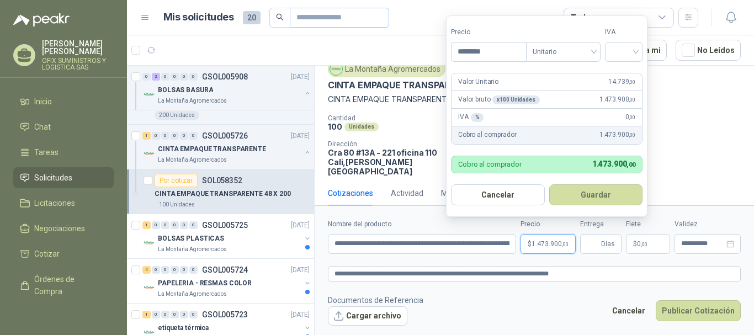
type input "********"
click at [627, 49] on input "search" at bounding box center [624, 51] width 24 height 17
click at [620, 70] on div "19%" at bounding box center [626, 74] width 20 height 12
click at [578, 197] on button "Guardar" at bounding box center [597, 194] width 95 height 21
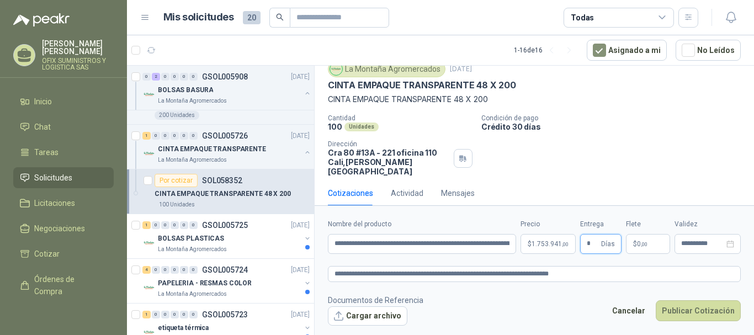
type input "*"
click at [542, 305] on footer "Documentos de Referencia Cargar archivo Cancelar Publicar Cotización" at bounding box center [534, 310] width 413 height 32
click at [363, 314] on button "Cargar archivo" at bounding box center [367, 316] width 79 height 20
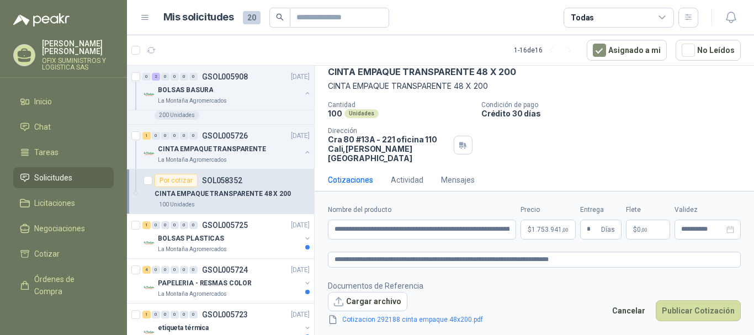
scroll to position [55, 0]
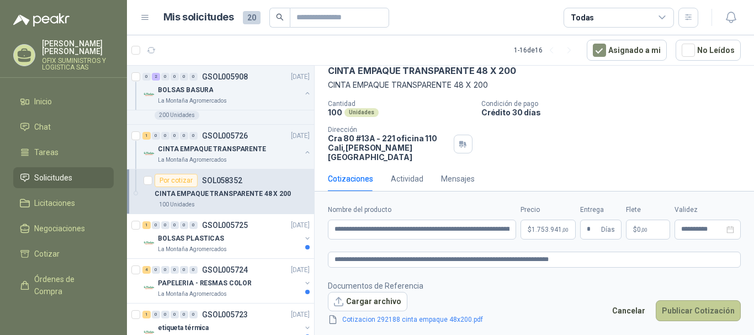
click at [692, 307] on button "Publicar Cotización" at bounding box center [698, 310] width 85 height 21
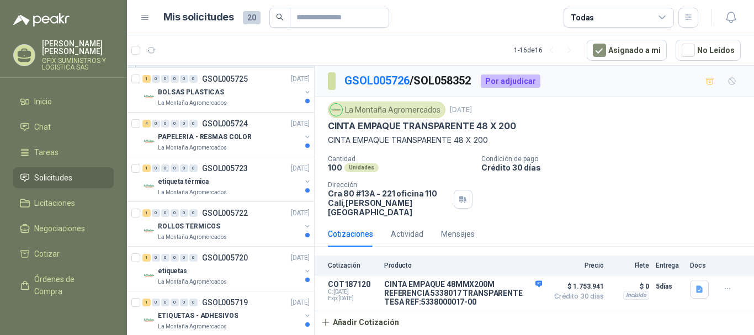
scroll to position [386, 0]
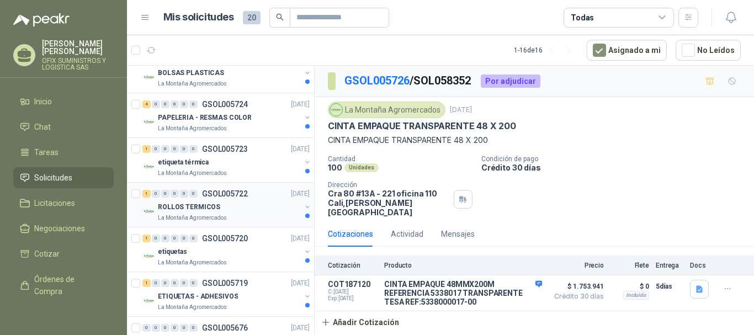
click at [254, 204] on div "ROLLOS TERMICOS" at bounding box center [229, 206] width 143 height 13
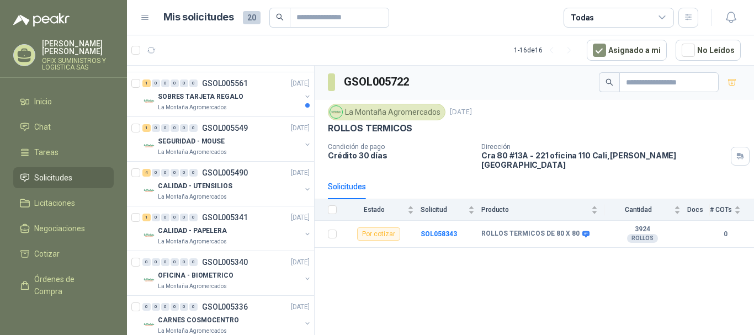
scroll to position [693, 0]
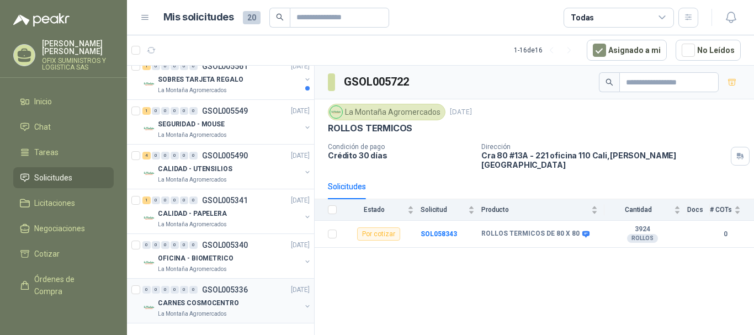
click at [252, 304] on div "CARNES COSMOCENTRO" at bounding box center [229, 302] width 143 height 13
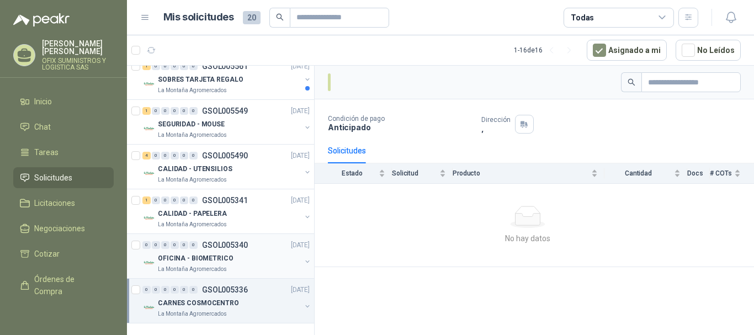
click at [245, 247] on p "GSOL005340" at bounding box center [225, 245] width 46 height 8
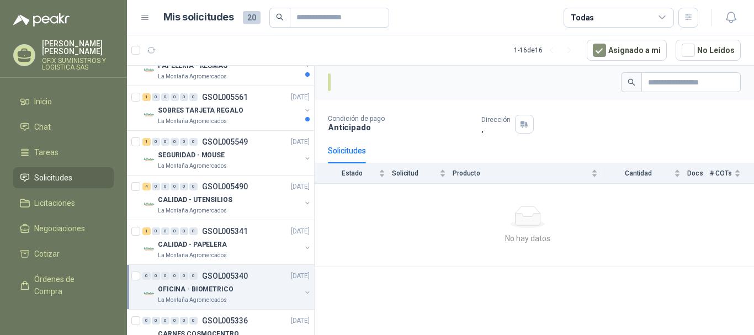
scroll to position [638, 0]
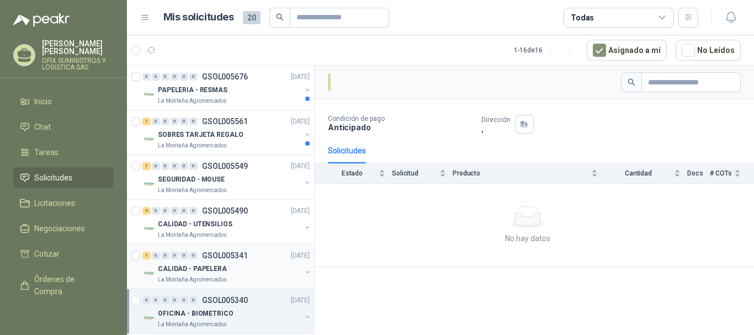
click at [237, 273] on div "CALIDAD - PAPELERA" at bounding box center [229, 268] width 143 height 13
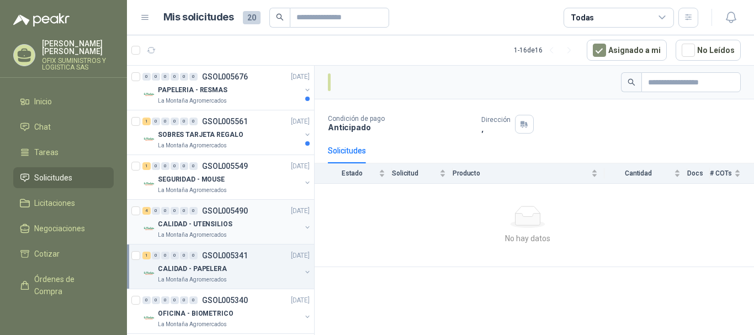
click at [210, 229] on p "CALIDAD - UTENSILIOS" at bounding box center [195, 224] width 75 height 10
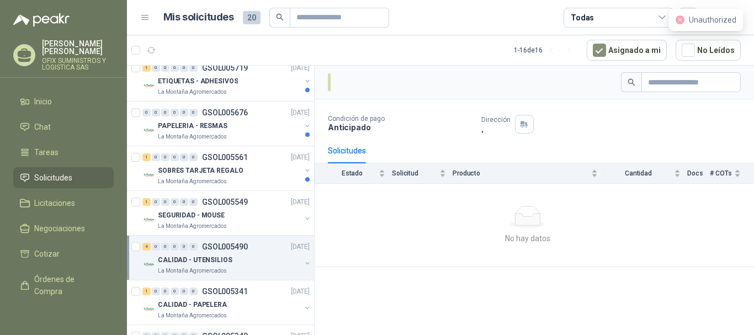
scroll to position [582, 0]
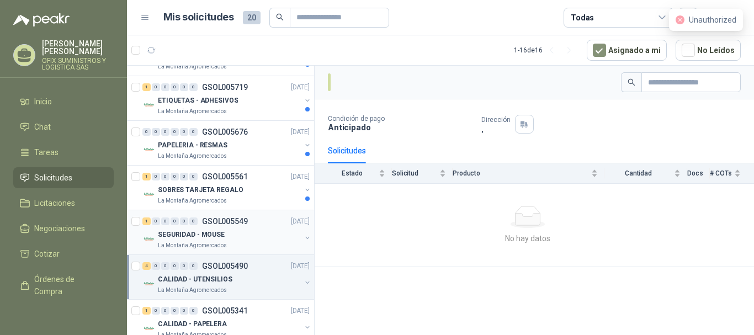
click at [241, 229] on div "SEGURIDAD - MOUSE" at bounding box center [229, 234] width 143 height 13
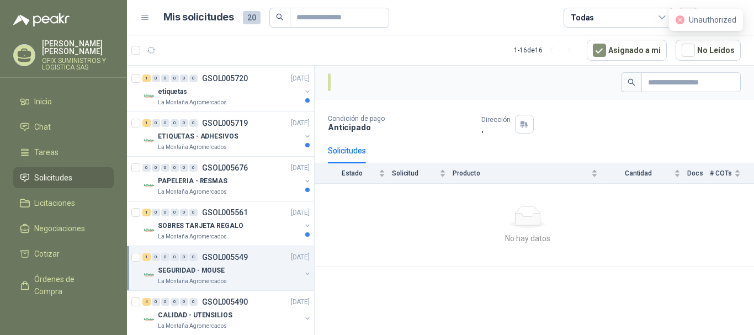
scroll to position [527, 0]
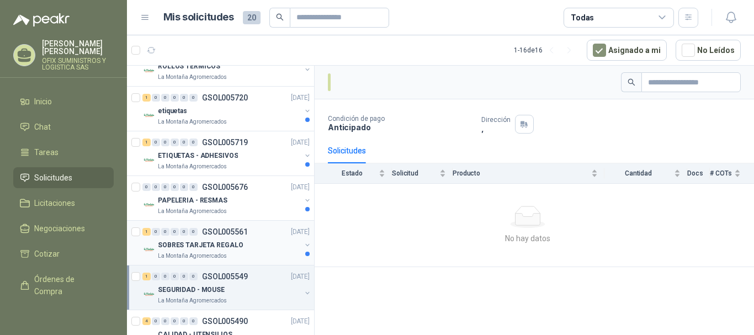
click at [241, 241] on div "SOBRES TARJETA REGALO" at bounding box center [229, 244] width 143 height 13
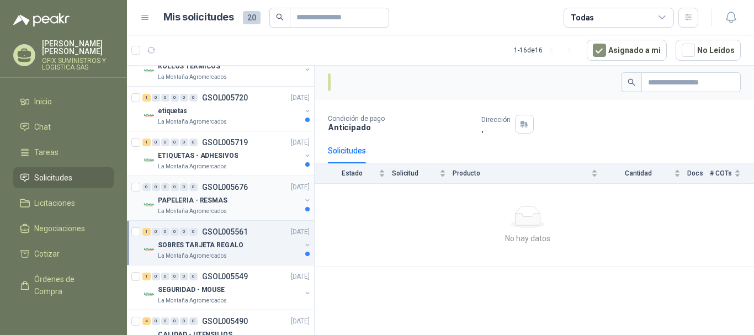
click at [241, 202] on div "PAPELERIA - RESMAS" at bounding box center [229, 200] width 143 height 13
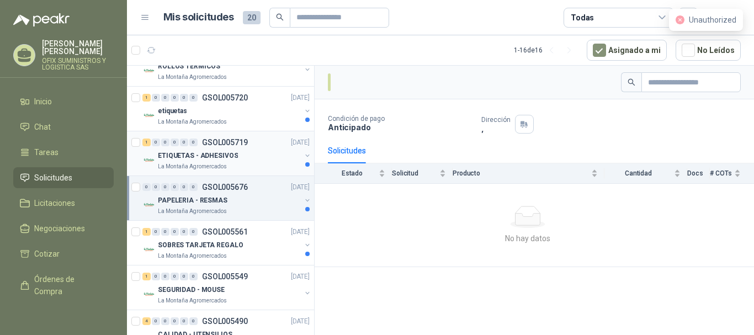
click at [244, 157] on div "ETIQUETAS - ADHESIVOS" at bounding box center [229, 155] width 143 height 13
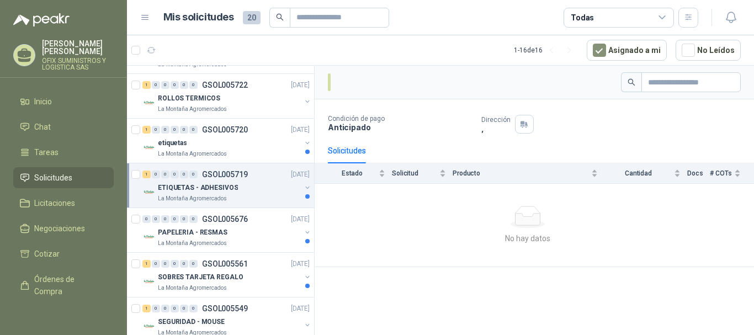
scroll to position [472, 0]
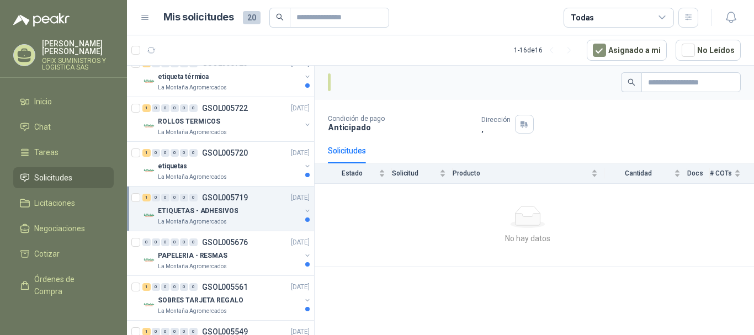
click at [244, 157] on p "GSOL005720" at bounding box center [225, 153] width 46 height 8
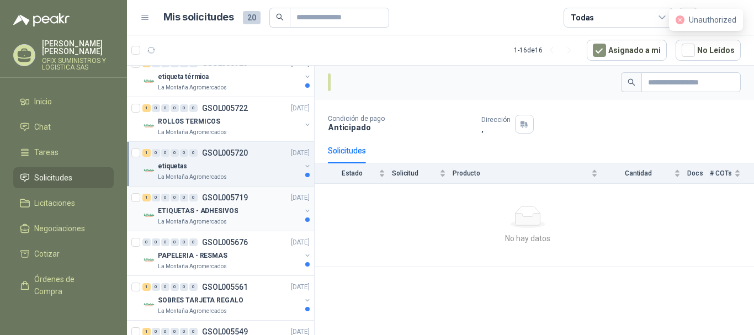
scroll to position [417, 0]
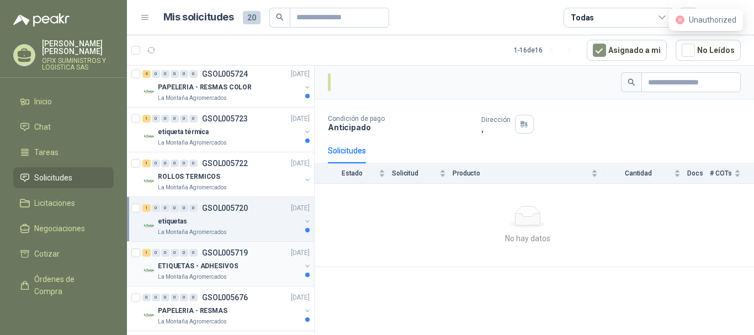
click at [244, 157] on div "1 0 0 0 0 0 GSOL005722 [DATE]" at bounding box center [226, 163] width 169 height 13
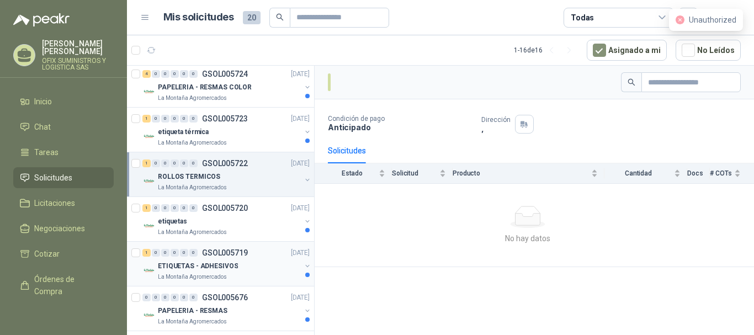
scroll to position [362, 0]
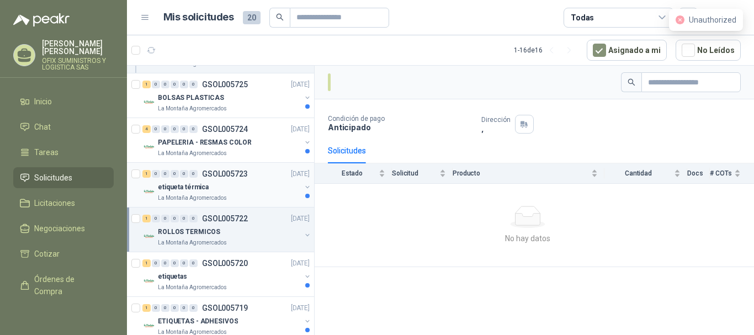
click at [239, 181] on div "etiqueta térmica" at bounding box center [229, 187] width 143 height 13
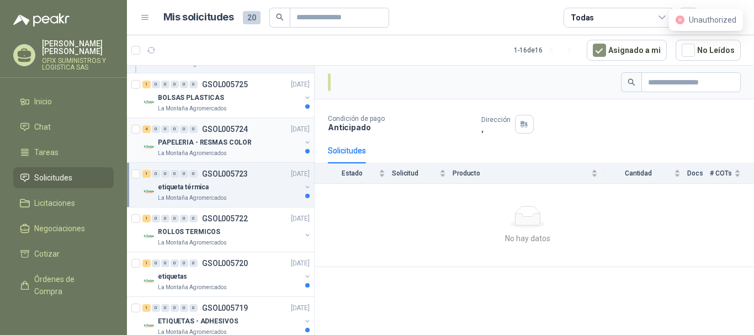
click at [242, 156] on div "La Montaña Agromercados" at bounding box center [229, 153] width 143 height 9
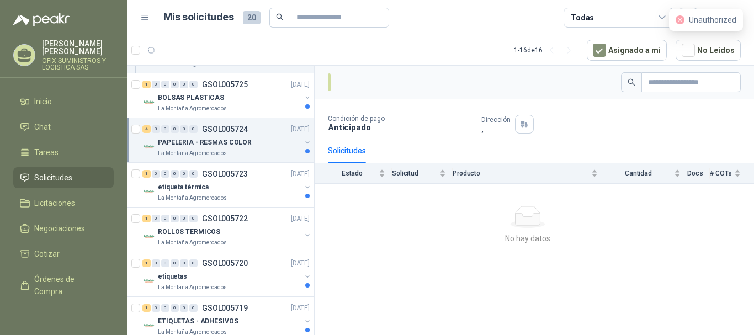
scroll to position [306, 0]
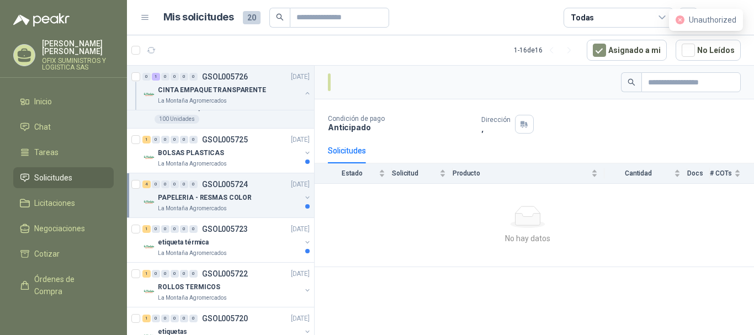
click at [242, 156] on div "BOLSAS PLASTICAS" at bounding box center [229, 152] width 143 height 13
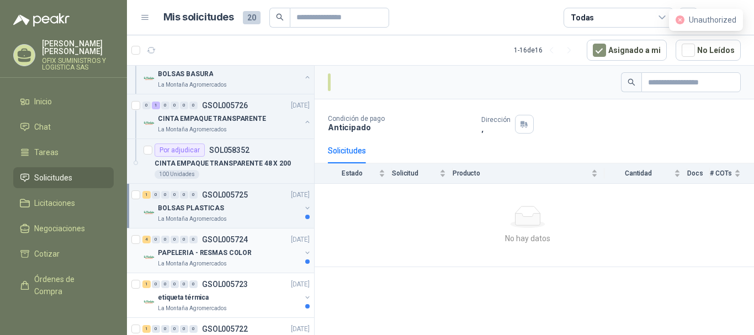
scroll to position [196, 0]
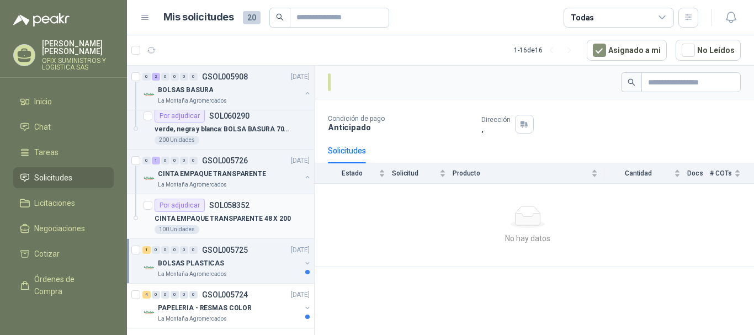
click at [238, 217] on p "CINTA EMPAQUE TRANSPARENTE 48 X 200" at bounding box center [223, 219] width 136 height 10
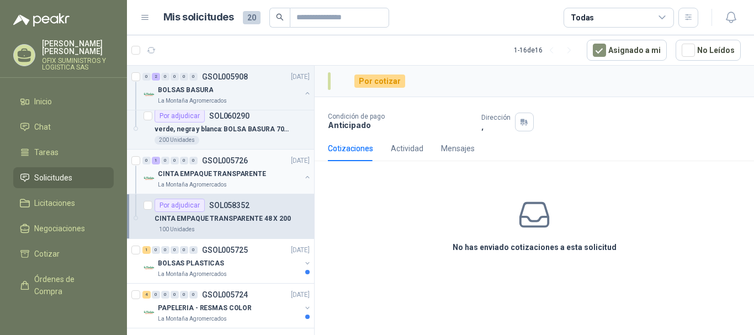
click at [238, 169] on p "CINTA EMPAQUE TRANSPARENTE" at bounding box center [212, 174] width 108 height 10
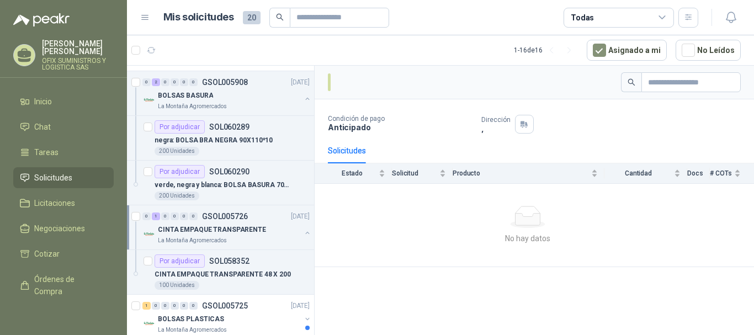
scroll to position [141, 0]
click at [232, 223] on div "CINTA EMPAQUE TRANSPARENTE" at bounding box center [229, 228] width 143 height 13
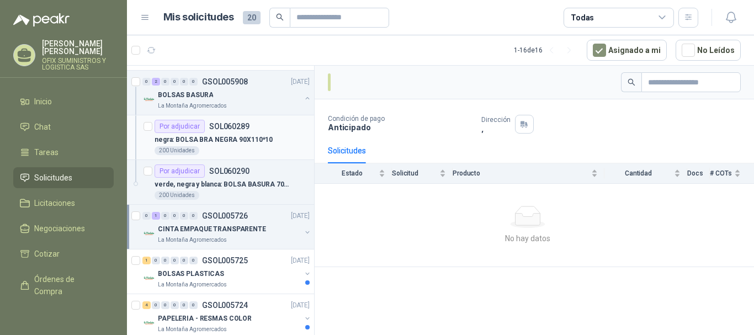
click at [269, 132] on div "Por adjudicar SOL060289" at bounding box center [232, 126] width 155 height 13
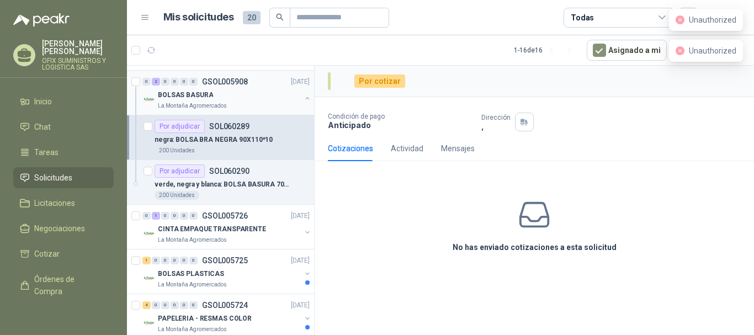
click at [264, 106] on div "La Montaña Agromercados" at bounding box center [229, 106] width 143 height 9
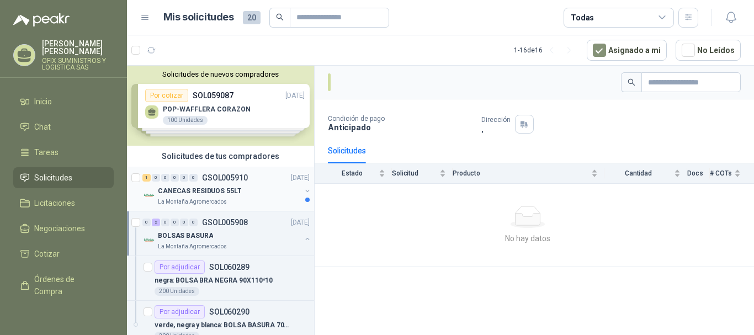
click at [256, 174] on div "1 0 0 0 0 0 GSOL005910 [DATE]" at bounding box center [226, 177] width 169 height 13
click at [41, 173] on span "Solicitudes" at bounding box center [53, 178] width 38 height 12
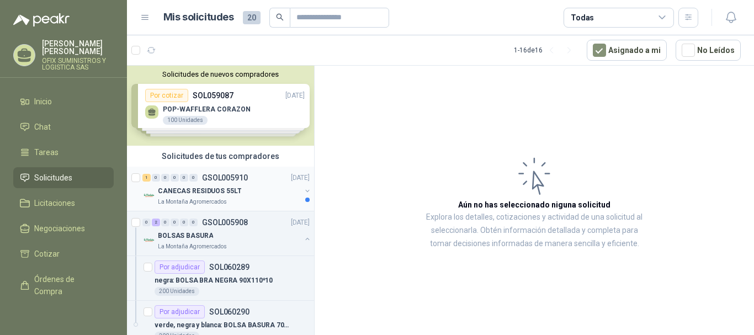
click at [208, 183] on div "1 0 0 0 0 0 GSOL005910 [DATE]" at bounding box center [226, 177] width 169 height 13
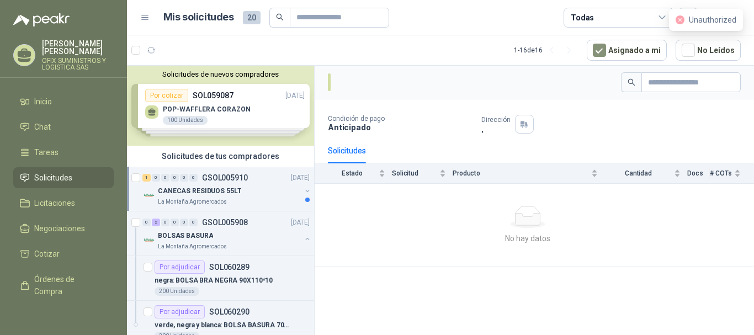
click at [222, 183] on div "1 0 0 0 0 0 GSOL005910 [DATE]" at bounding box center [226, 177] width 169 height 13
click at [221, 192] on p "CANECAS RESIDUOS 55LT" at bounding box center [199, 191] width 83 height 10
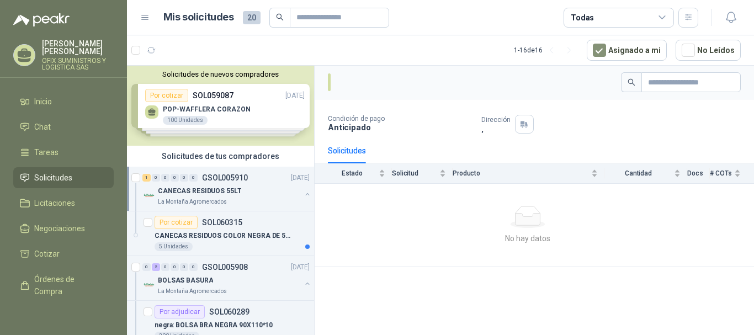
click at [221, 192] on p "CANECAS RESIDUOS 55LT" at bounding box center [199, 191] width 83 height 10
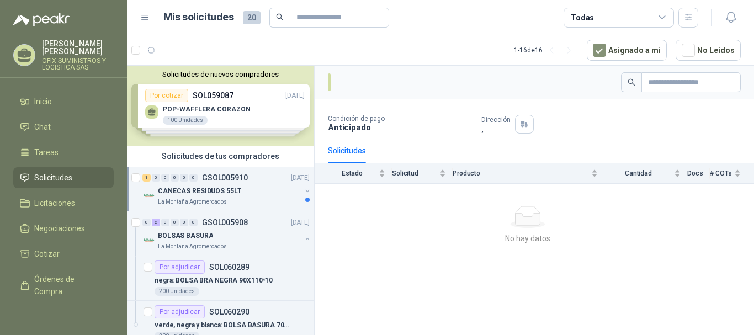
click at [221, 192] on p "CANECAS RESIDUOS 55LT" at bounding box center [199, 191] width 83 height 10
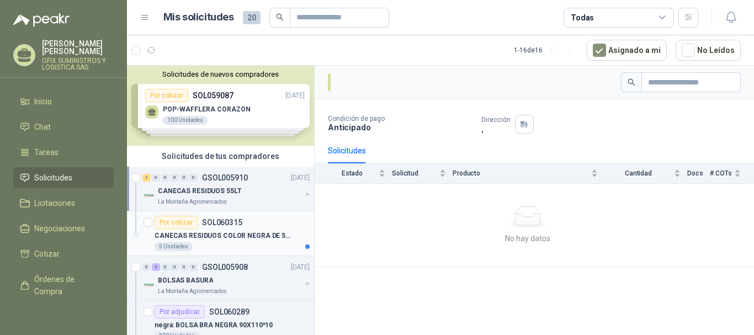
click at [218, 234] on p "CANECAS RESIDUOS COLOR NEGRA DE 55LT" at bounding box center [223, 236] width 137 height 10
